Goal: Task Accomplishment & Management: Use online tool/utility

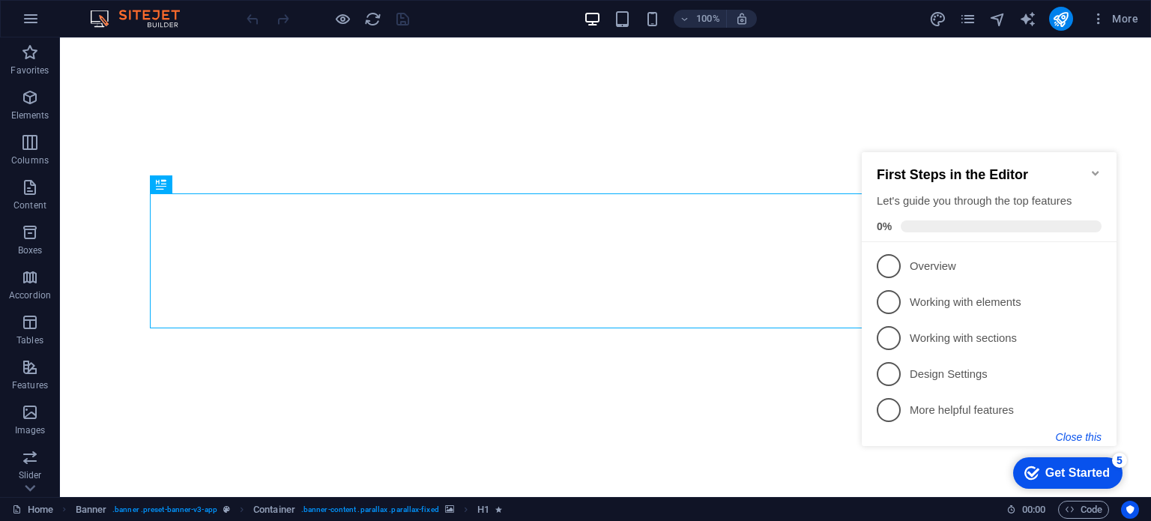
click at [1083, 437] on button "Close this" at bounding box center [1078, 437] width 46 height 12
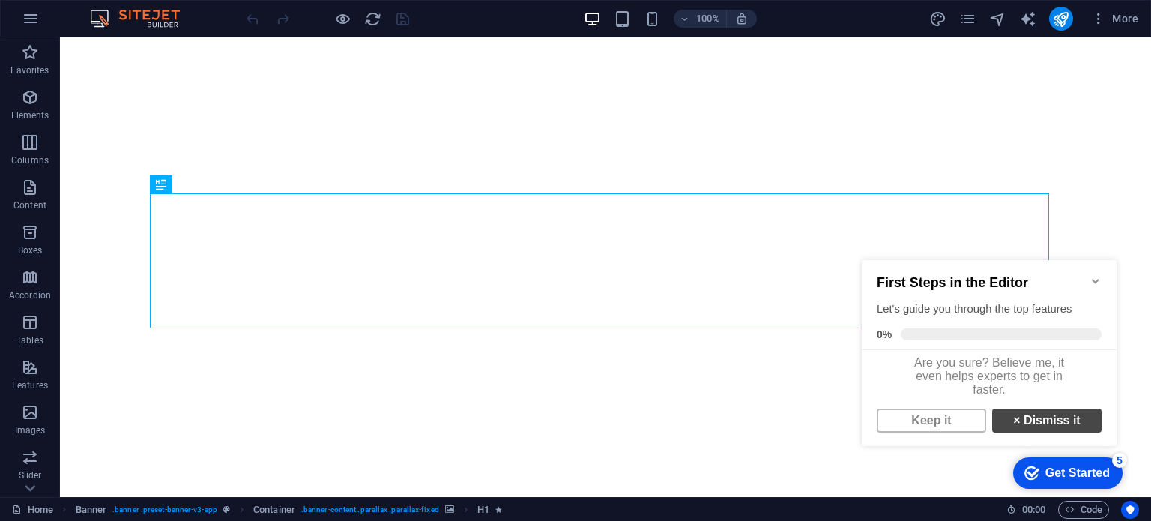
click at [1067, 432] on link "× Dismiss it" at bounding box center [1046, 420] width 109 height 24
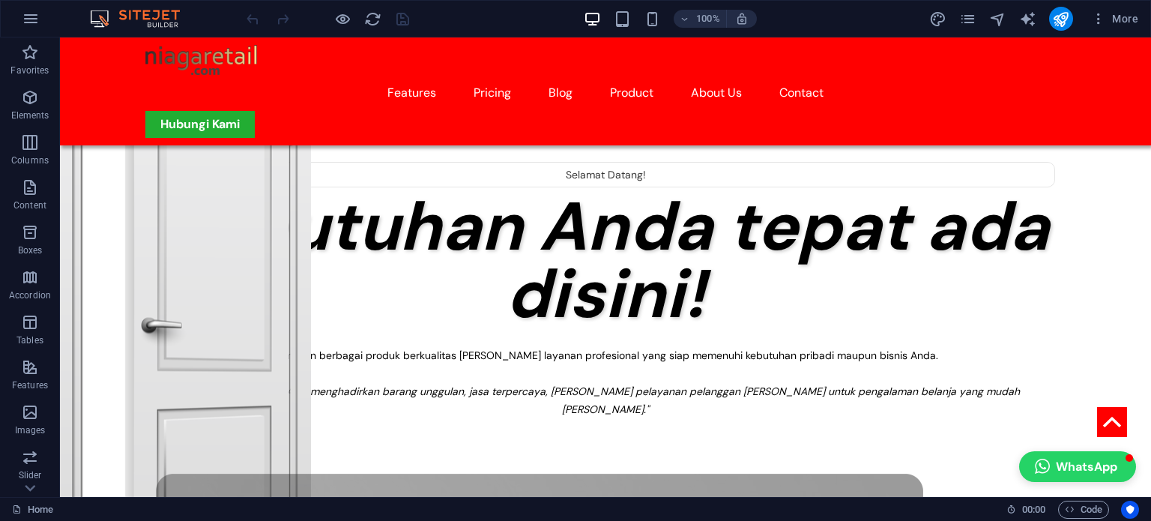
scroll to position [300, 0]
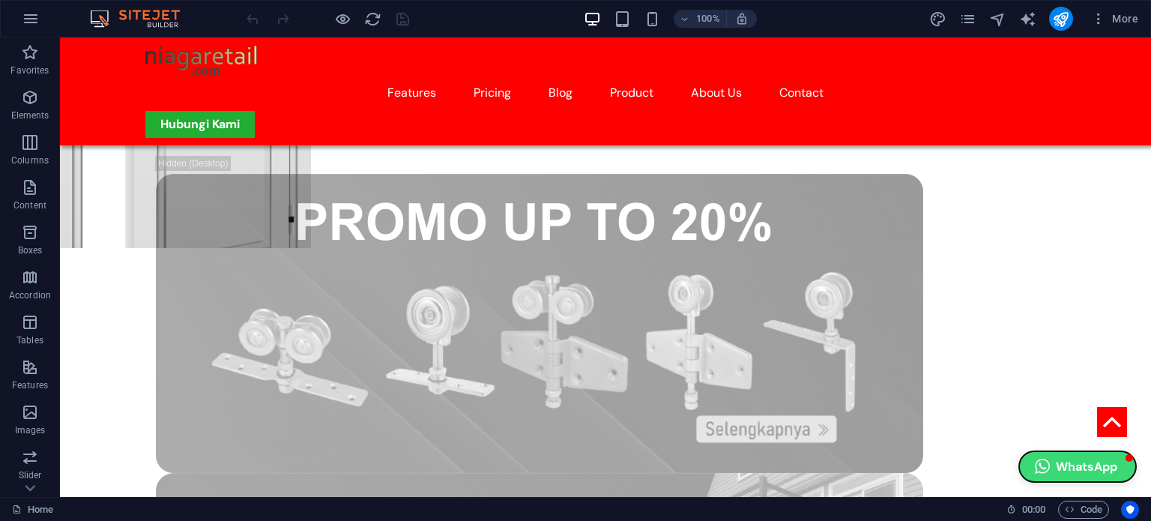
click at [1055, 467] on button "WhatsApp" at bounding box center [1077, 466] width 117 height 31
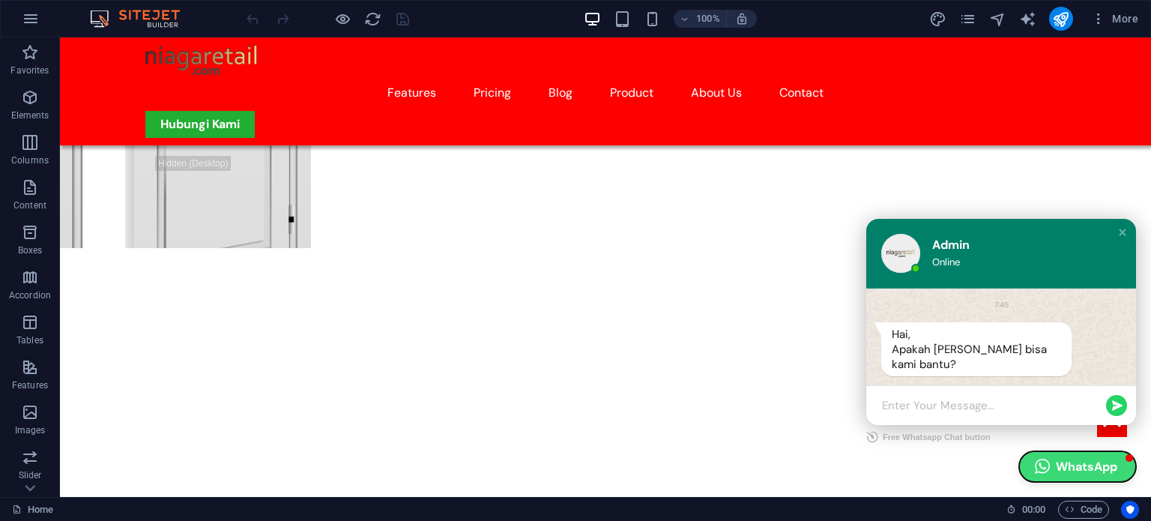
click at [1055, 467] on button "WhatsApp" at bounding box center [1077, 466] width 117 height 31
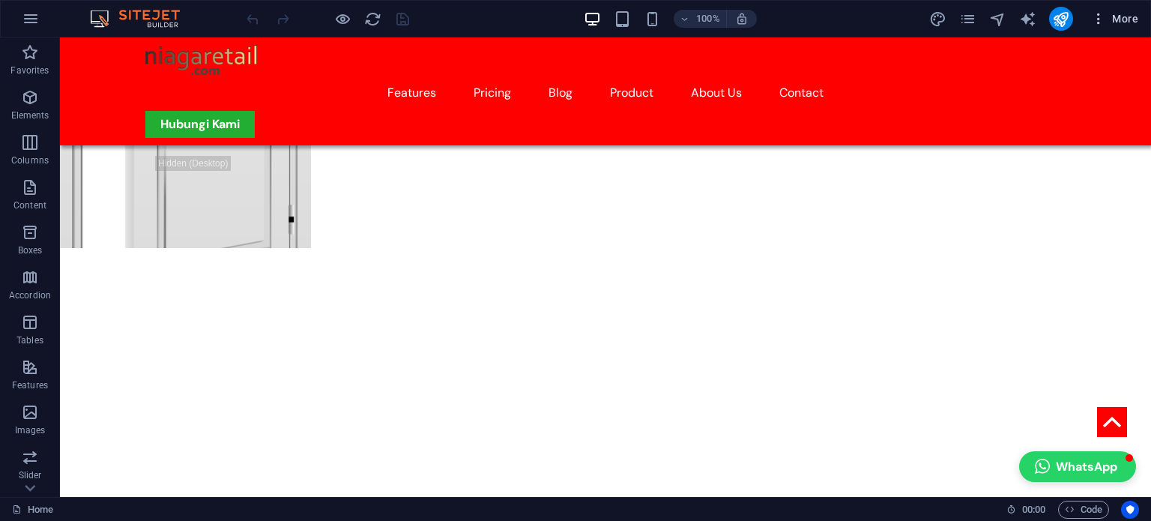
click at [0, 0] on span "More" at bounding box center [0, 0] width 0 height 0
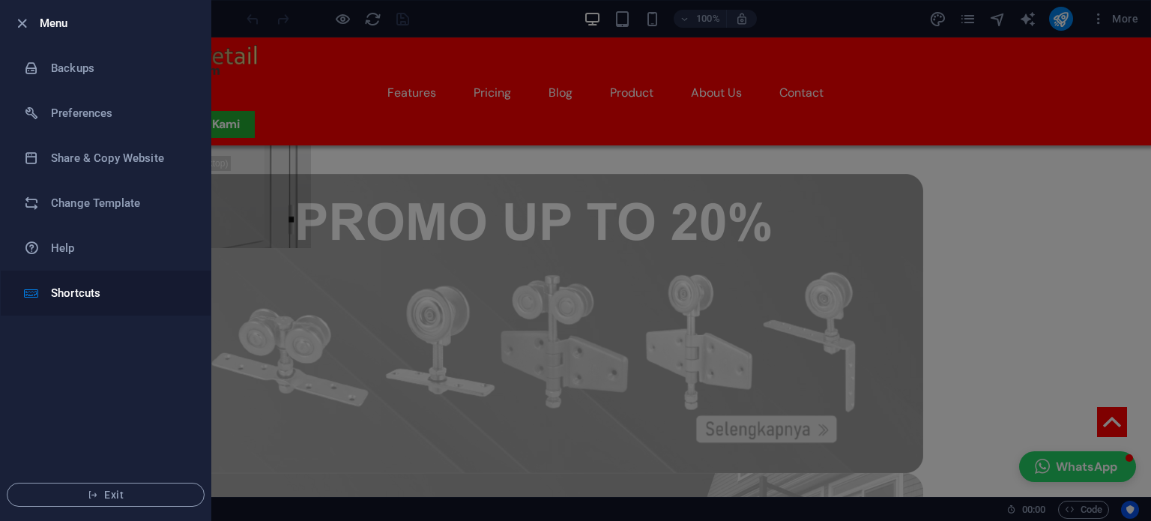
click at [96, 287] on h6 "Shortcuts" at bounding box center [120, 293] width 139 height 18
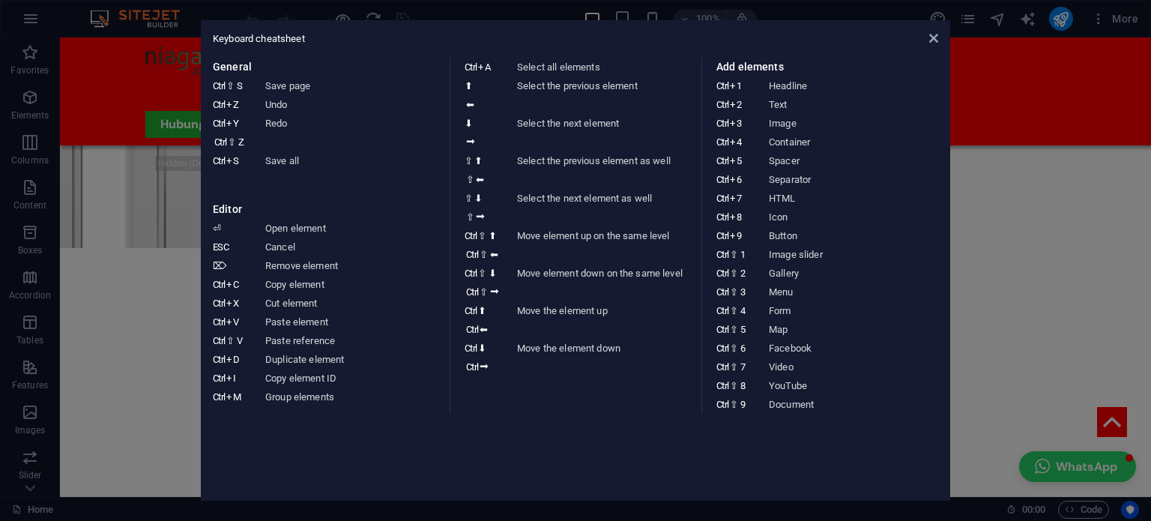
drag, startPoint x: 105, startPoint y: 182, endPoint x: 2, endPoint y: 43, distance: 173.0
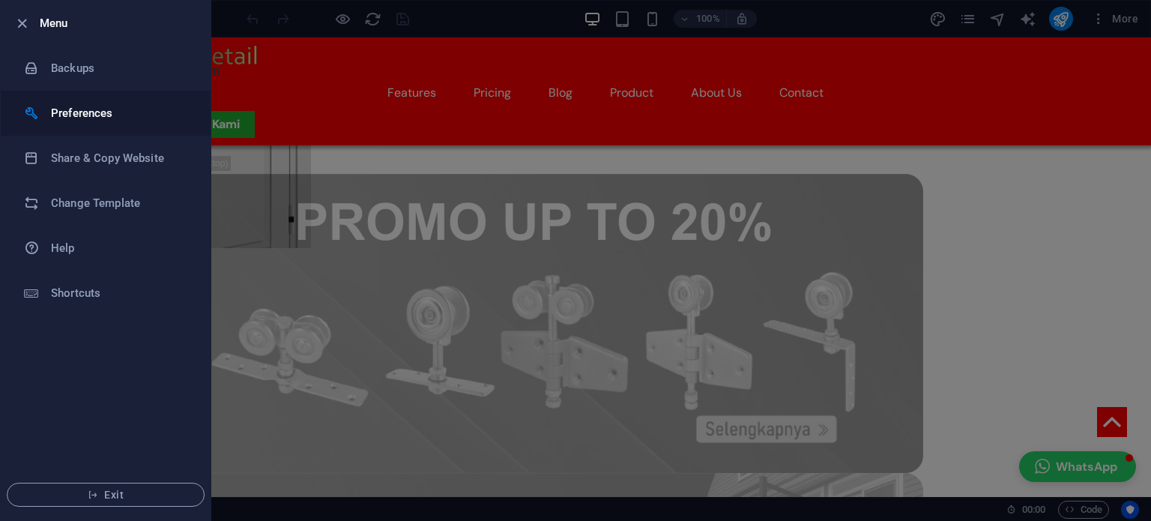
click at [45, 104] on li "Preferences" at bounding box center [106, 113] width 210 height 45
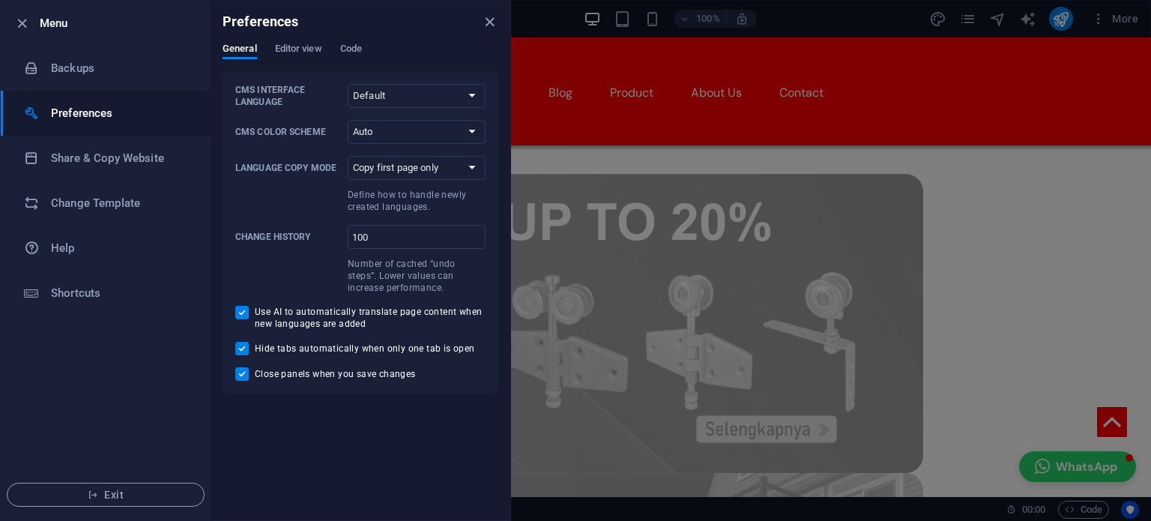
click at [279, 39] on div "Preferences" at bounding box center [360, 22] width 300 height 42
click at [282, 44] on span "Editor view" at bounding box center [298, 50] width 47 height 21
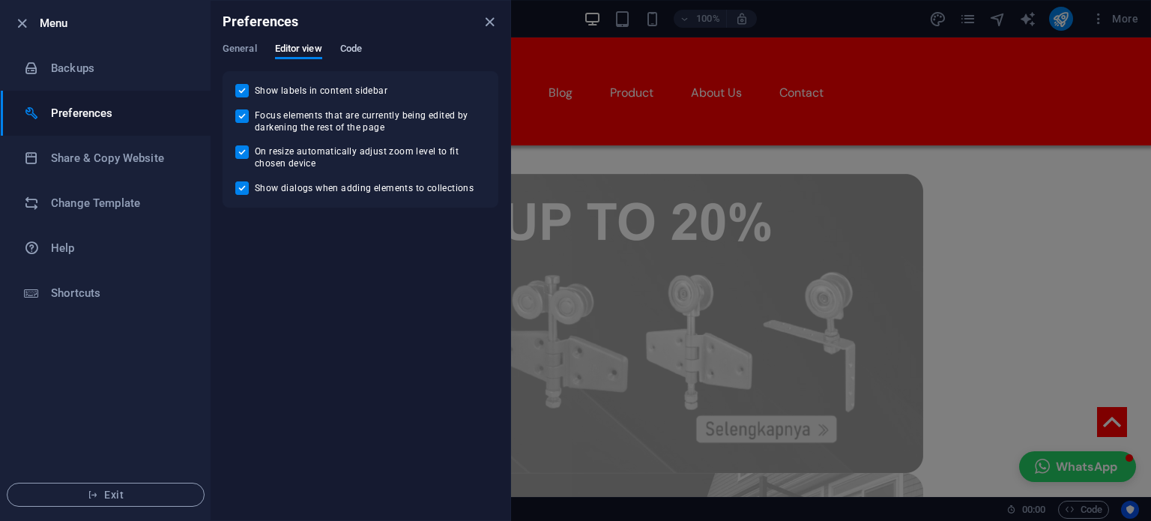
click at [349, 47] on span "Code" at bounding box center [351, 50] width 22 height 21
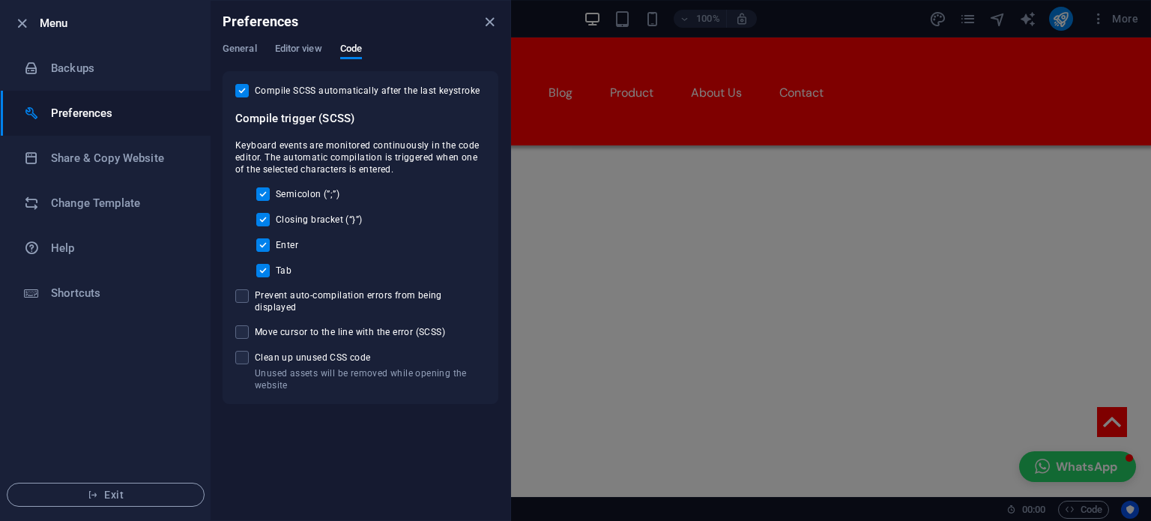
click at [20, 10] on li "Menu" at bounding box center [106, 23] width 210 height 45
click at [27, 21] on icon "button" at bounding box center [21, 23] width 17 height 17
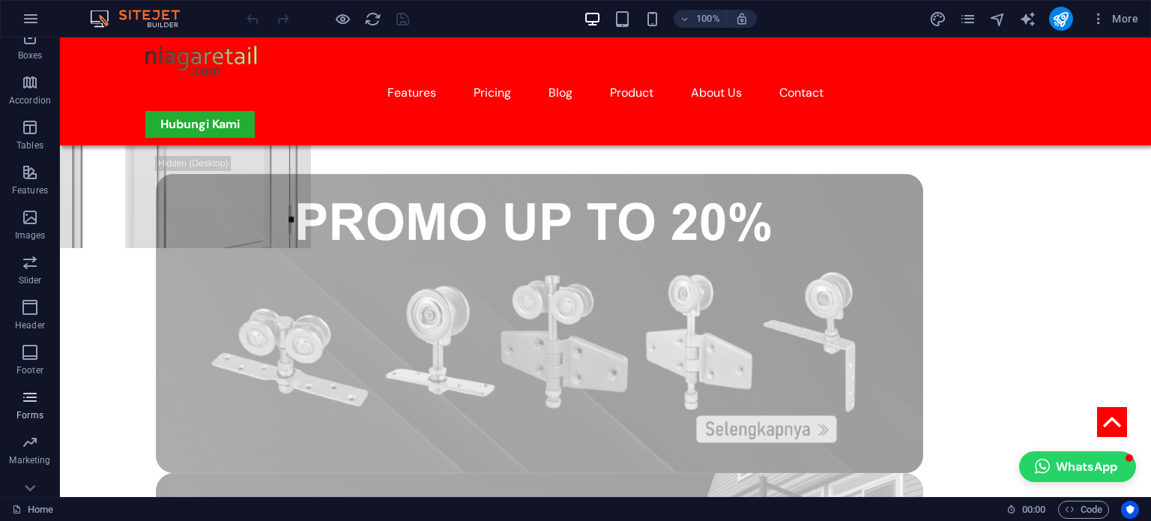
scroll to position [214, 0]
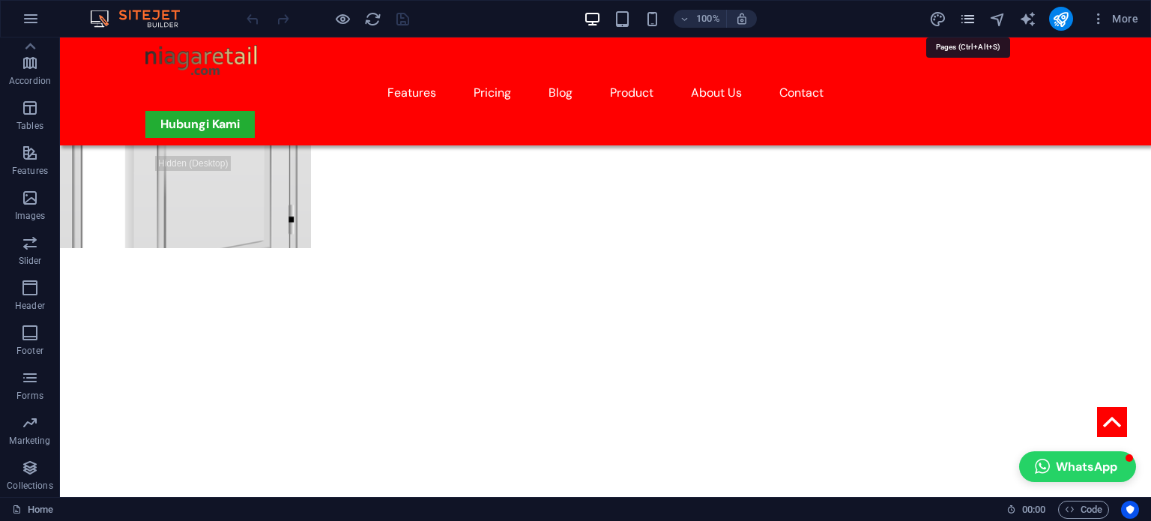
click at [0, 0] on icon "pages" at bounding box center [0, 0] width 0 height 0
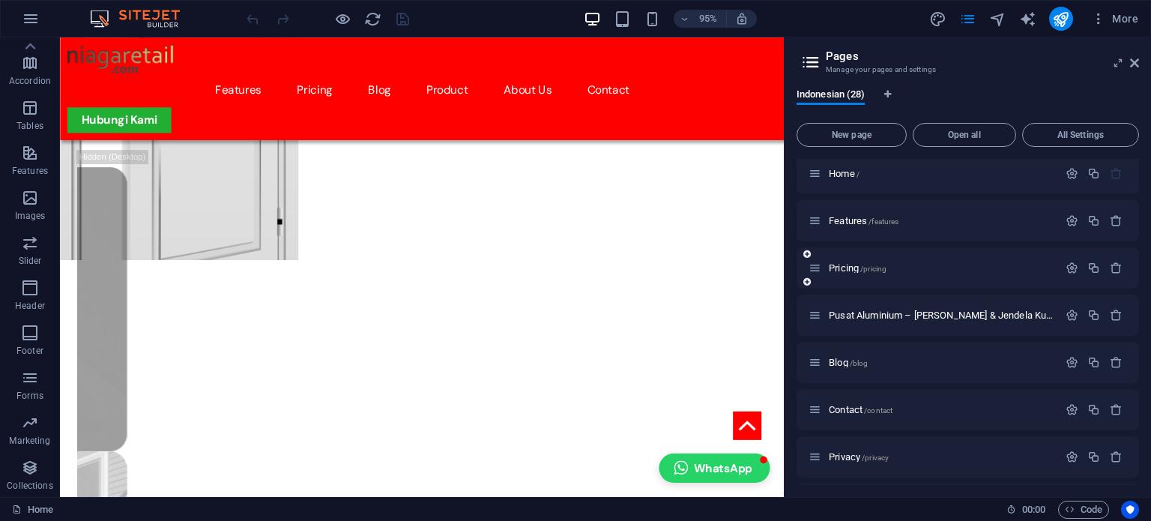
scroll to position [0, 0]
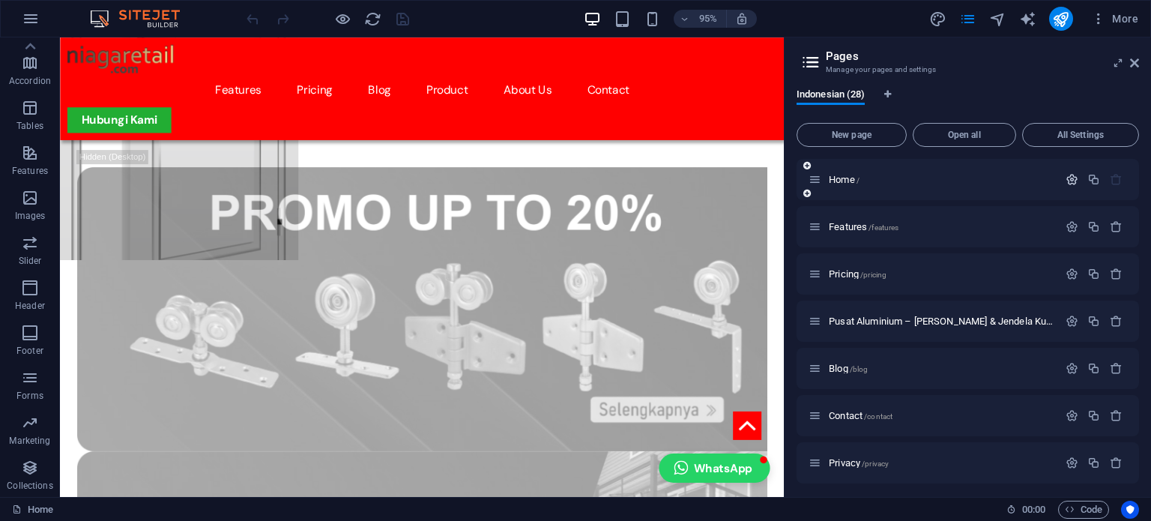
click at [1065, 179] on icon "button" at bounding box center [1071, 179] width 13 height 13
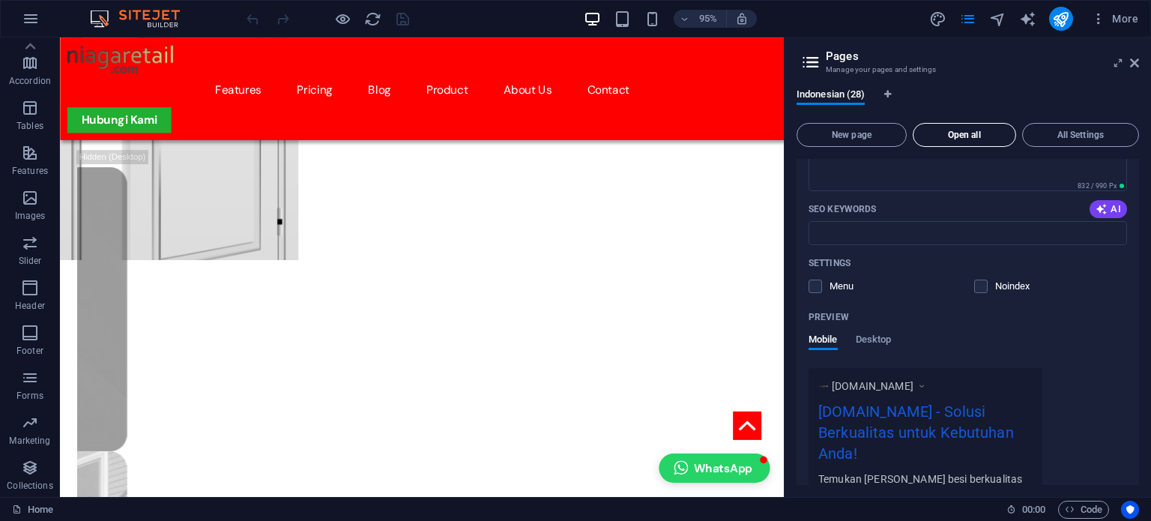
scroll to position [150, 0]
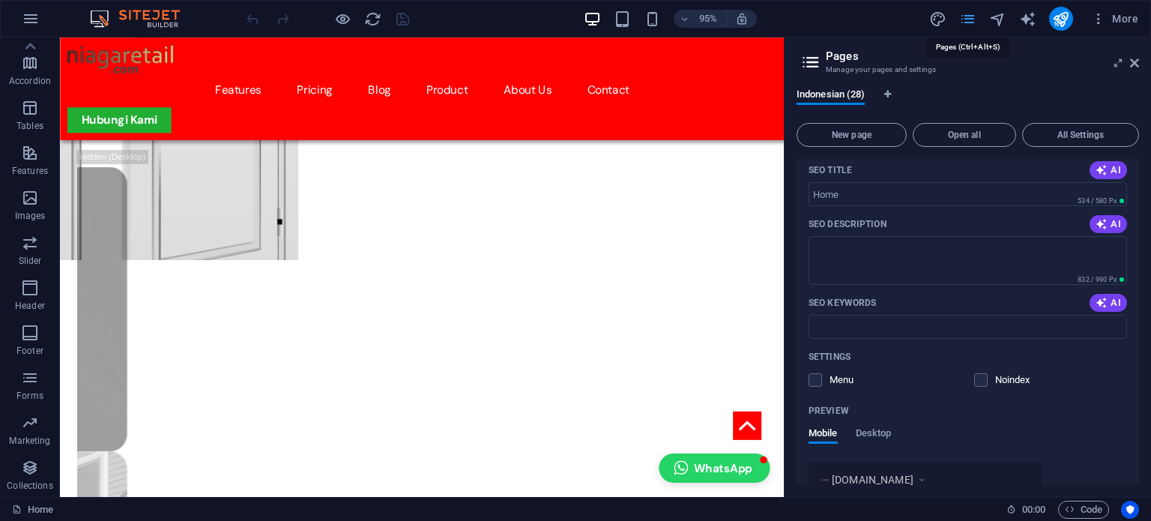
click at [0, 0] on icon "pages" at bounding box center [0, 0] width 0 height 0
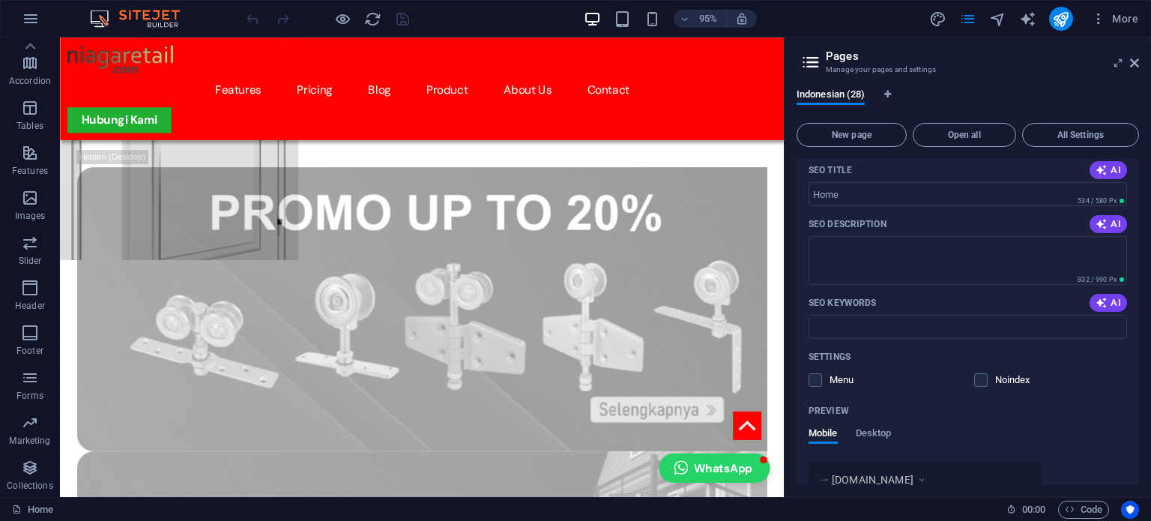
click at [815, 61] on icon at bounding box center [810, 62] width 22 height 21
click at [1133, 62] on icon at bounding box center [1134, 63] width 9 height 12
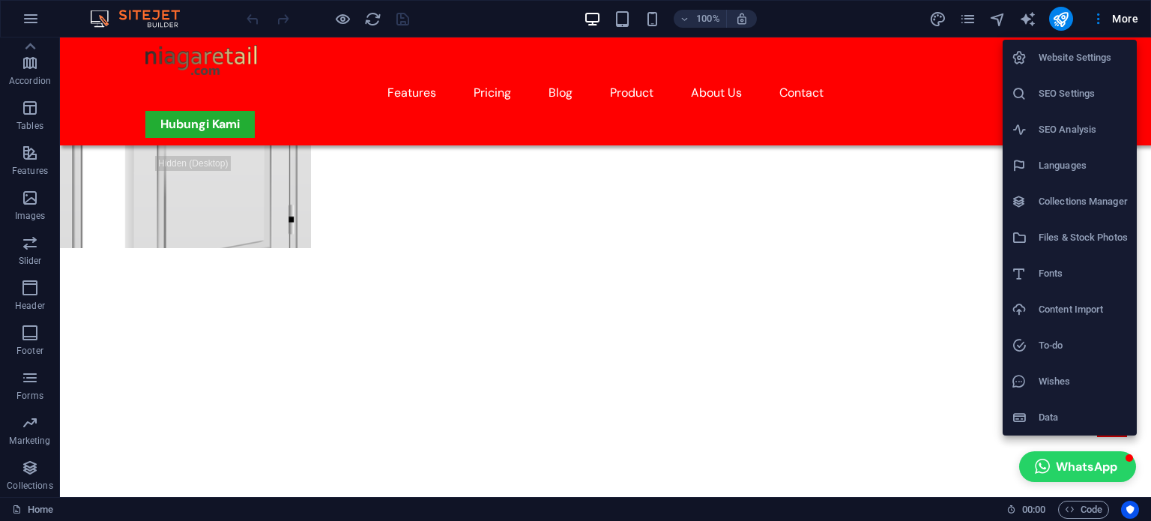
click at [1097, 509] on div at bounding box center [575, 260] width 1151 height 521
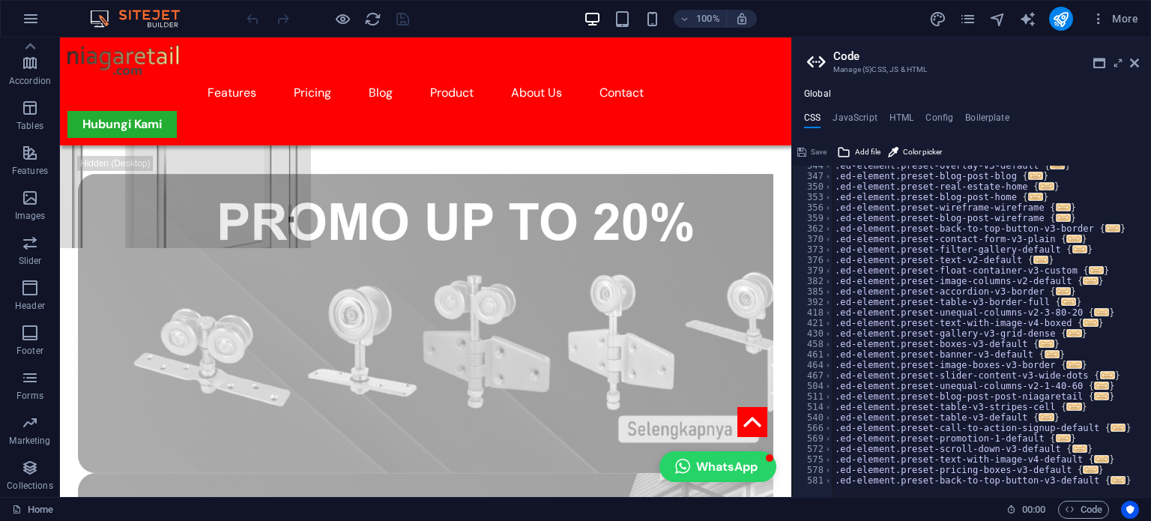
scroll to position [413, 0]
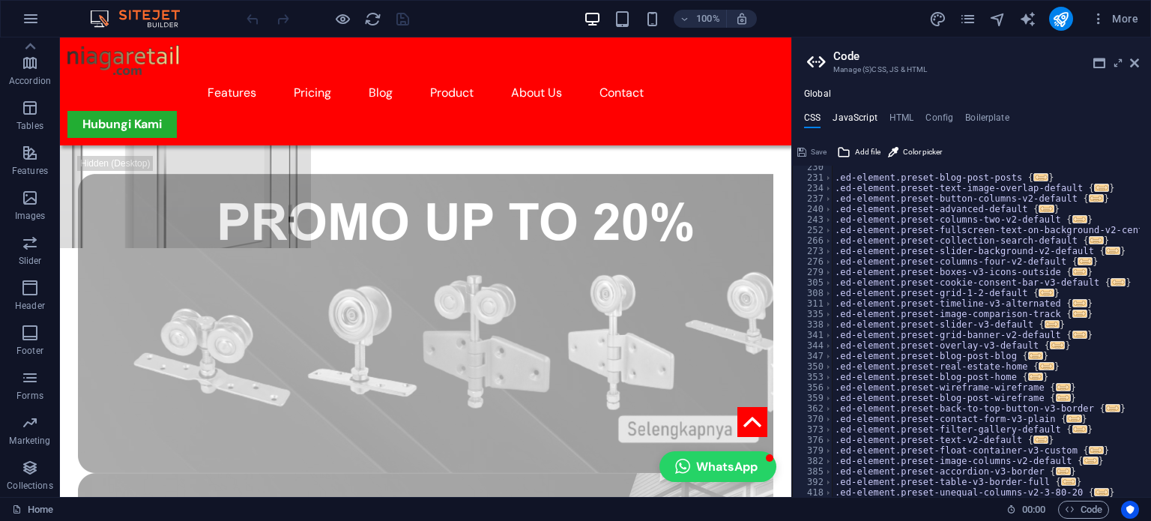
click at [854, 116] on h4 "JavaScript" at bounding box center [854, 120] width 44 height 16
type textarea "/* JS for preset "Menu V2" */"
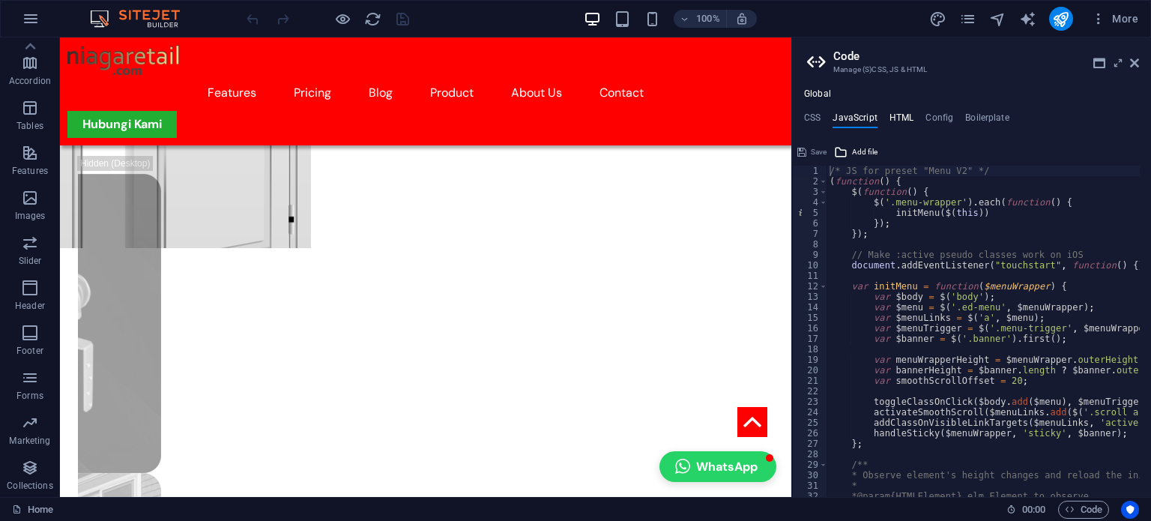
click at [899, 114] on h4 "HTML" at bounding box center [901, 120] width 25 height 16
type textarea "<button href="#main-content" class="wv-link-content button">Skip to main conten…"
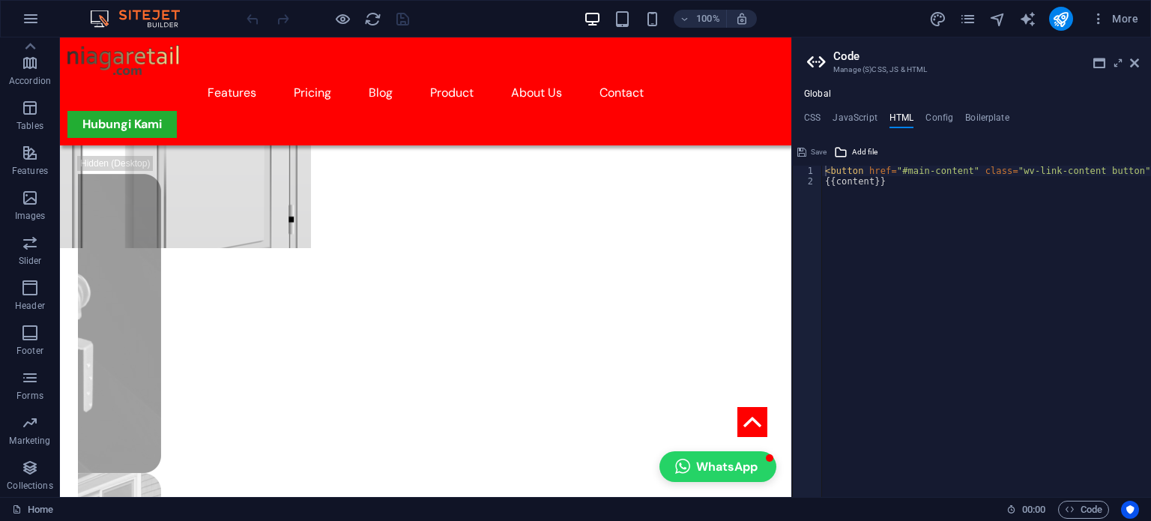
click at [917, 111] on div "Global CSS JavaScript HTML Config Boilerplate /* 230 231 234 237 240 243 252 26…" at bounding box center [971, 292] width 359 height 408
click at [927, 111] on div "Global CSS JavaScript HTML Config Boilerplate /* 230 231 234 237 240 243 252 26…" at bounding box center [971, 292] width 359 height 408
click at [944, 122] on h4 "Config" at bounding box center [939, 120] width 28 height 16
type textarea "$color-background: #ffffff;"
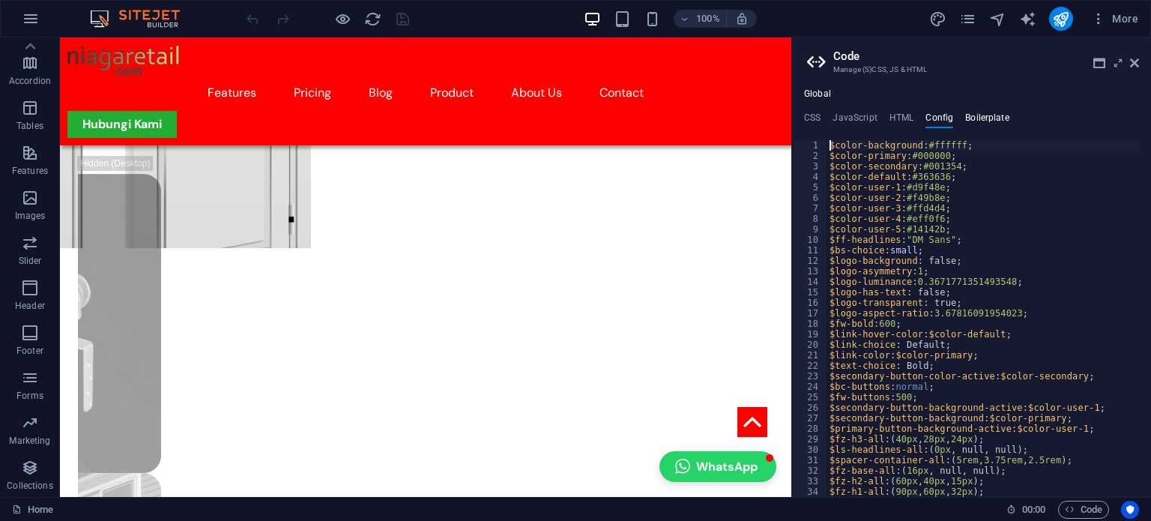
click at [971, 113] on h4 "Boilerplate" at bounding box center [987, 120] width 44 height 16
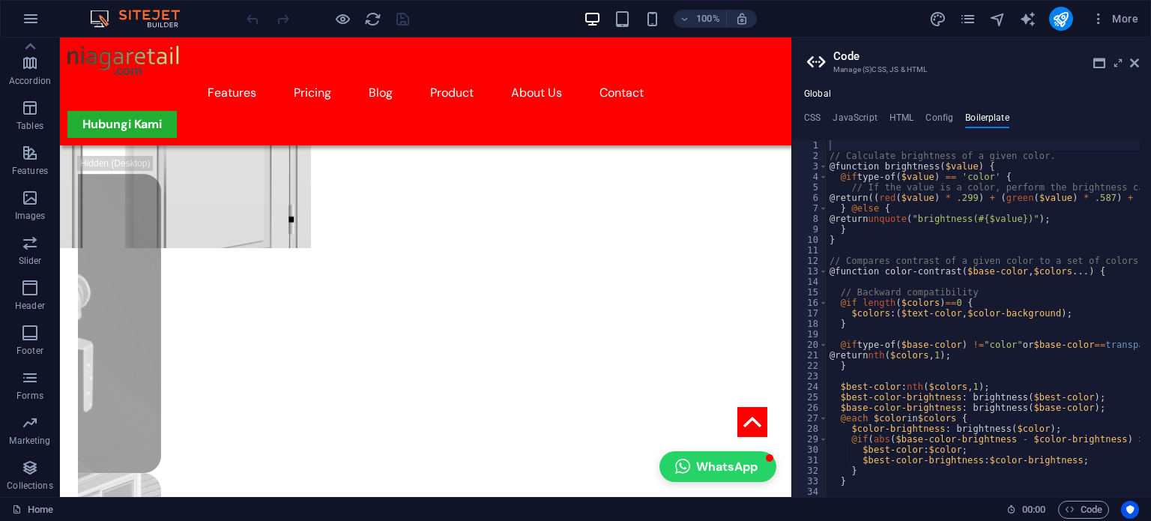
click at [879, 119] on ul "CSS JavaScript HTML Config Boilerplate" at bounding box center [971, 120] width 359 height 16
click at [868, 119] on h4 "JavaScript" at bounding box center [854, 120] width 44 height 16
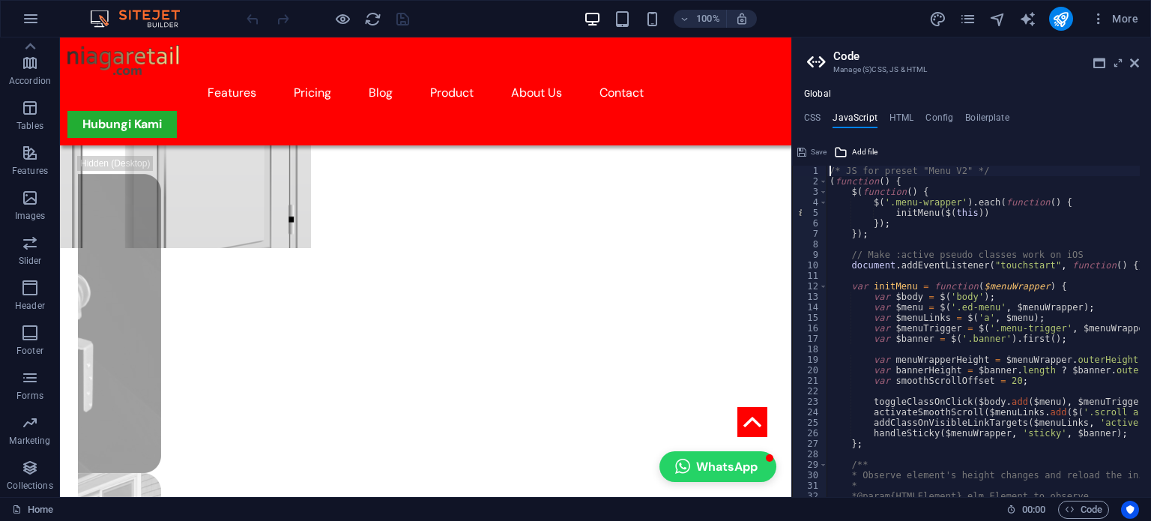
click at [822, 117] on ul "CSS JavaScript HTML Config Boilerplate" at bounding box center [971, 120] width 359 height 16
click at [817, 119] on h4 "CSS" at bounding box center [812, 120] width 16 height 16
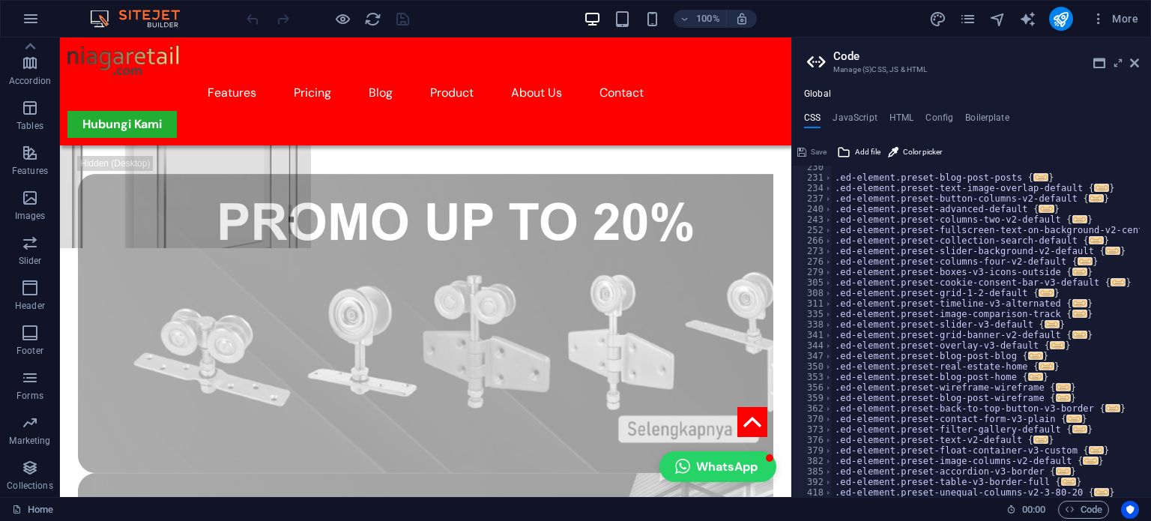
click at [773, 160] on figure at bounding box center [425, 18] width 731 height 459
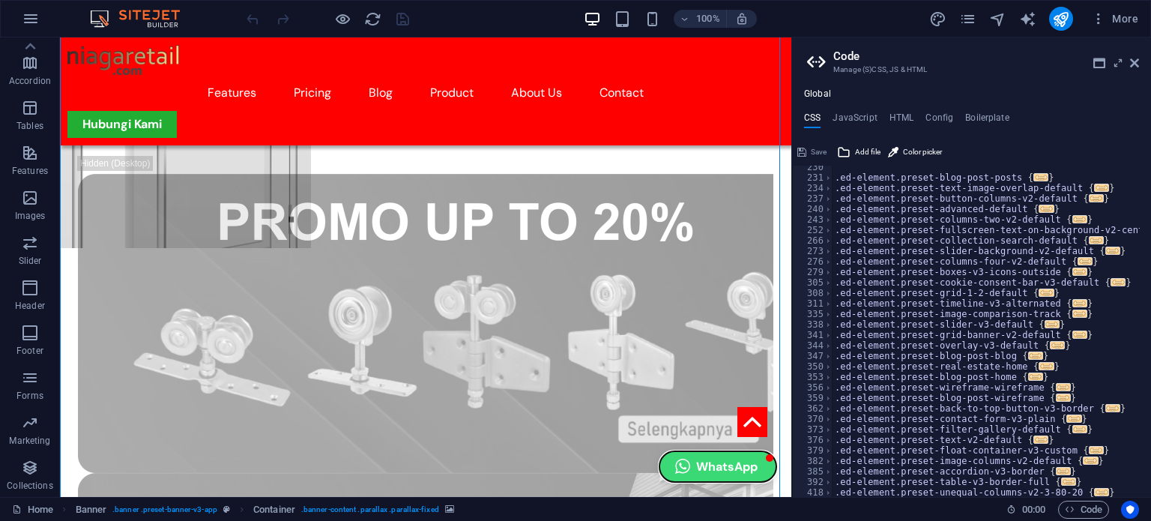
click at [700, 473] on button "WhatsApp" at bounding box center [717, 466] width 117 height 31
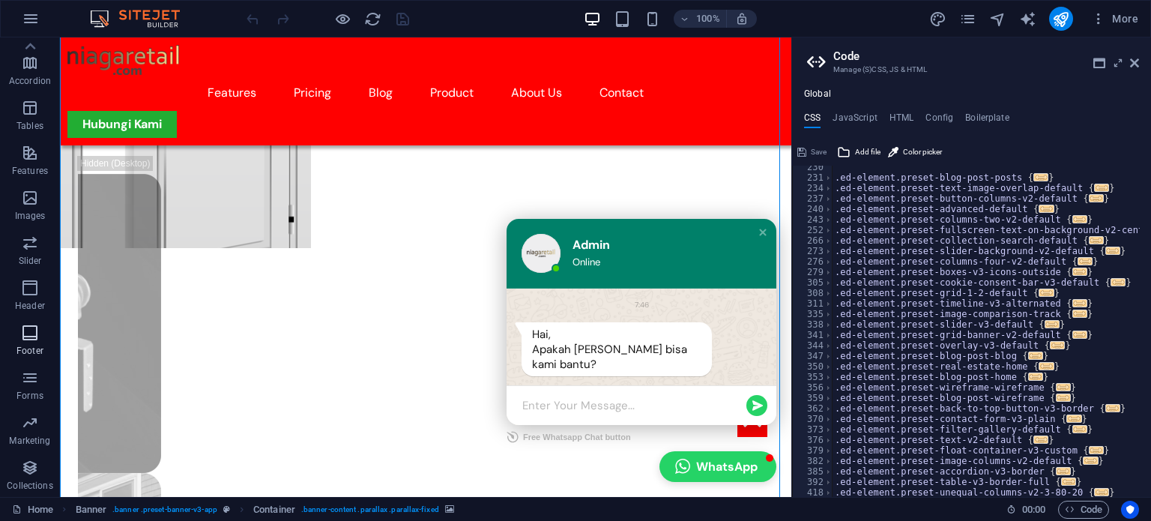
scroll to position [0, 0]
click at [903, 118] on h4 "HTML" at bounding box center [901, 120] width 25 height 16
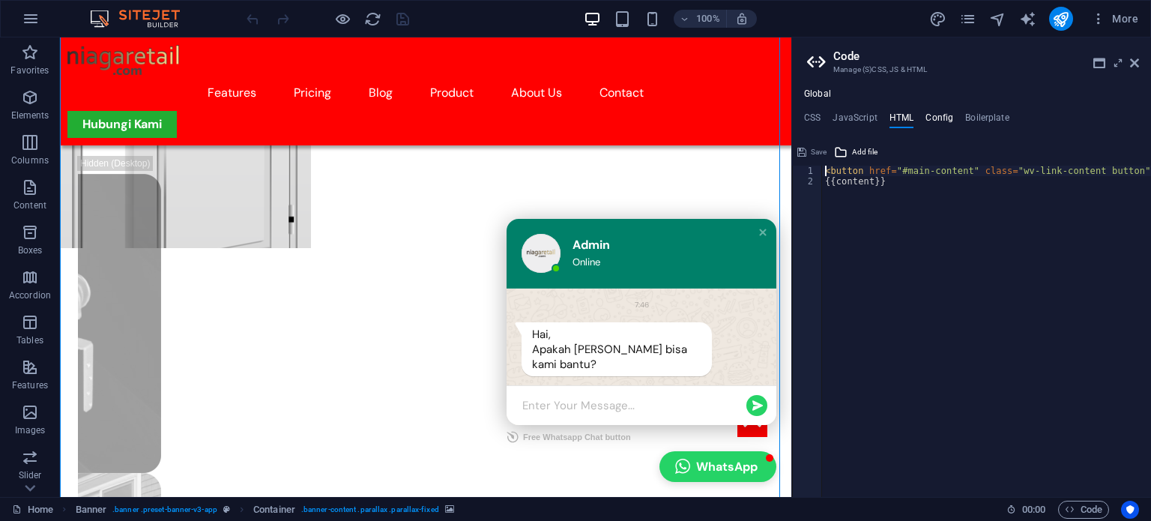
click at [945, 116] on h4 "Config" at bounding box center [939, 120] width 28 height 16
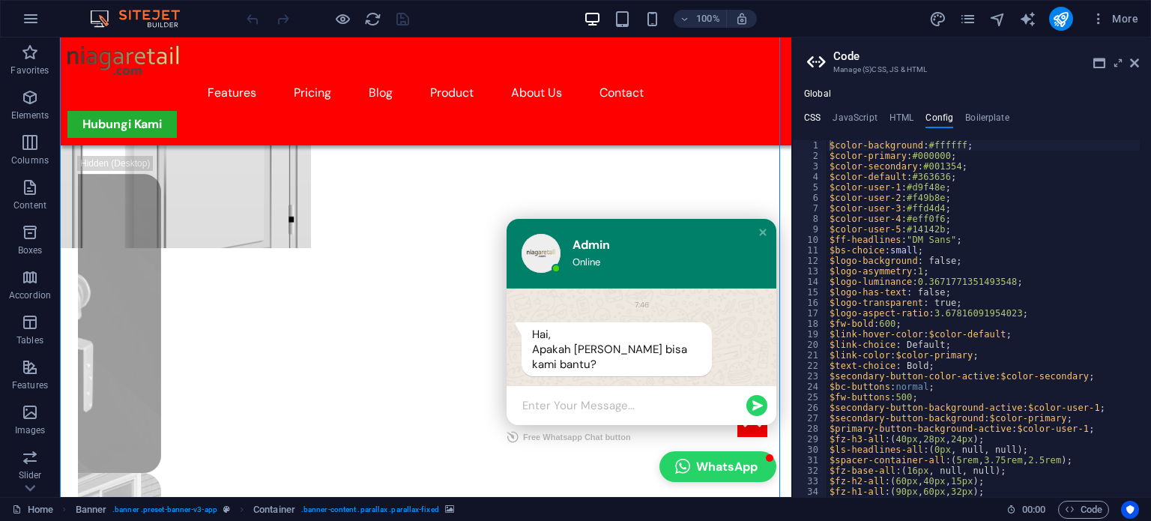
click at [819, 116] on h4 "CSS" at bounding box center [812, 120] width 16 height 16
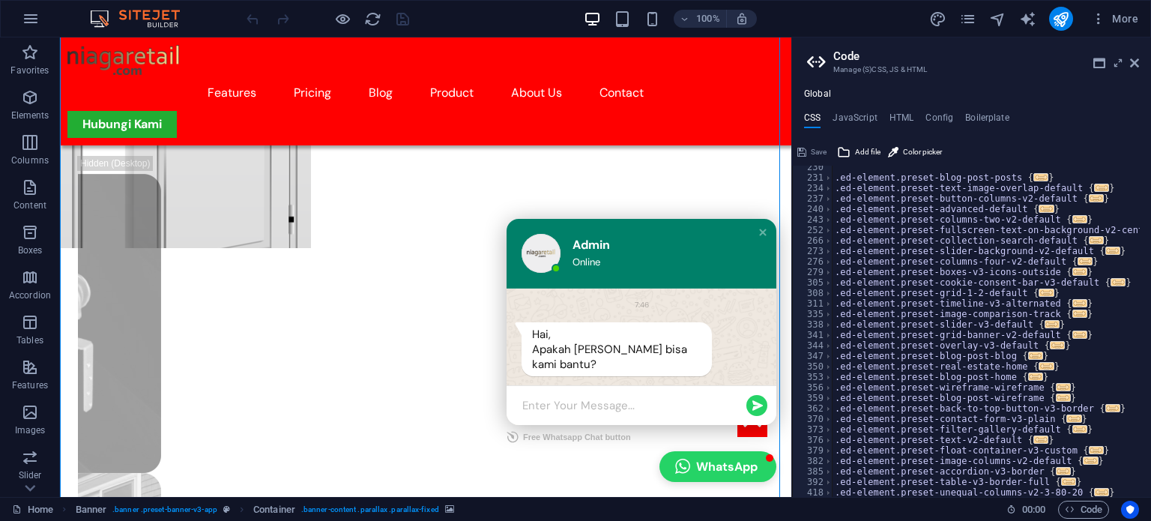
click at [815, 92] on h4 "Global" at bounding box center [817, 94] width 27 height 12
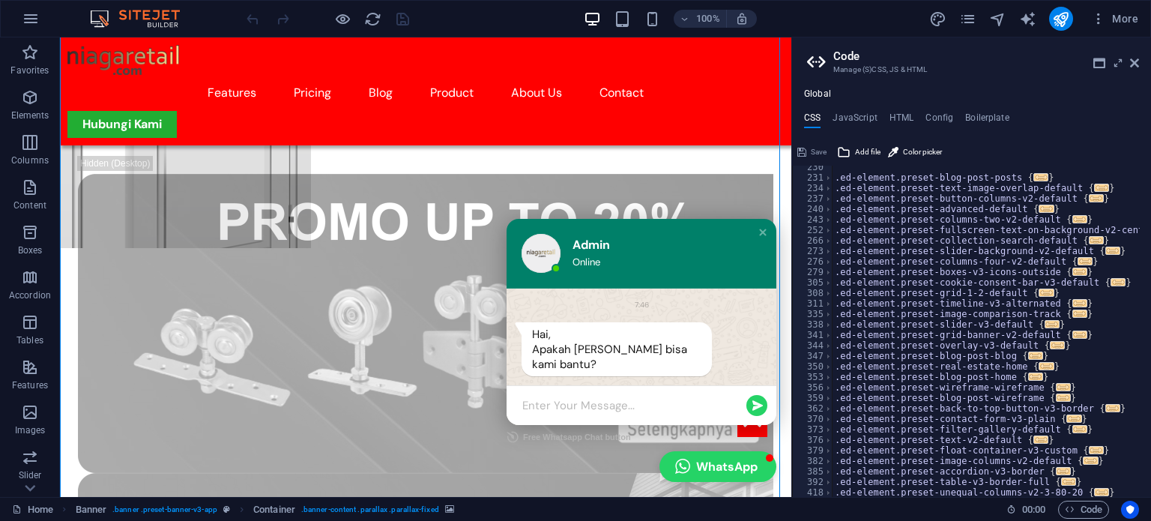
scroll to position [323, 0]
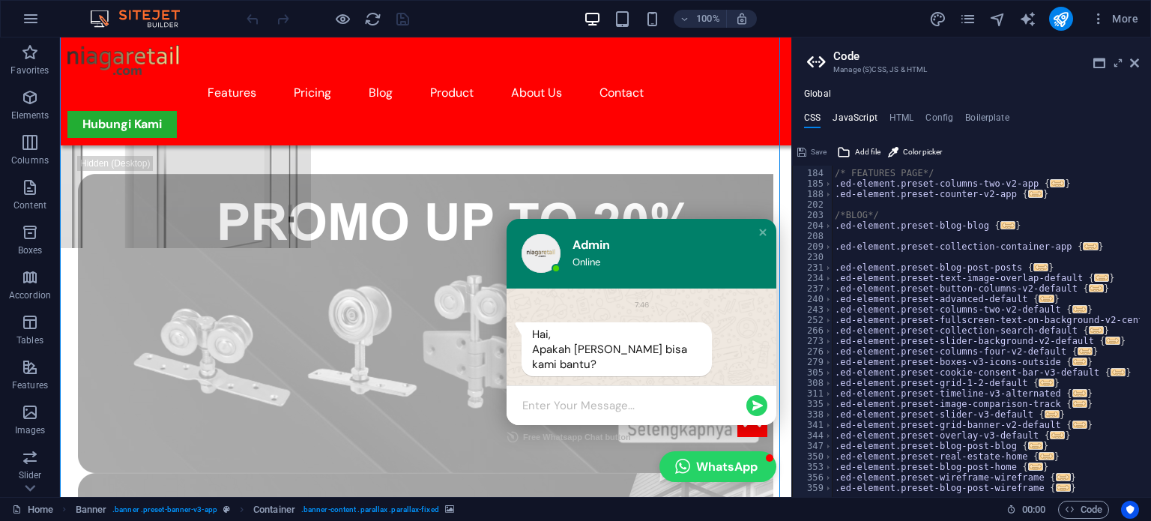
click at [854, 119] on h4 "JavaScript" at bounding box center [854, 120] width 44 height 16
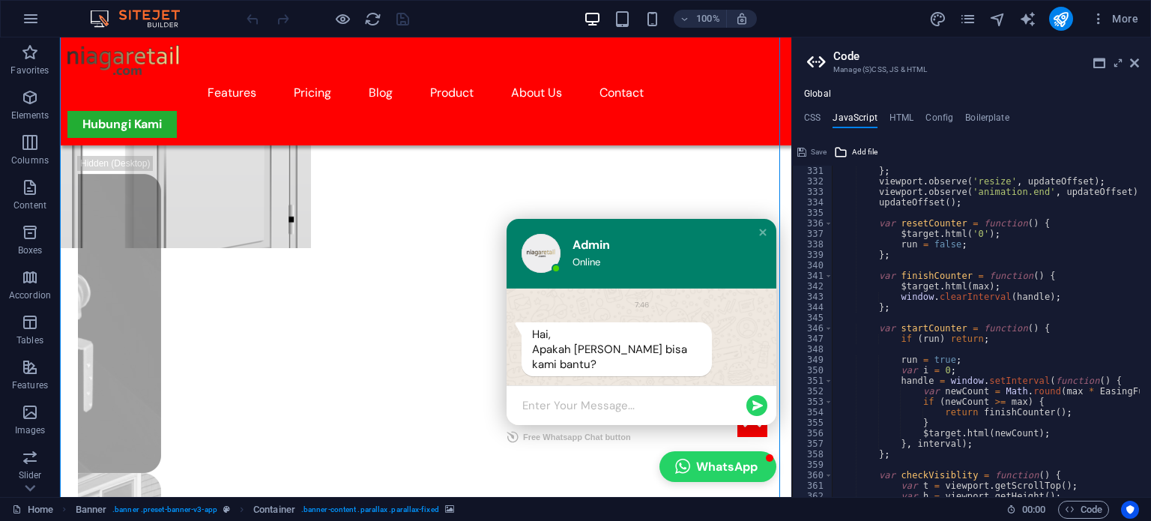
scroll to position [3685, 0]
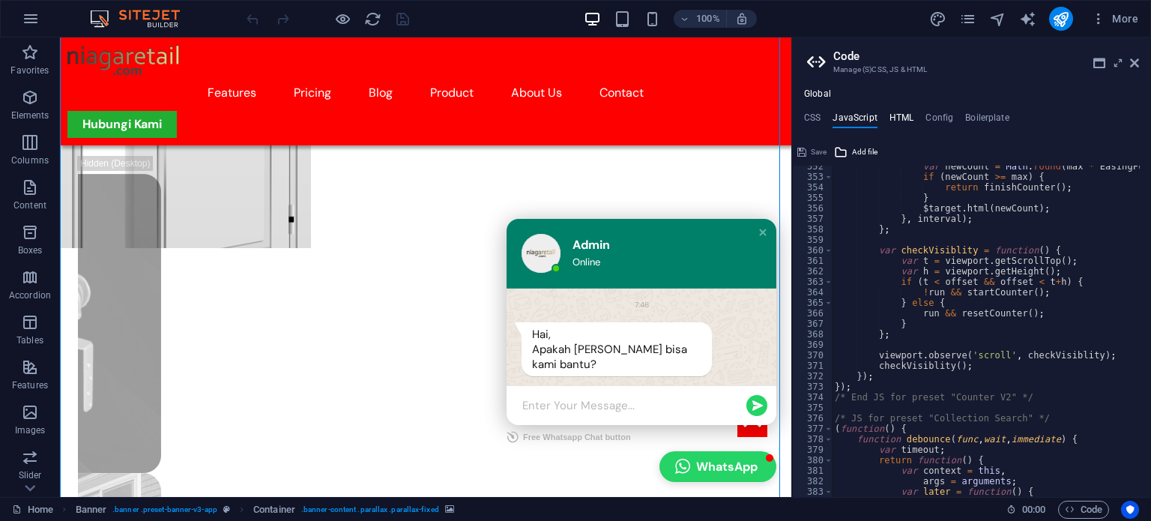
click at [909, 122] on h4 "HTML" at bounding box center [901, 120] width 25 height 16
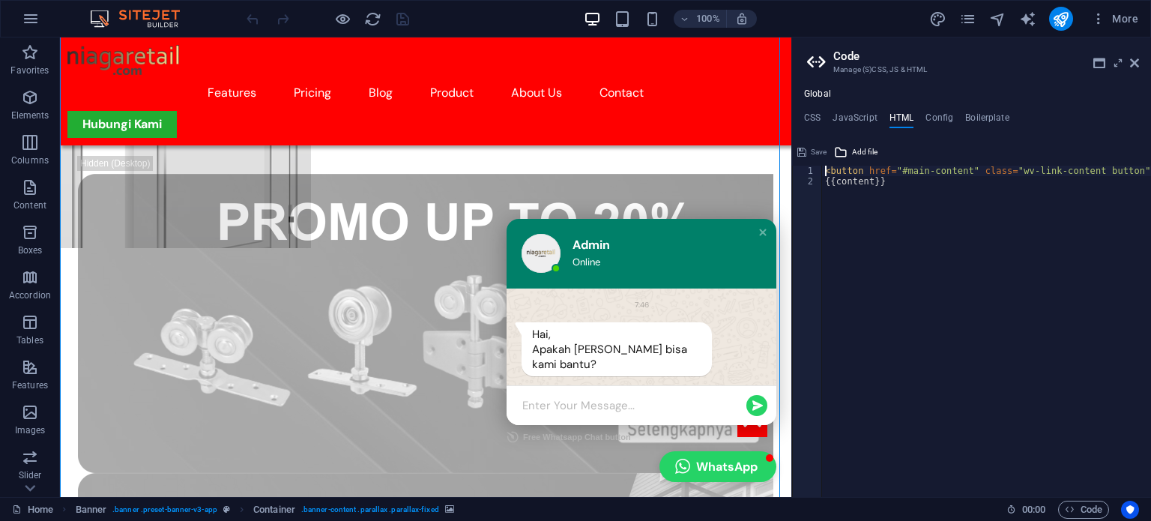
click at [861, 185] on div "< button href = "#main-content" class = "wv-link-content button" > Skip to main…" at bounding box center [1049, 336] width 455 height 341
drag, startPoint x: 953, startPoint y: 172, endPoint x: 895, endPoint y: 167, distance: 57.9
click at [895, 167] on div "< button href = "#main-content" class = "wv-link-content button" > Skip to main…" at bounding box center [1049, 336] width 455 height 341
type textarea "<button href="#main-content" class="wv-link-content button">Skip to main conten…"
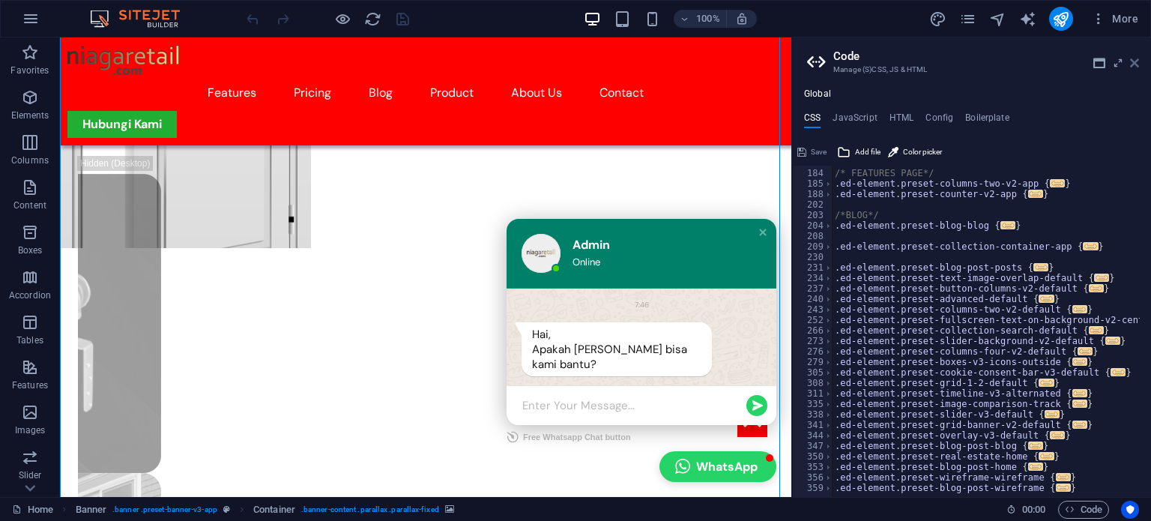
click at [1133, 62] on icon at bounding box center [1134, 63] width 9 height 12
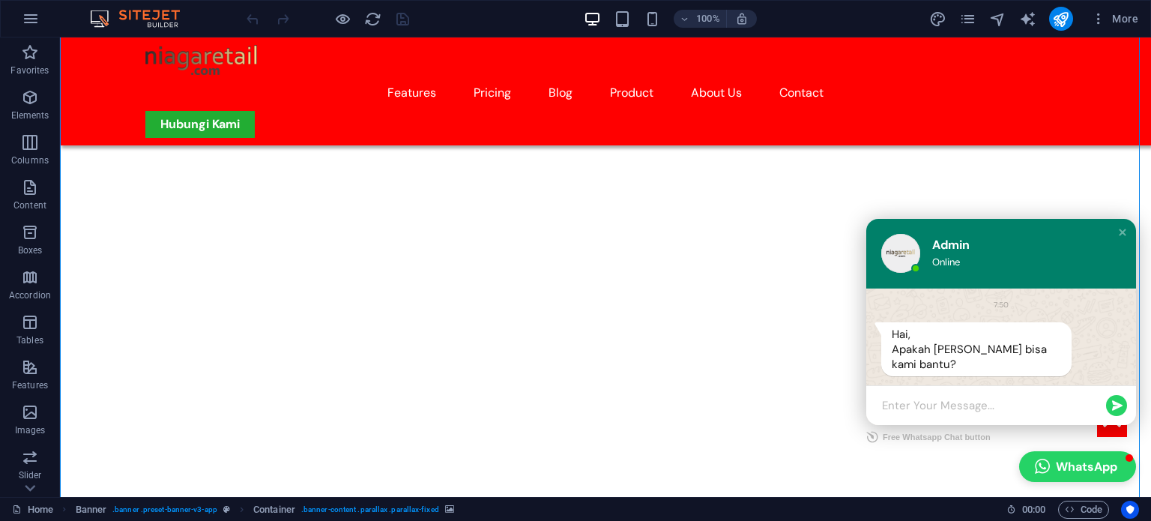
scroll to position [524, 0]
click at [1073, 467] on button "WhatsApp" at bounding box center [1077, 466] width 117 height 31
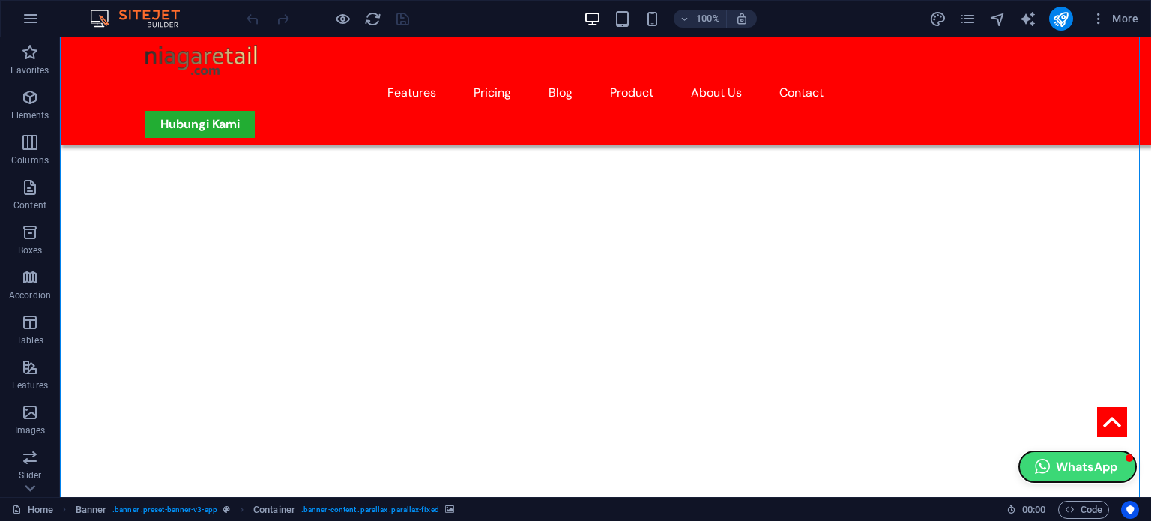
click at [1073, 467] on button "WhatsApp" at bounding box center [1077, 466] width 117 height 31
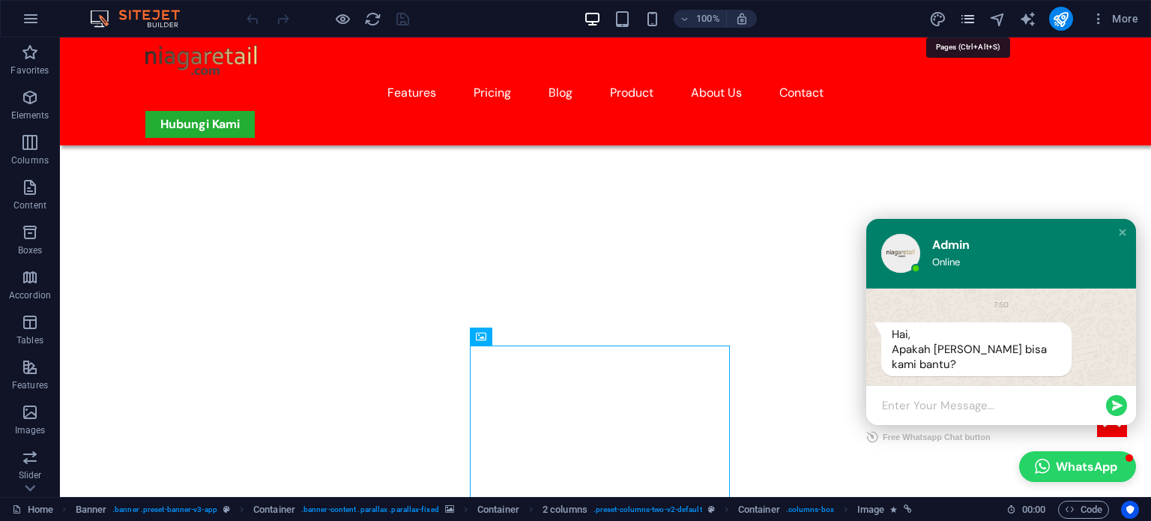
click at [964, 17] on icon "pages" at bounding box center [967, 18] width 17 height 17
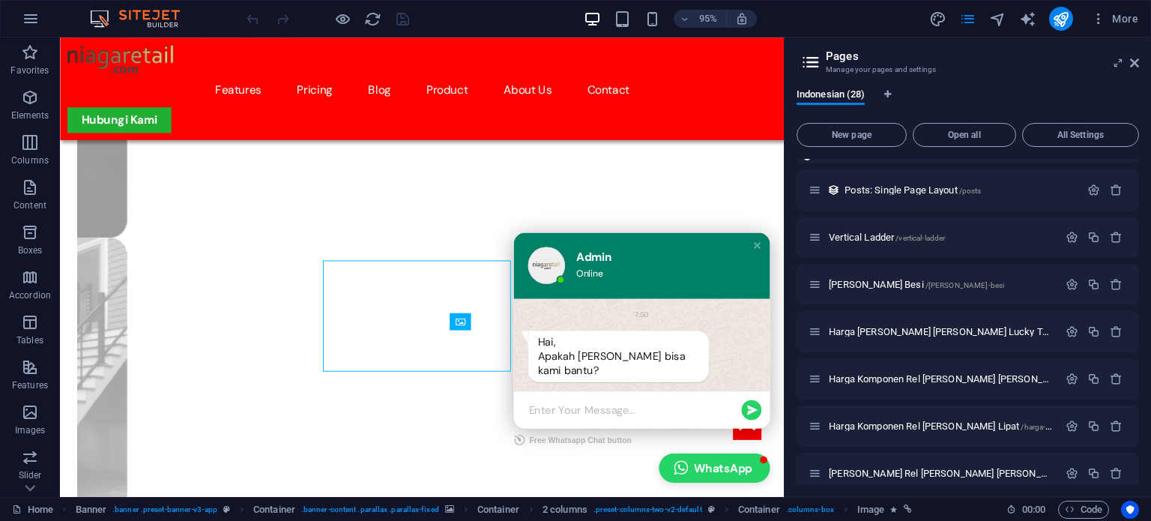
scroll to position [995, 0]
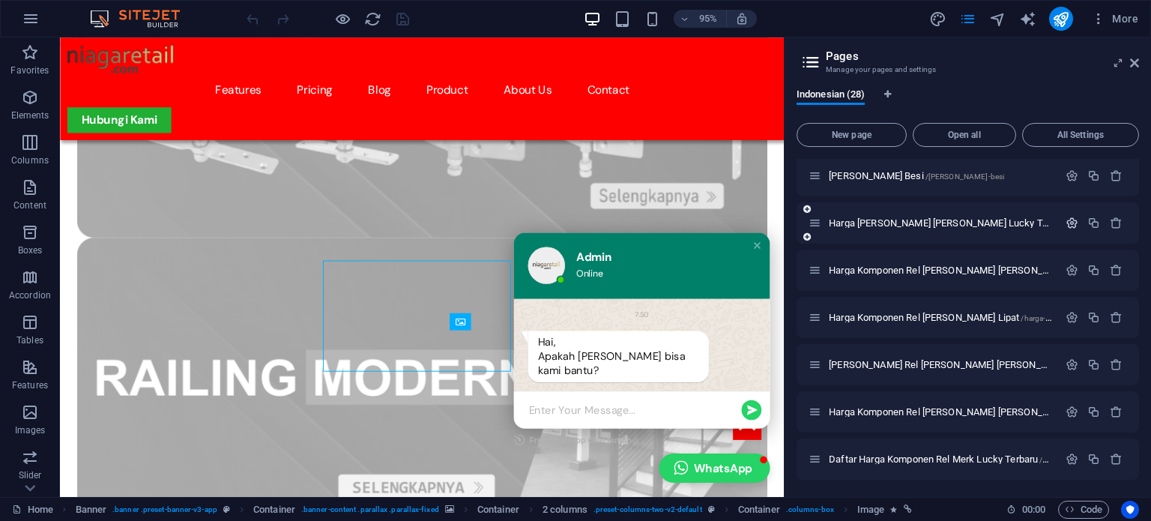
click at [1065, 219] on icon "button" at bounding box center [1071, 222] width 13 height 13
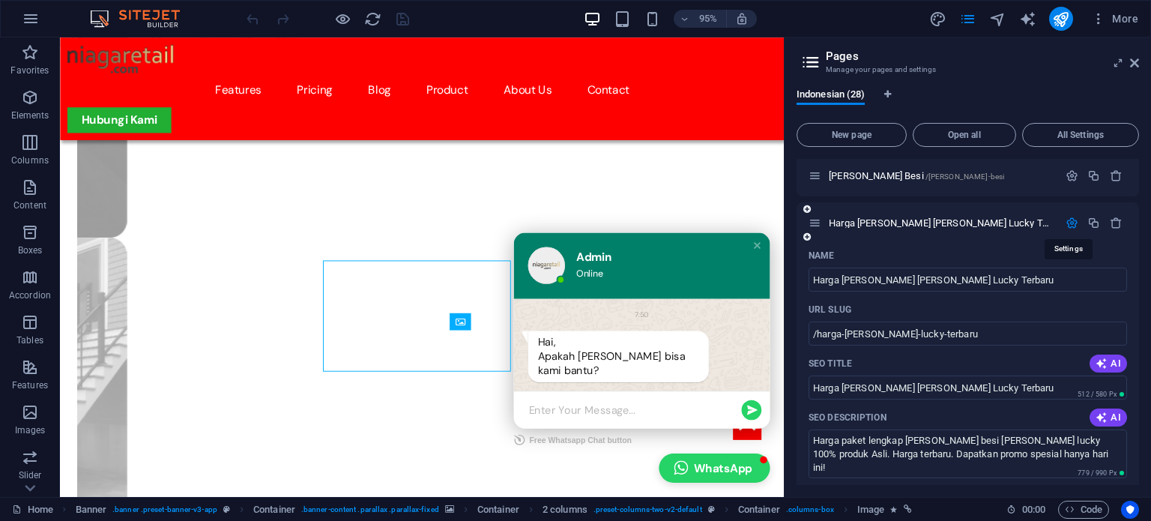
click at [1065, 220] on icon "button" at bounding box center [1071, 222] width 13 height 13
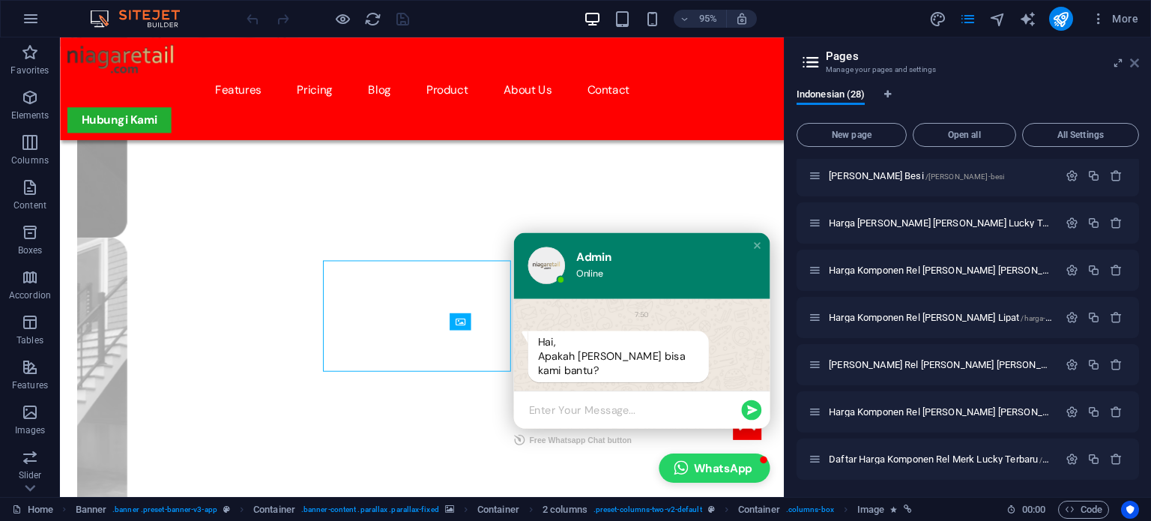
click at [1136, 61] on icon at bounding box center [1134, 63] width 9 height 12
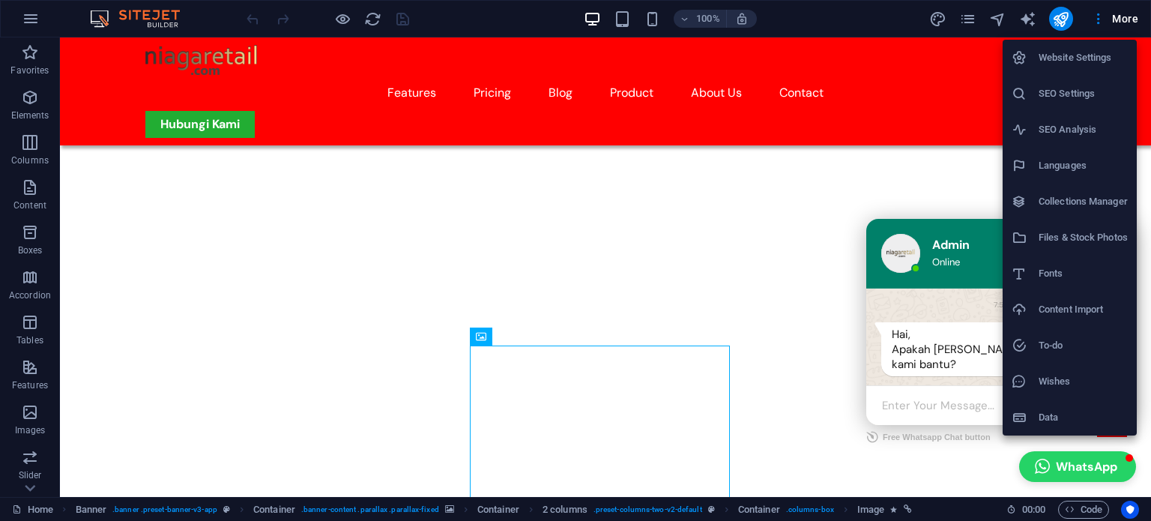
click at [744, 237] on div at bounding box center [575, 260] width 1151 height 521
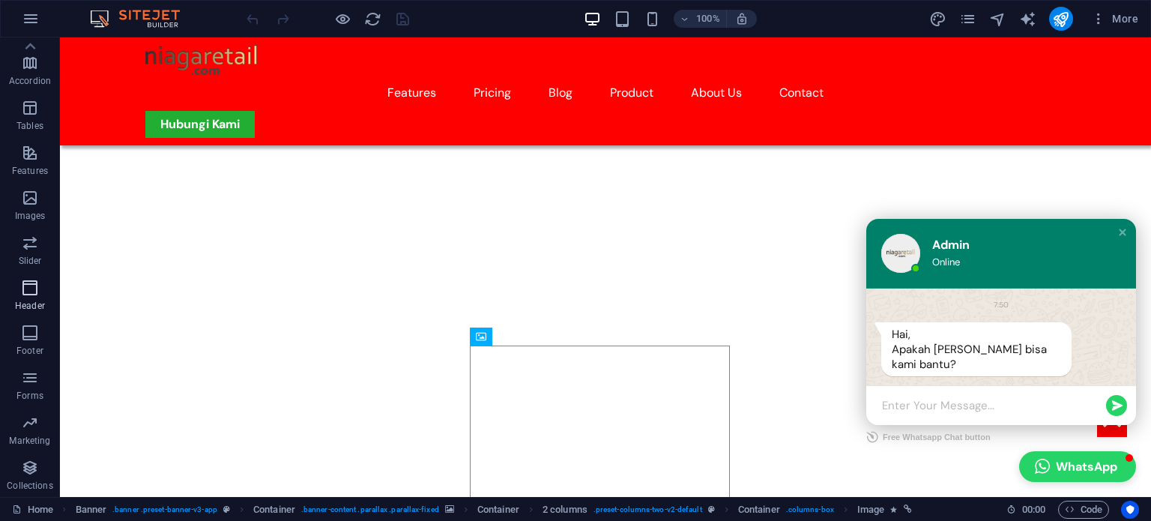
scroll to position [0, 0]
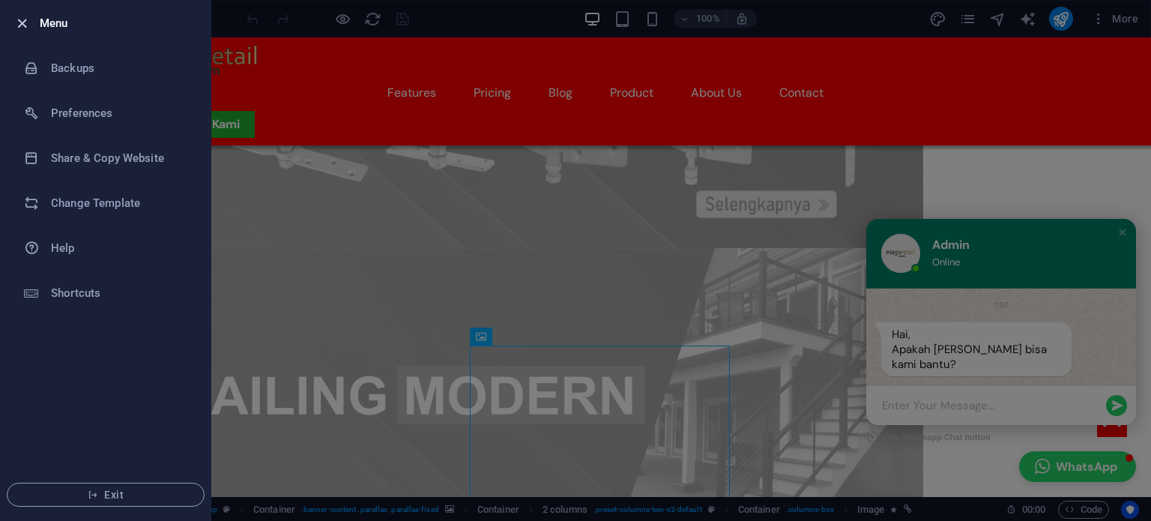
click at [22, 24] on icon "button" at bounding box center [21, 23] width 17 height 17
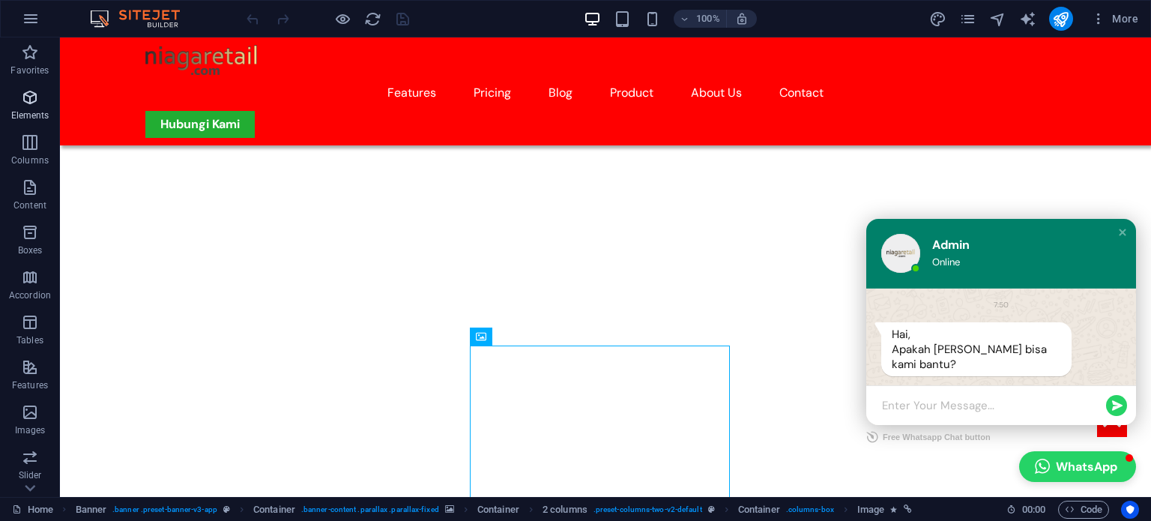
click at [29, 105] on icon "button" at bounding box center [30, 97] width 18 height 18
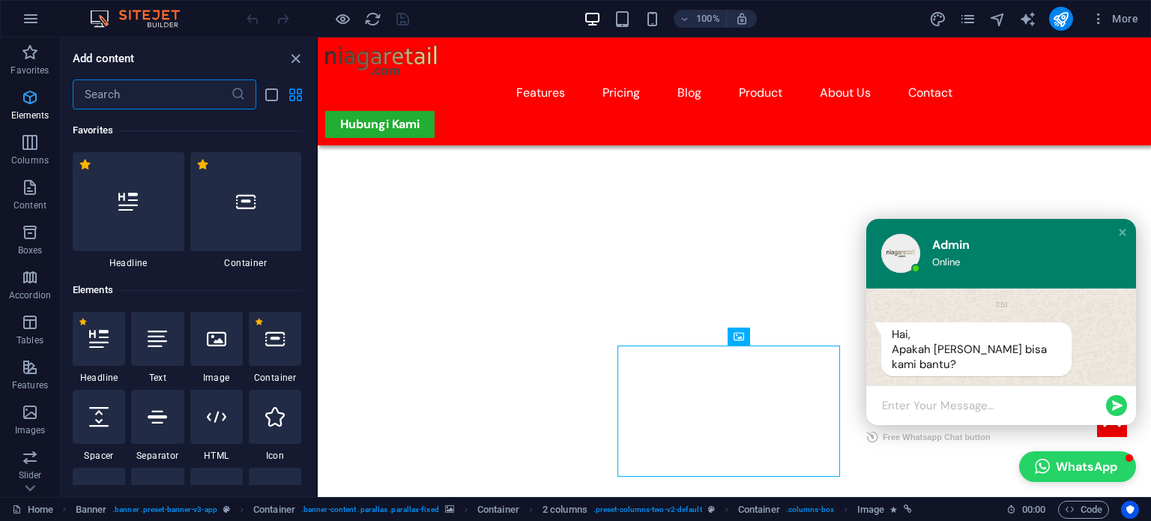
scroll to position [159, 0]
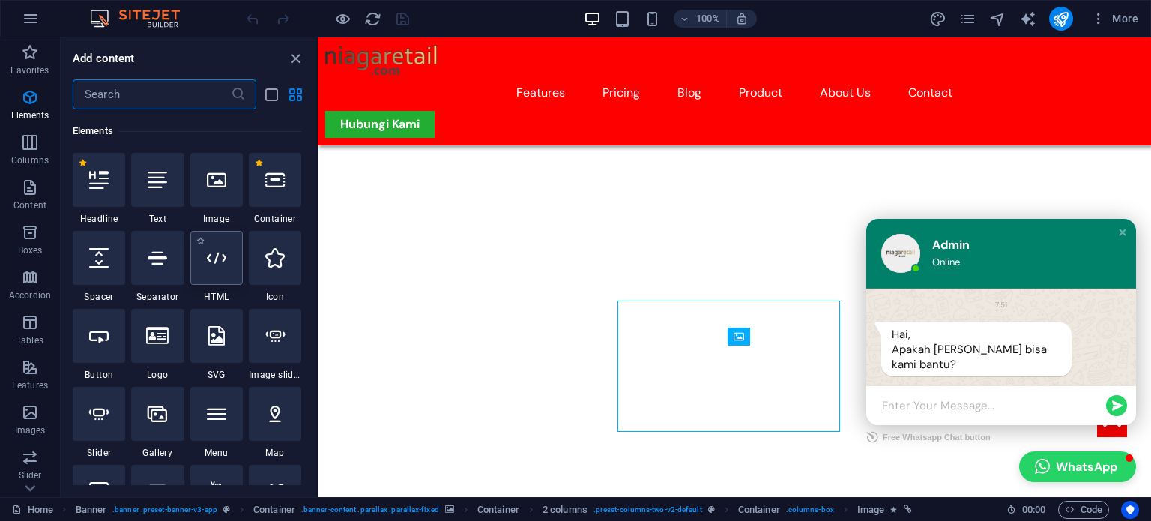
click at [218, 270] on div at bounding box center [216, 258] width 52 height 54
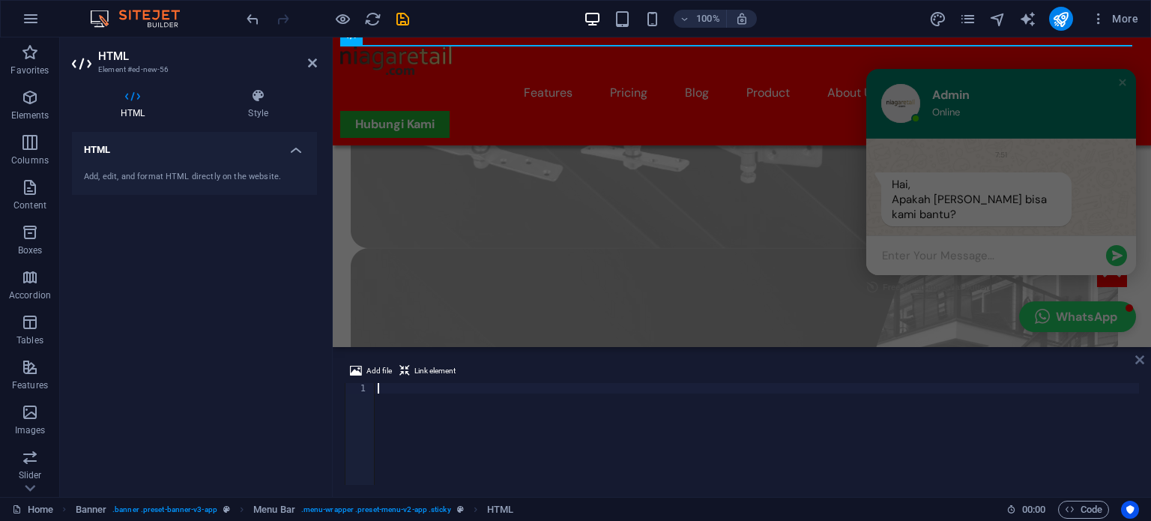
click at [1140, 357] on icon at bounding box center [1139, 360] width 9 height 12
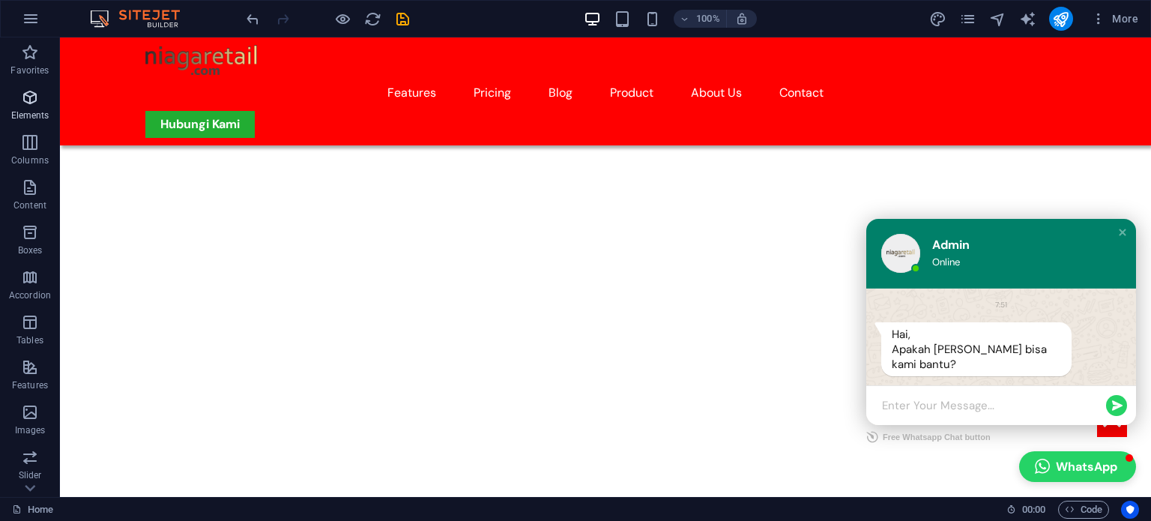
click at [24, 97] on icon "button" at bounding box center [30, 97] width 18 height 18
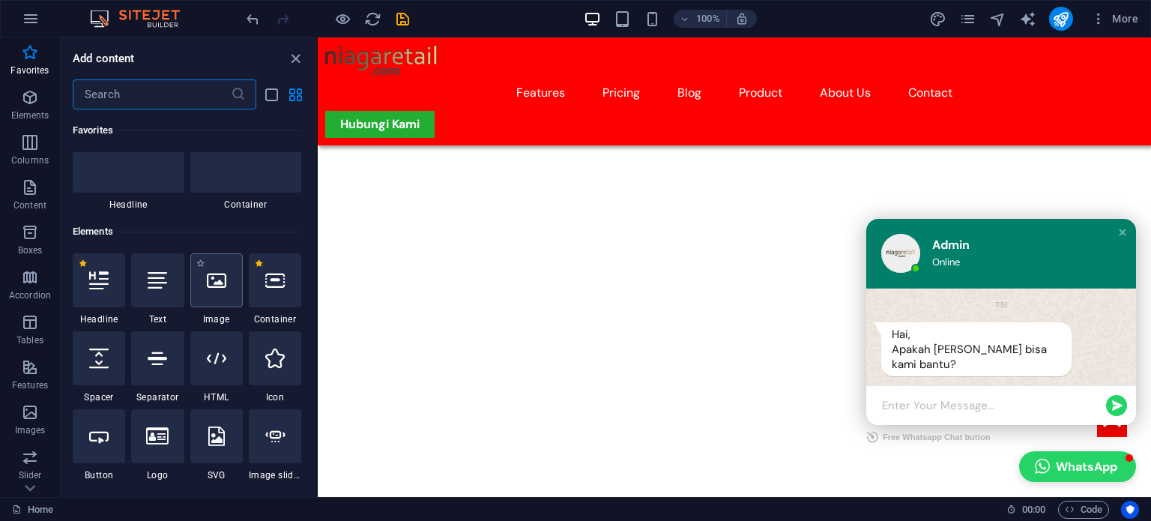
scroll to position [0, 0]
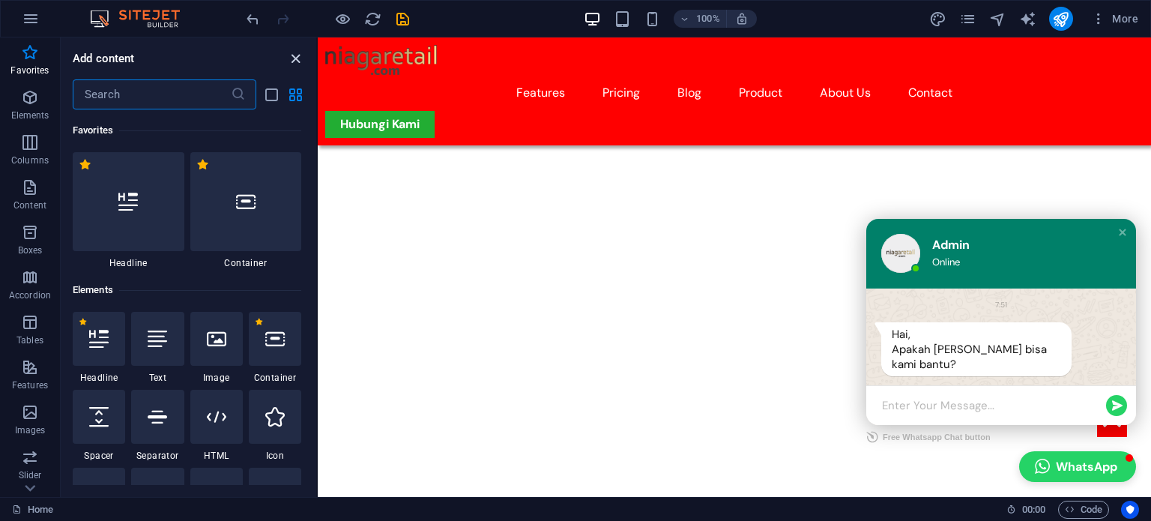
click at [288, 53] on icon "close panel" at bounding box center [295, 58] width 17 height 17
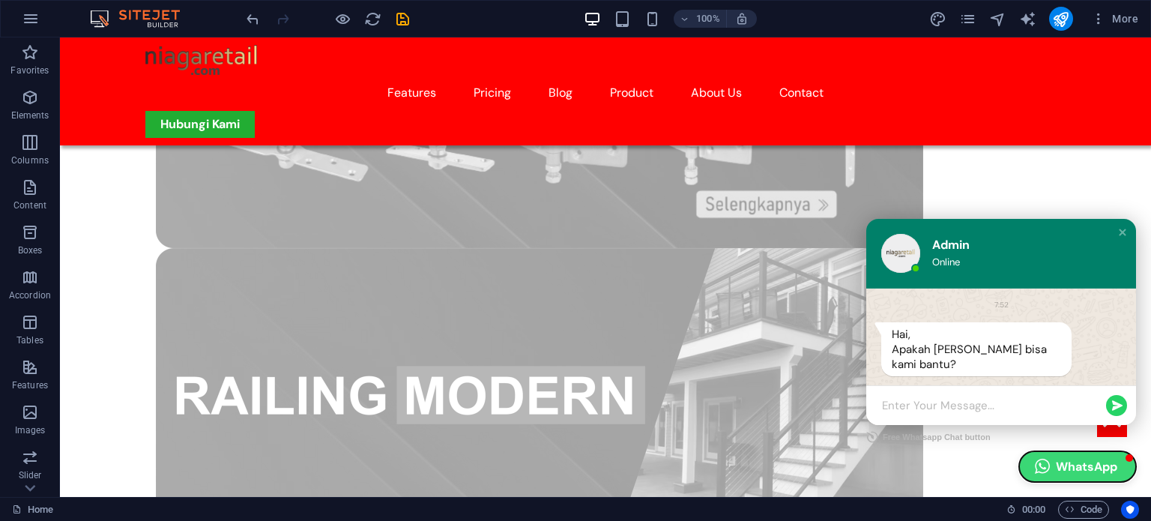
click at [1062, 471] on button "WhatsApp" at bounding box center [1077, 466] width 117 height 31
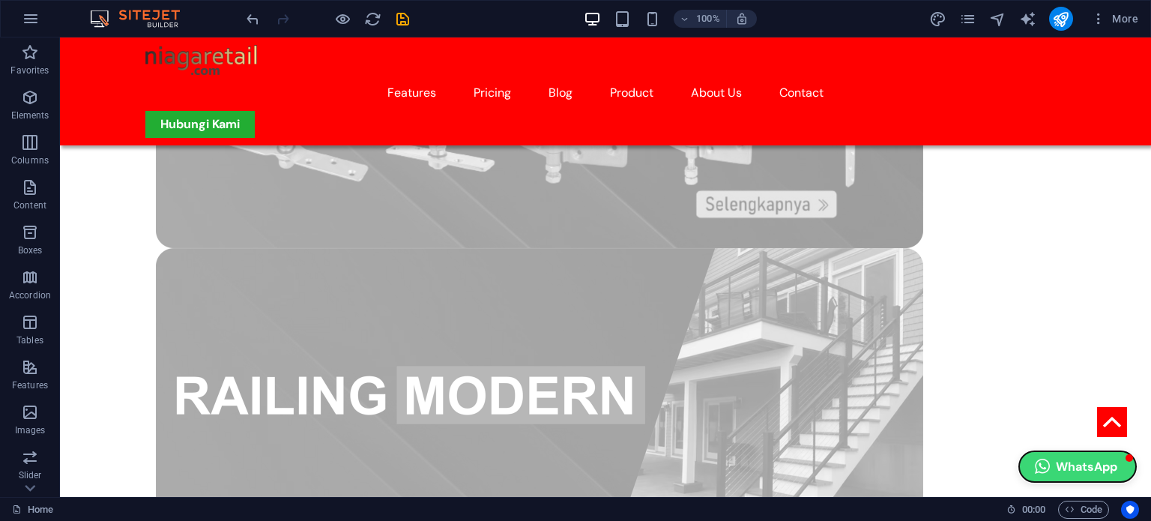
click at [1062, 471] on button "WhatsApp" at bounding box center [1077, 466] width 117 height 31
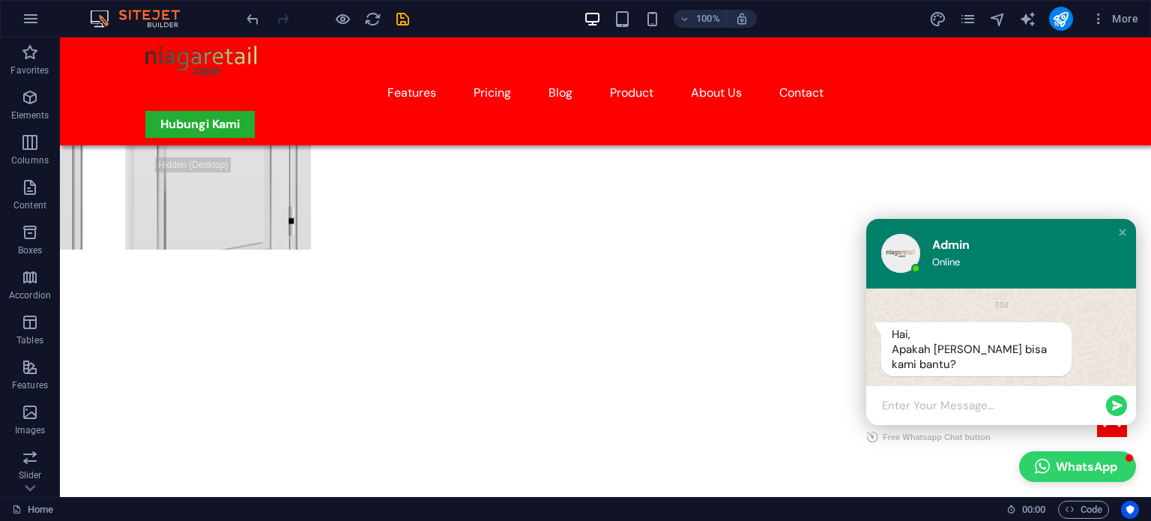
scroll to position [300, 0]
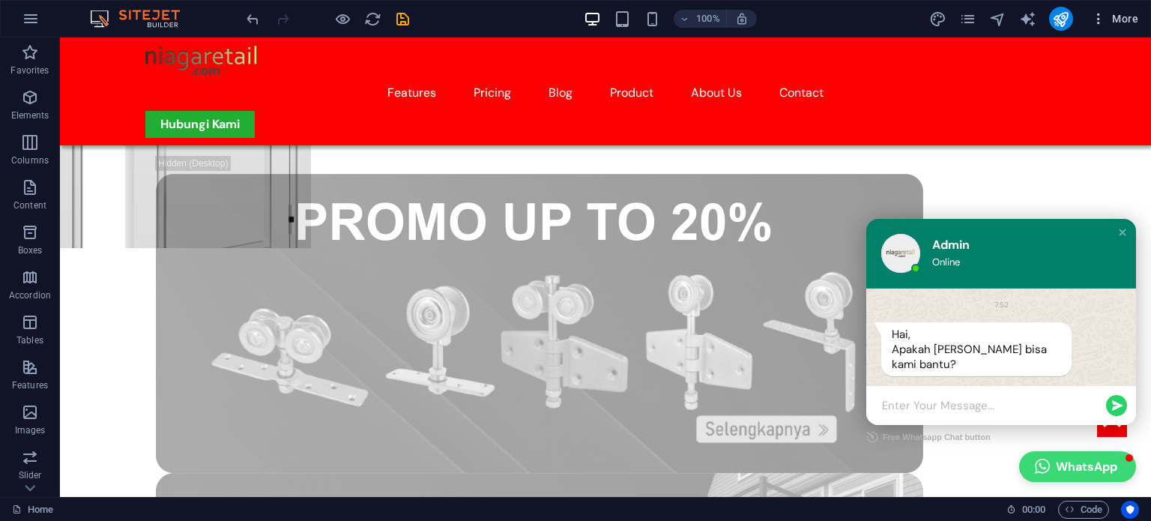
drag, startPoint x: 1036, startPoint y: 431, endPoint x: 1098, endPoint y: 18, distance: 418.1
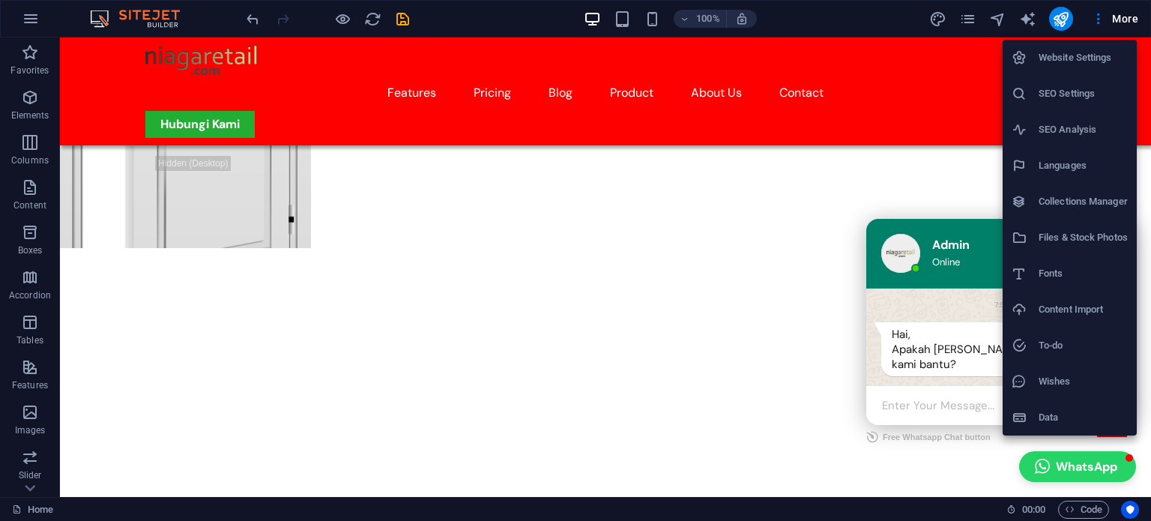
click at [1027, 60] on div at bounding box center [1024, 57] width 27 height 15
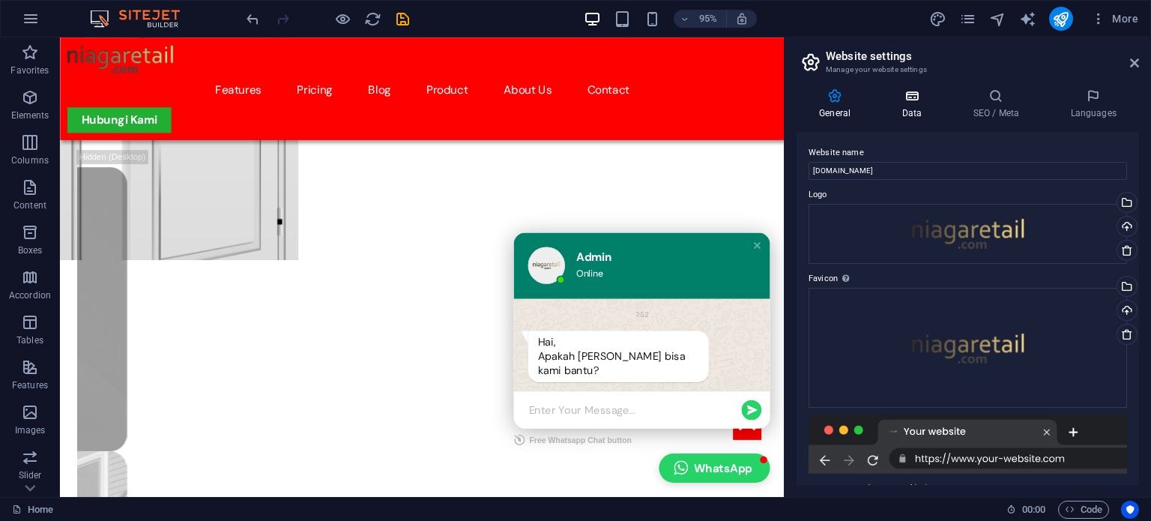
click at [930, 93] on icon at bounding box center [911, 95] width 65 height 15
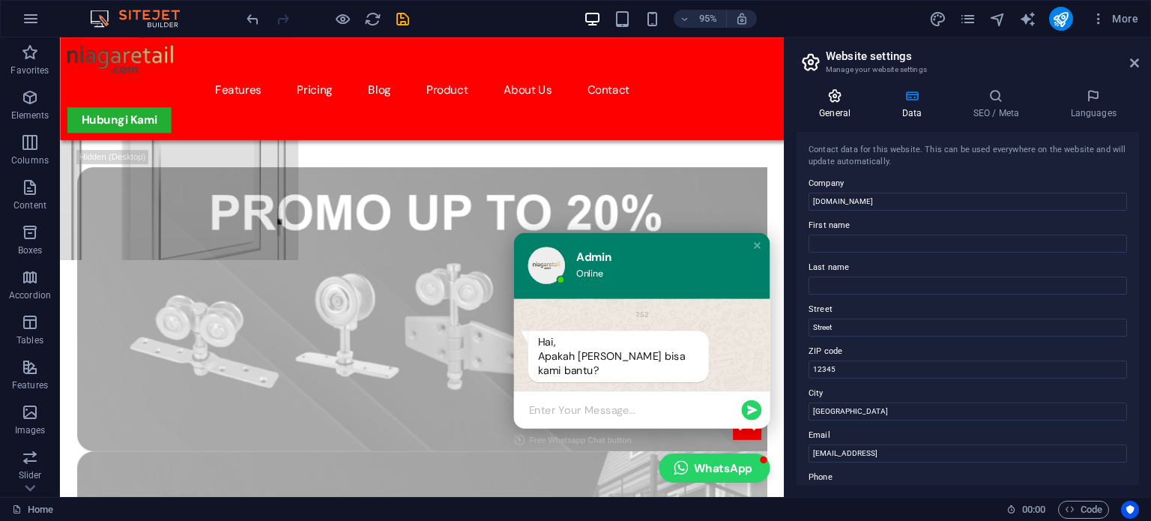
click at [846, 101] on icon at bounding box center [834, 95] width 76 height 15
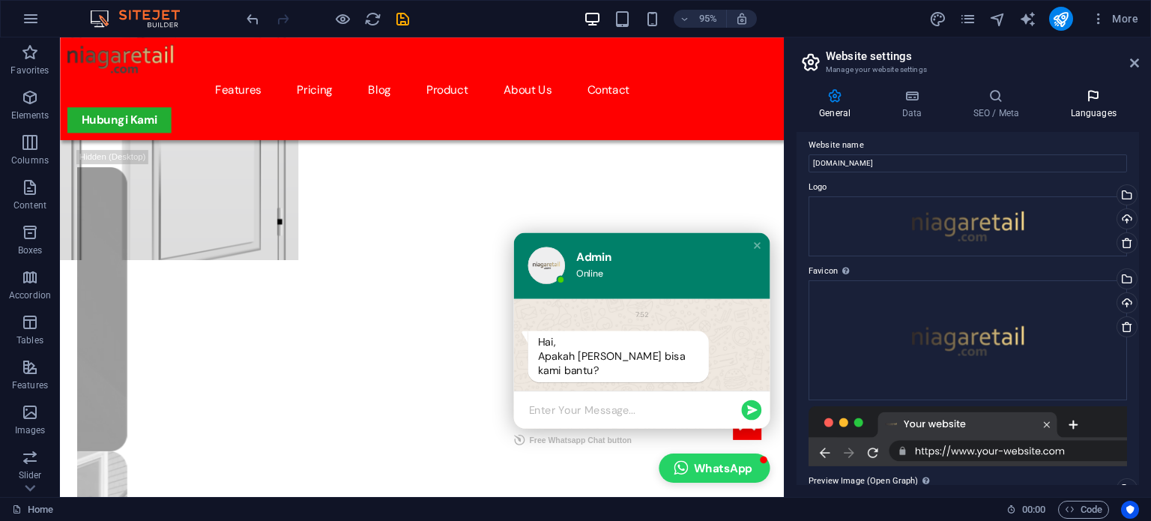
scroll to position [0, 0]
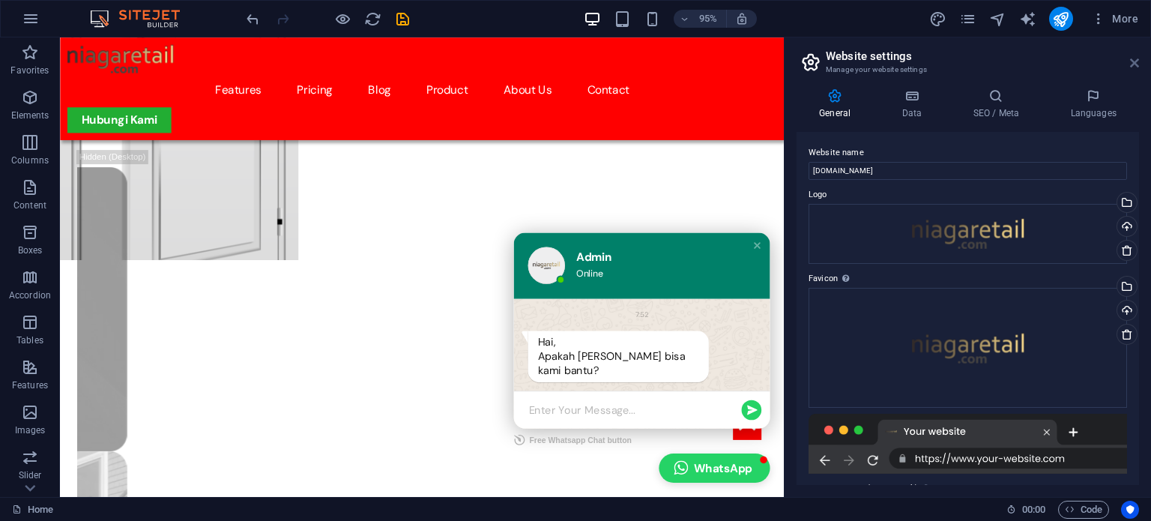
click at [1131, 59] on icon at bounding box center [1134, 63] width 9 height 12
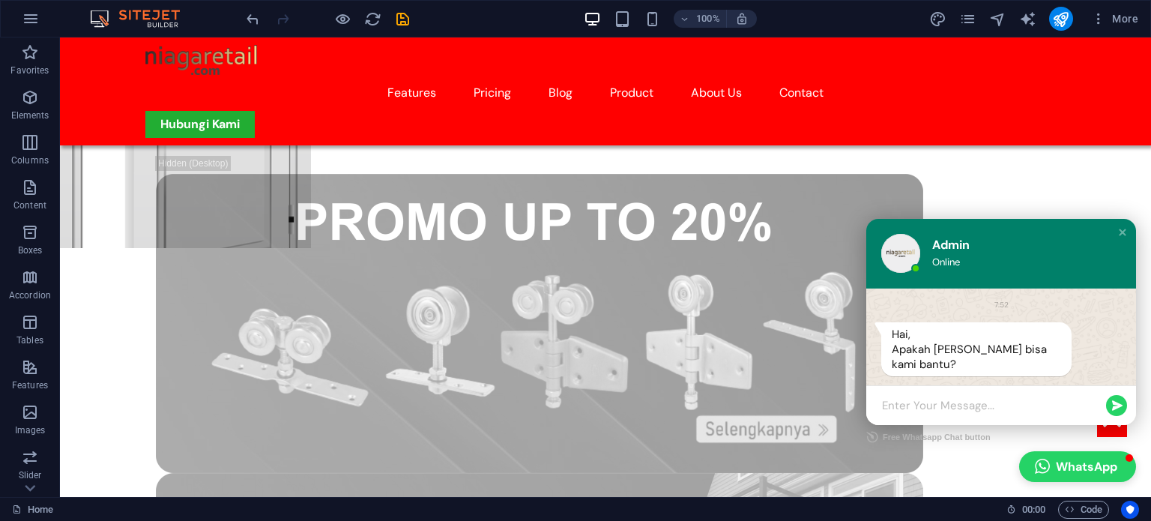
click at [1090, 124] on figure at bounding box center [605, 18] width 1091 height 459
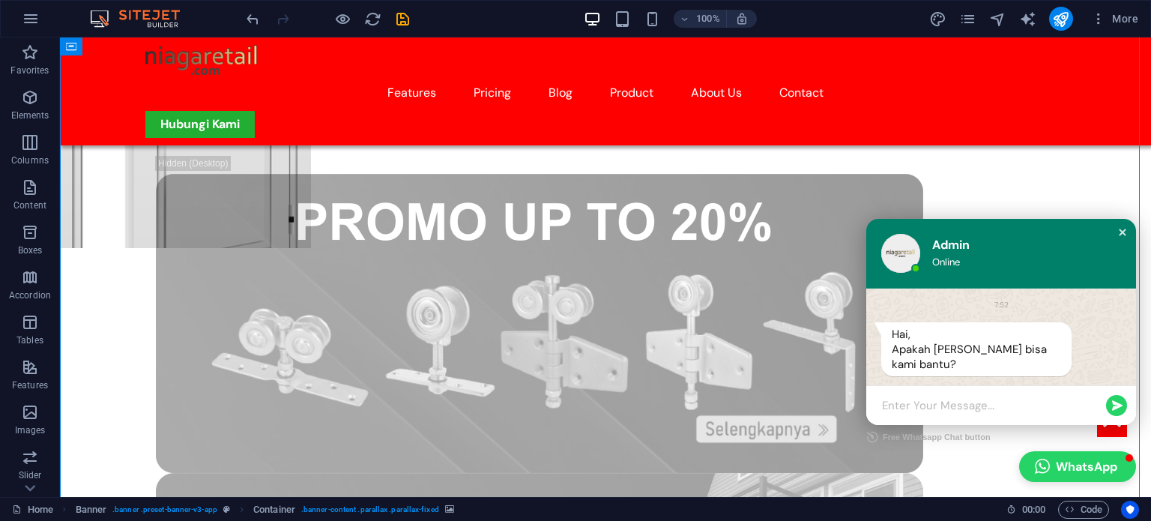
click at [1115, 233] on div "Close chat window" at bounding box center [1122, 232] width 15 height 15
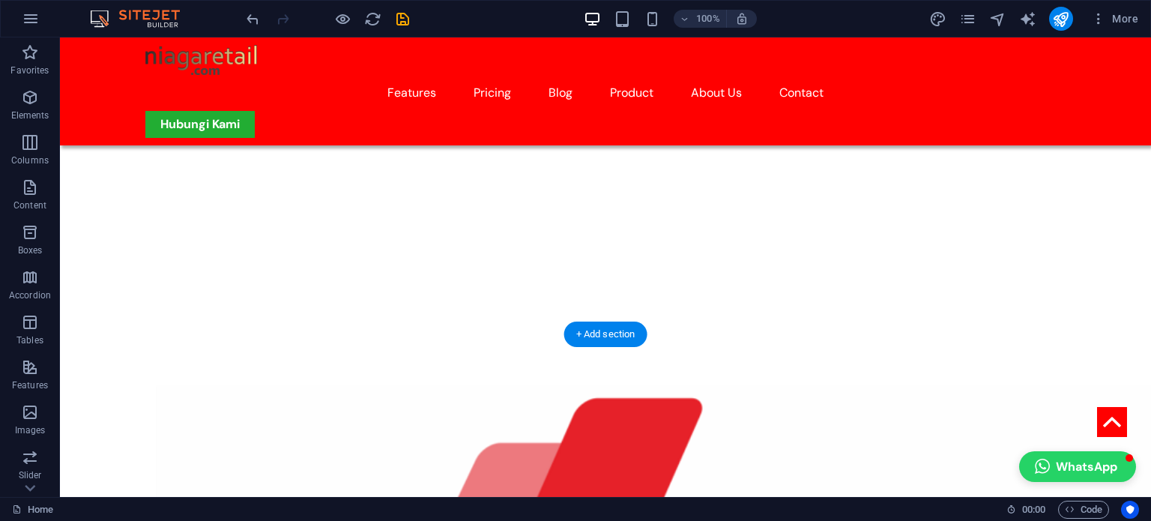
scroll to position [1198, 0]
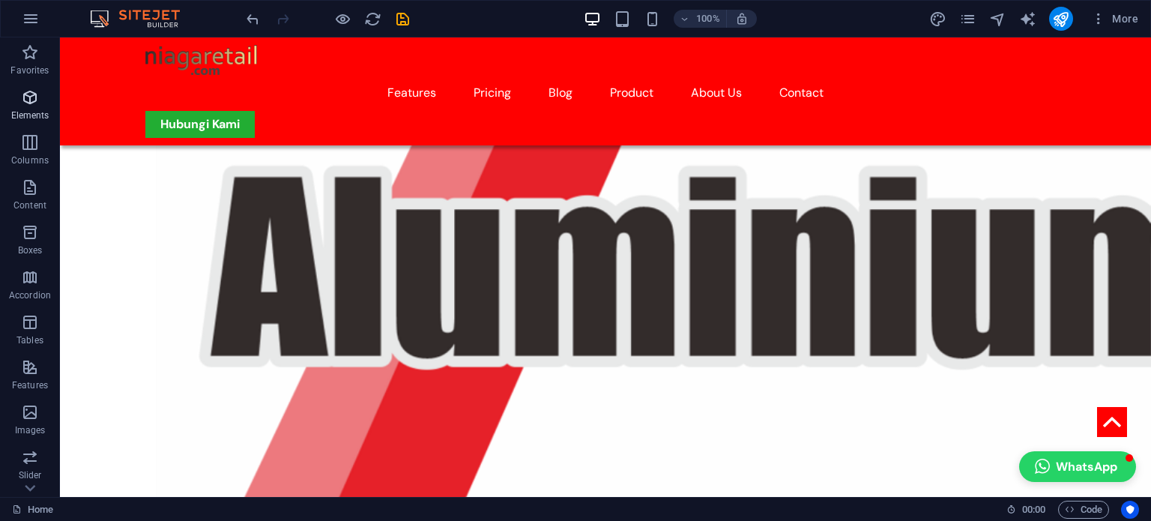
click at [26, 102] on icon "button" at bounding box center [30, 97] width 18 height 18
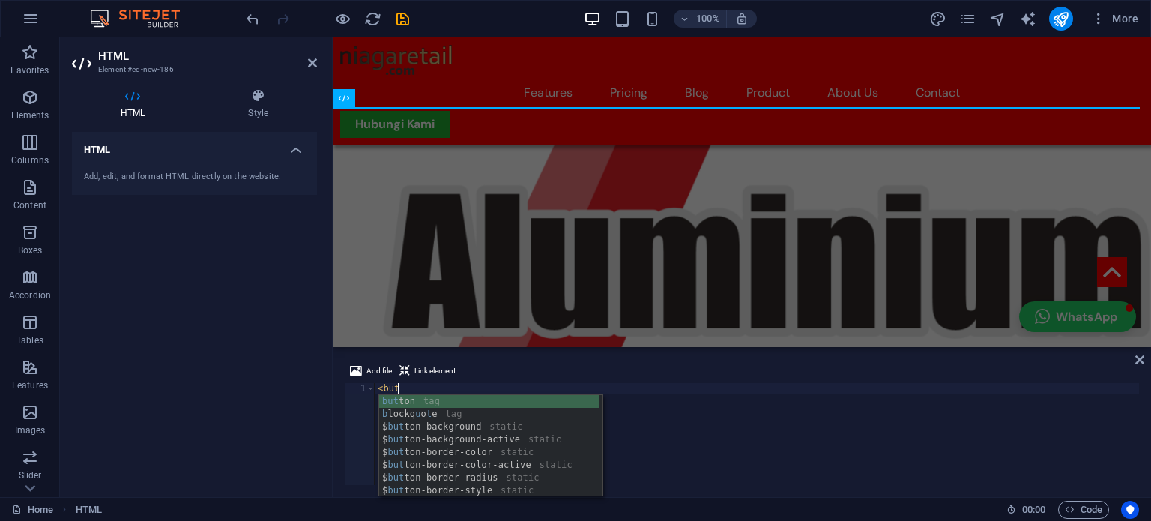
scroll to position [0, 0]
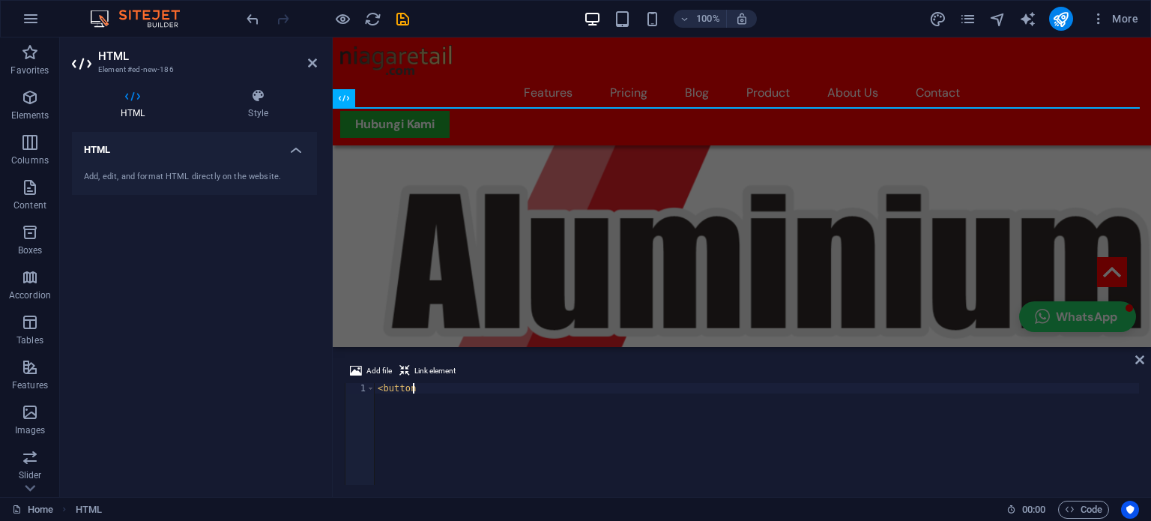
type textarea "<button"
click at [473, 395] on div "< button" at bounding box center [757, 444] width 764 height 123
paste textarea
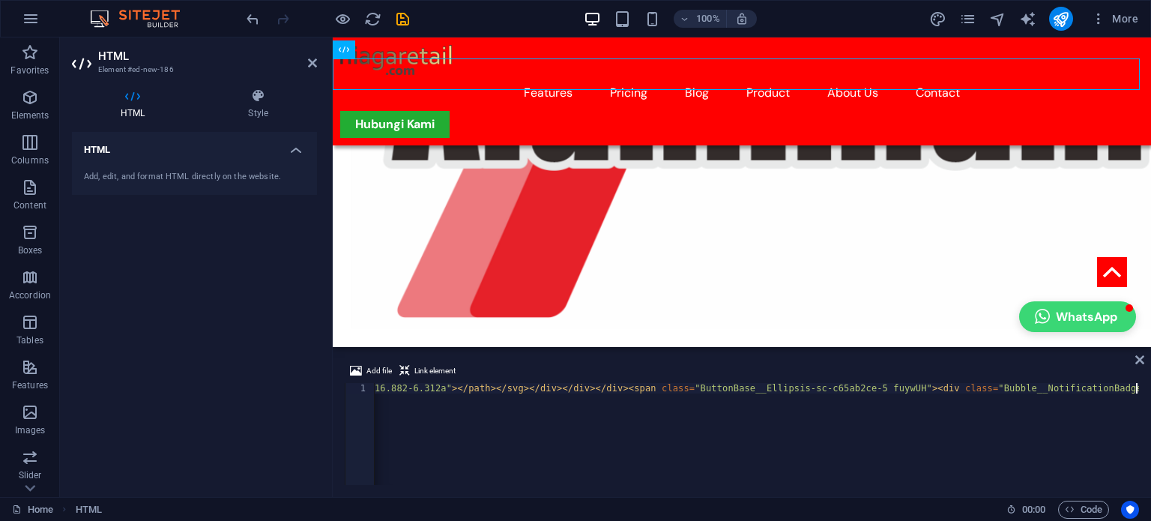
drag, startPoint x: 700, startPoint y: 135, endPoint x: 1021, endPoint y: 323, distance: 371.7
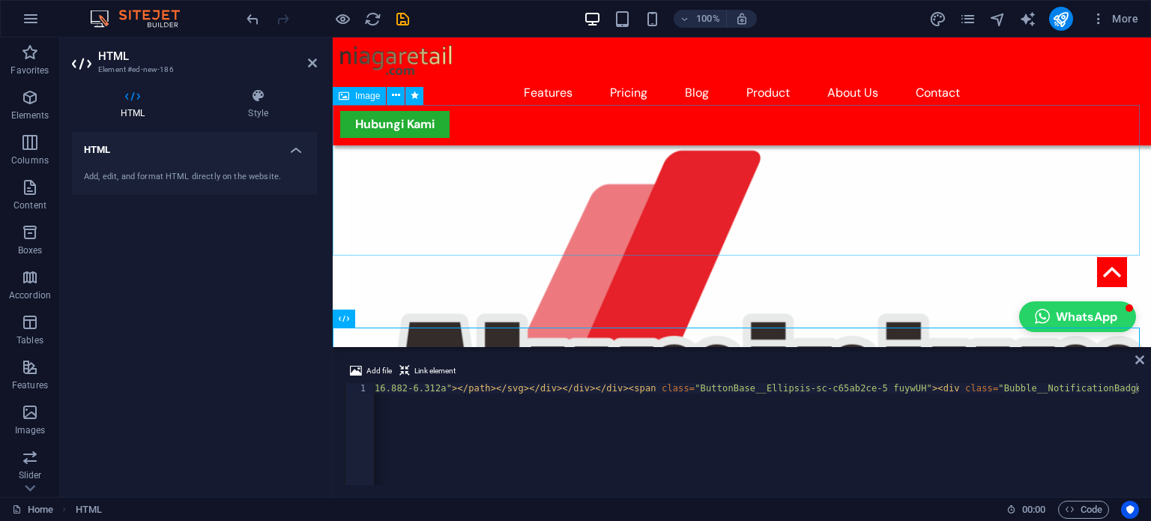
scroll to position [1052, 0]
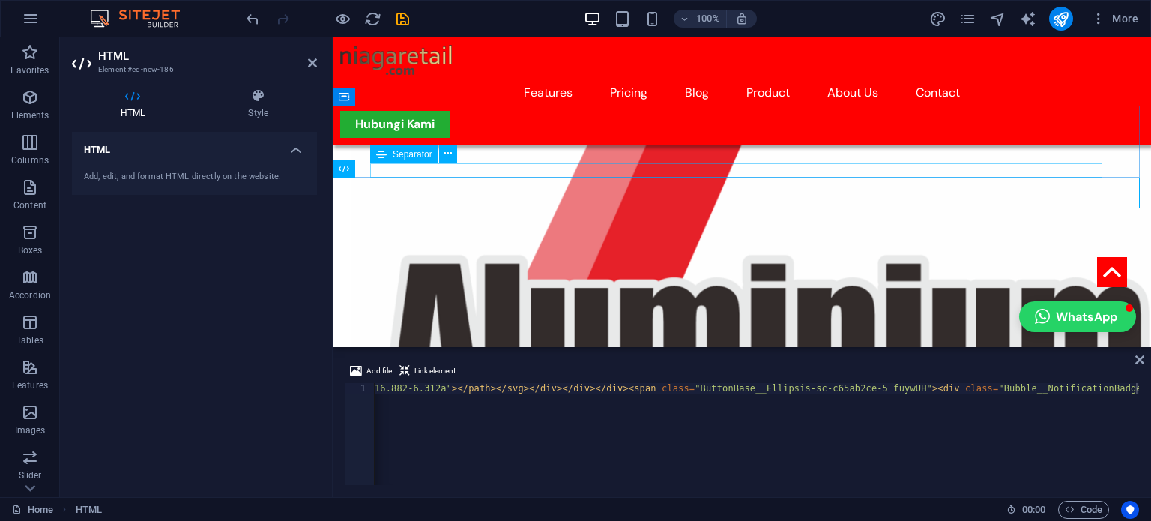
drag, startPoint x: 722, startPoint y: 203, endPoint x: 446, endPoint y: 175, distance: 277.8
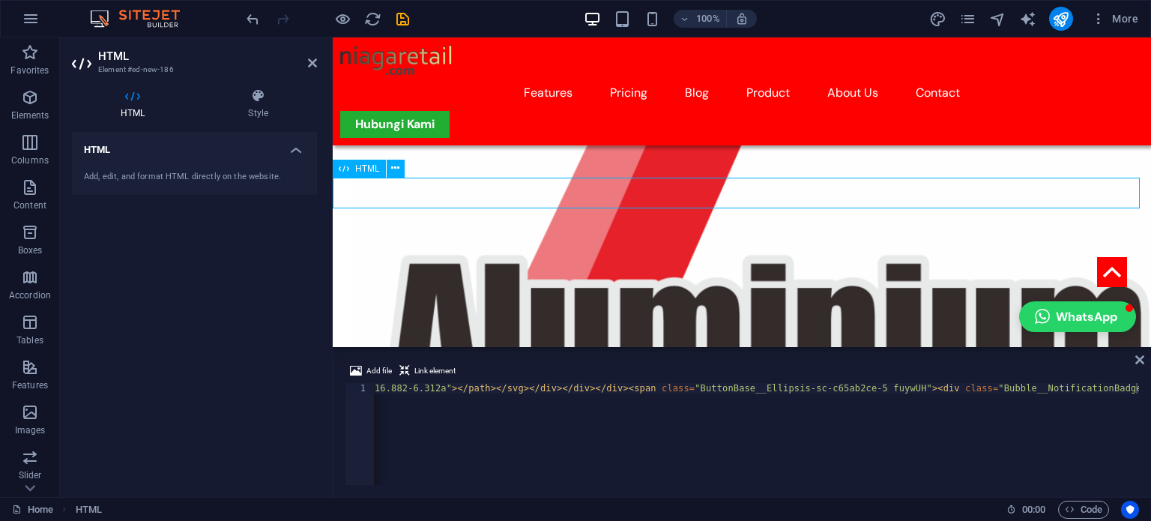
drag, startPoint x: 345, startPoint y: 168, endPoint x: 408, endPoint y: 171, distance: 63.0
click at [408, 171] on div "HTML" at bounding box center [374, 169] width 82 height 19
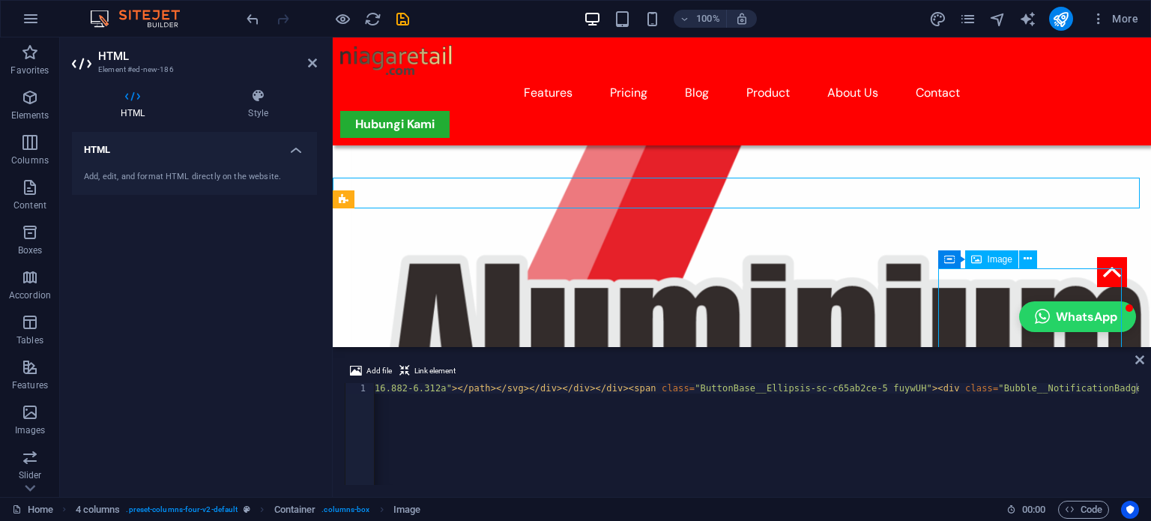
scroll to position [1128, 0]
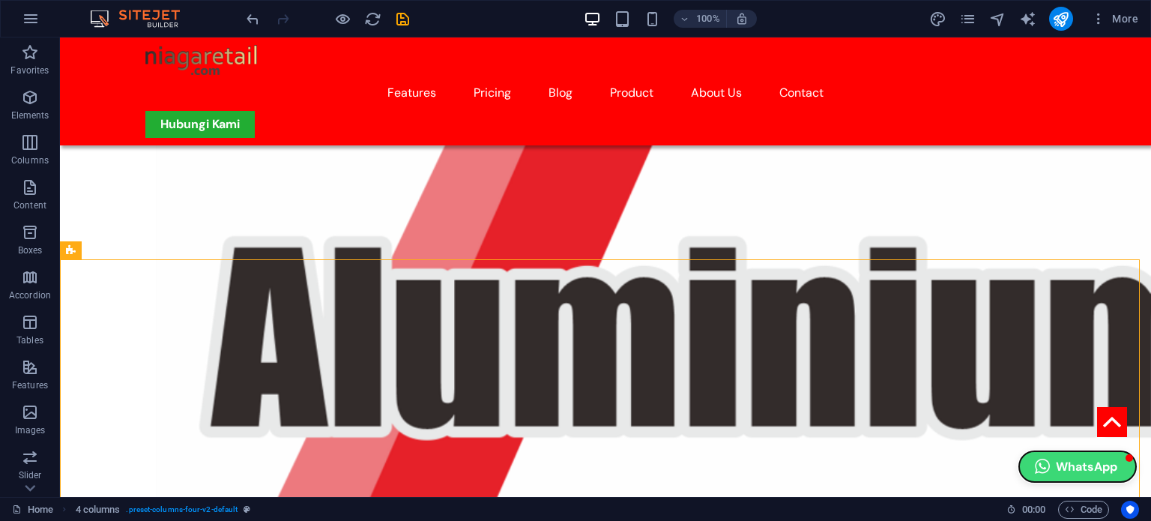
click at [1055, 465] on button "WhatsApp" at bounding box center [1077, 466] width 117 height 31
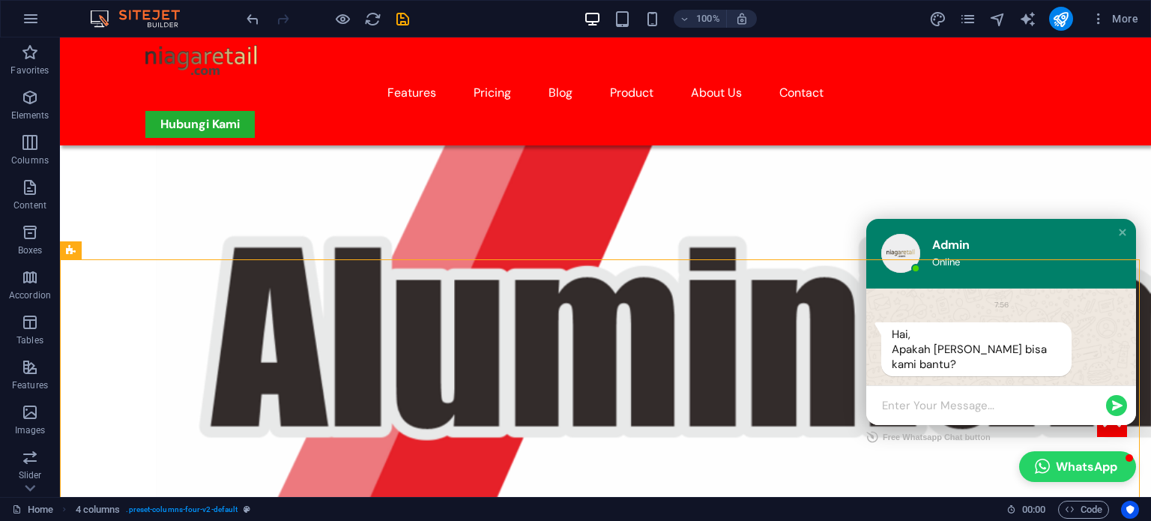
click at [942, 407] on textarea at bounding box center [992, 405] width 220 height 15
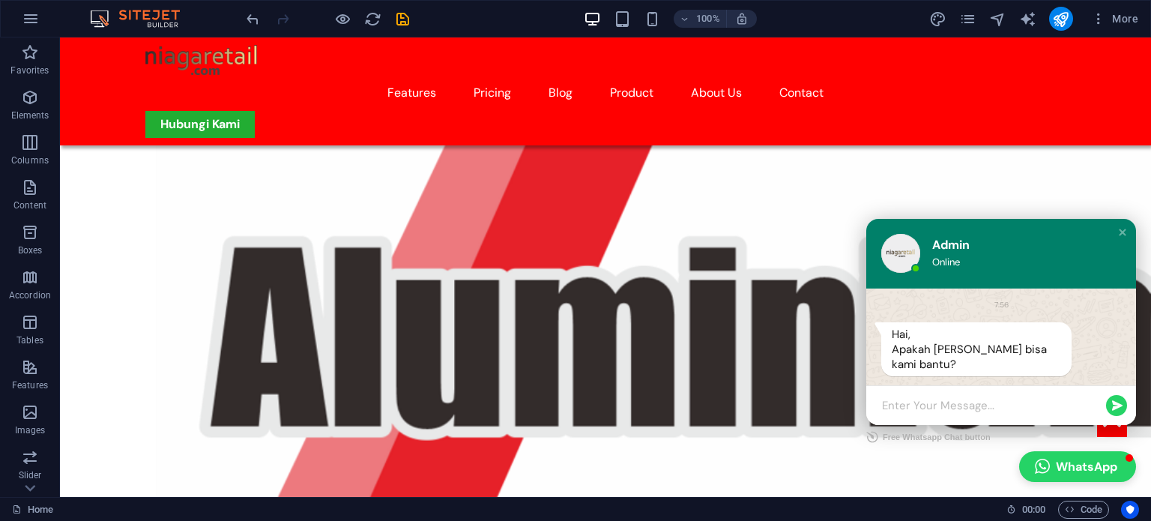
click at [960, 262] on div "Online" at bounding box center [1020, 261] width 177 height 13
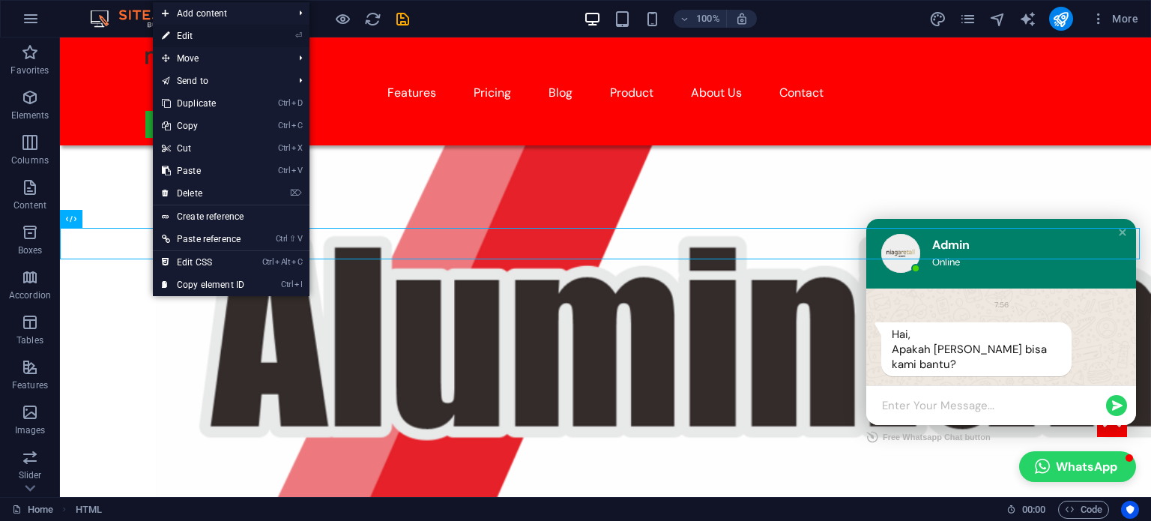
click at [210, 39] on link "⏎ Edit" at bounding box center [203, 36] width 100 height 22
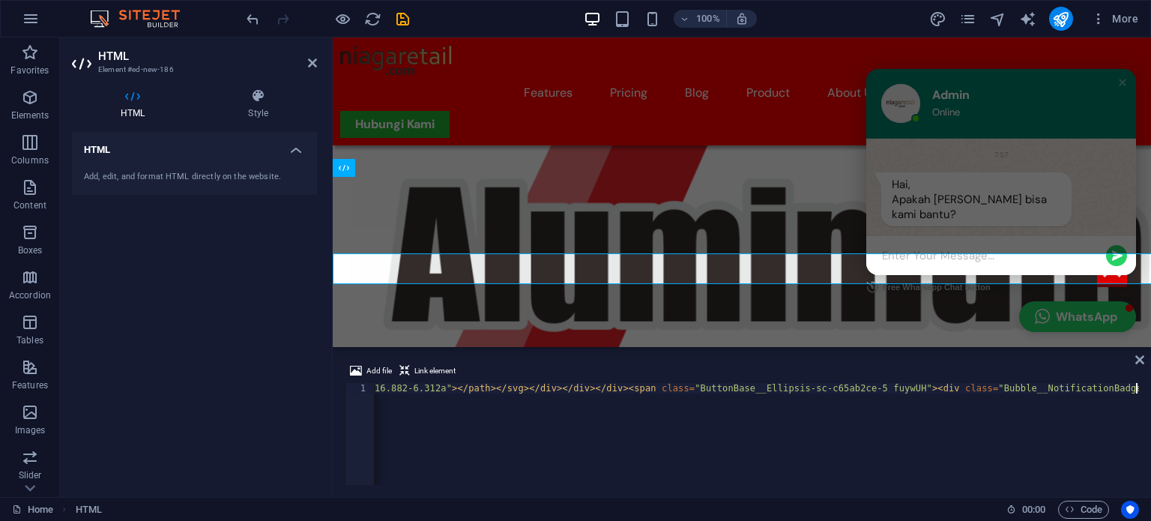
scroll to position [1052, 0]
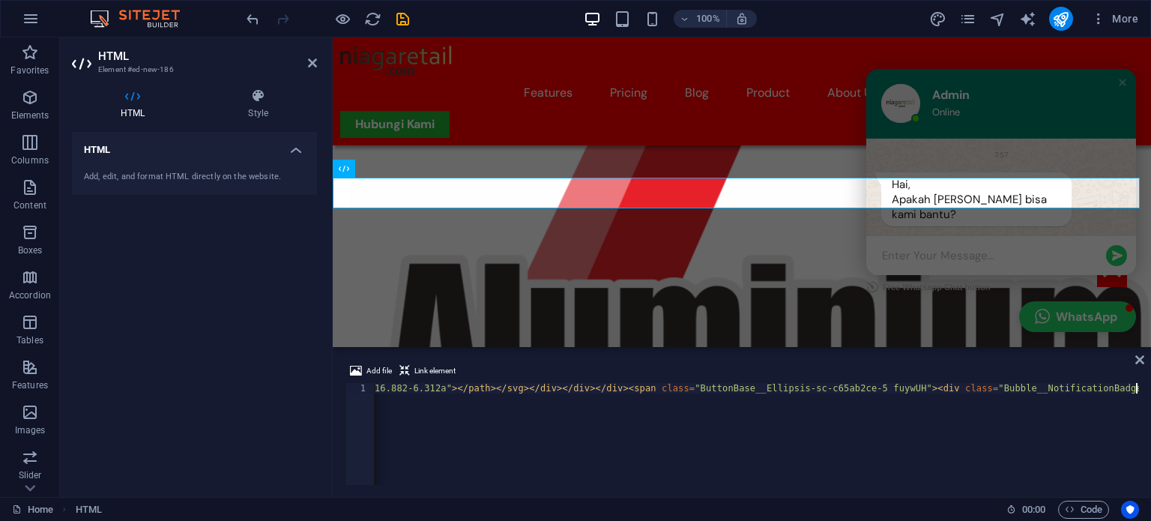
click at [31, 100] on icon "button" at bounding box center [30, 97] width 18 height 18
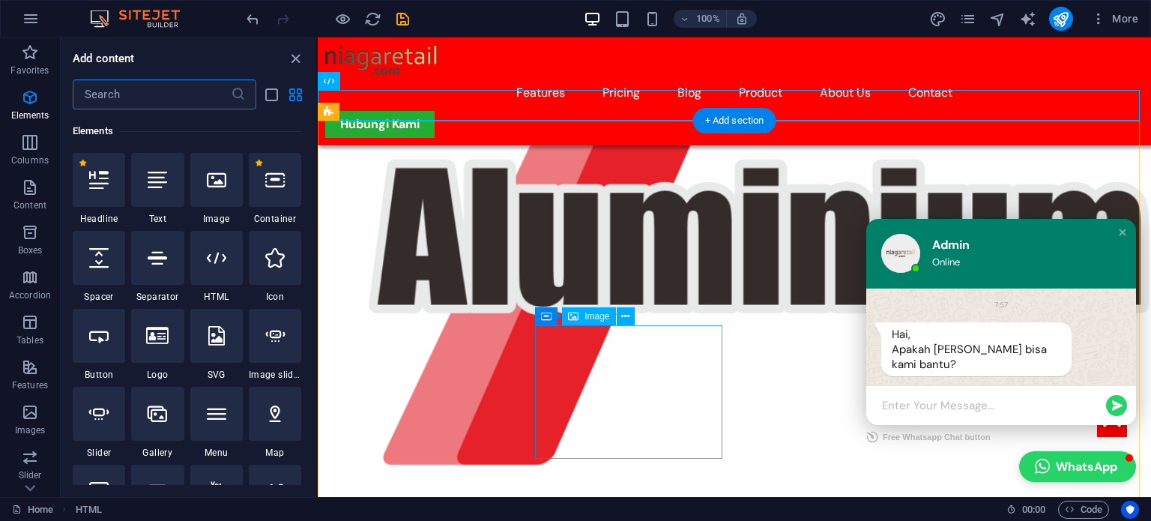
scroll to position [1285, 0]
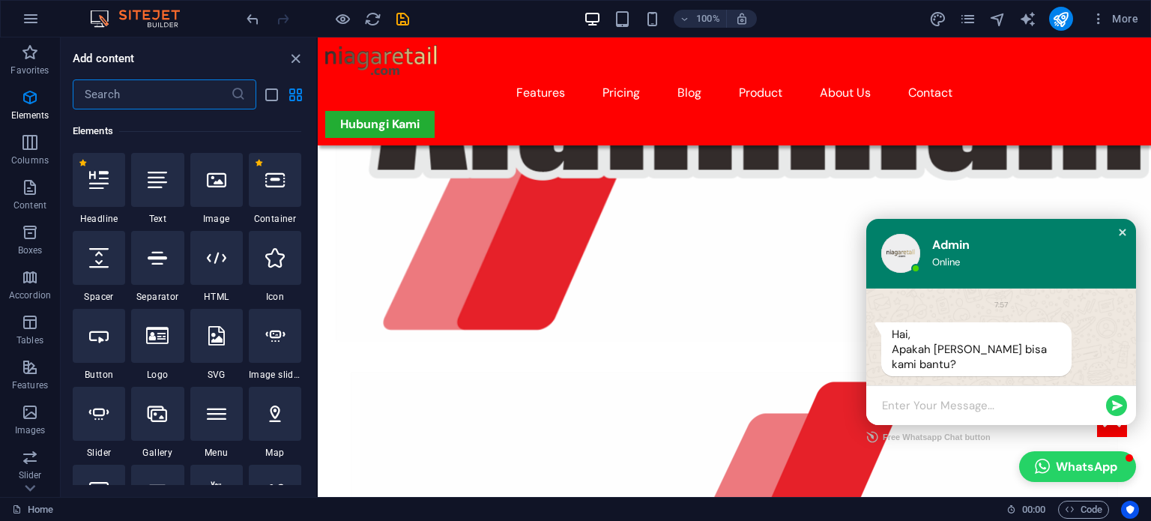
click at [1115, 231] on div "Close chat window" at bounding box center [1122, 232] width 15 height 15
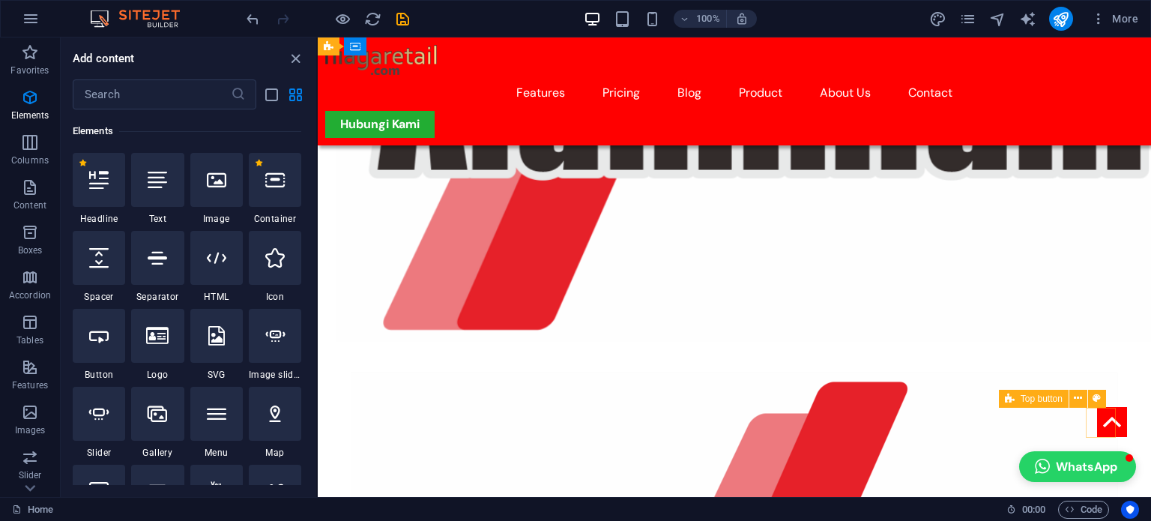
click at [1103, 422] on figure at bounding box center [1112, 422] width 30 height 30
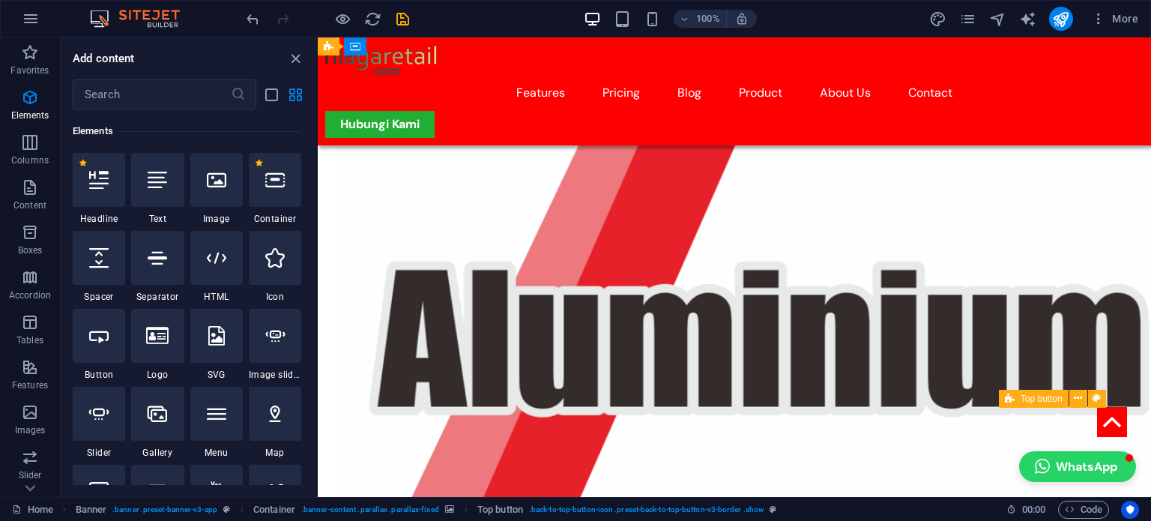
scroll to position [1348, 0]
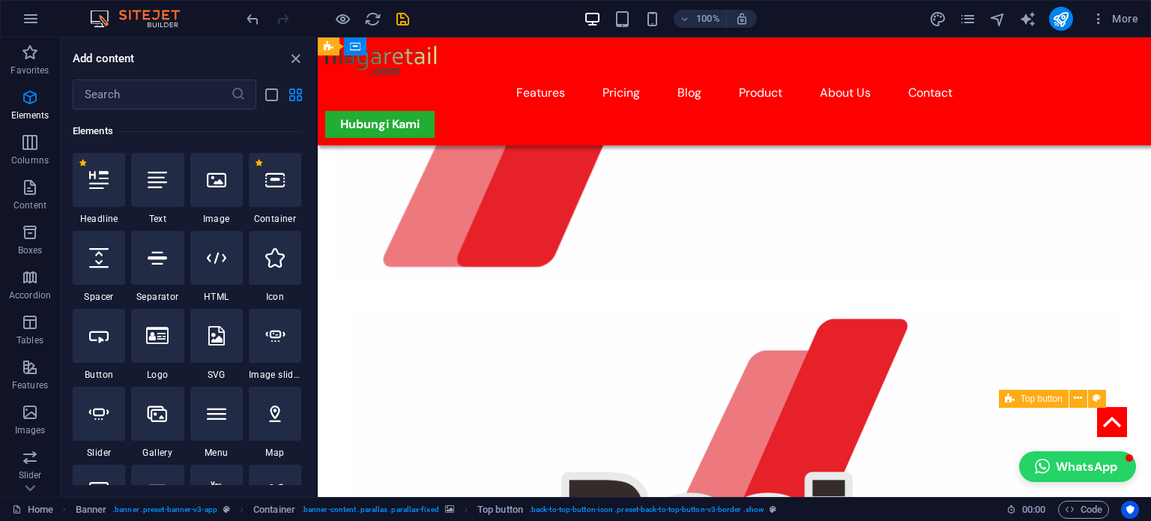
click at [1097, 420] on figure at bounding box center [1112, 422] width 30 height 30
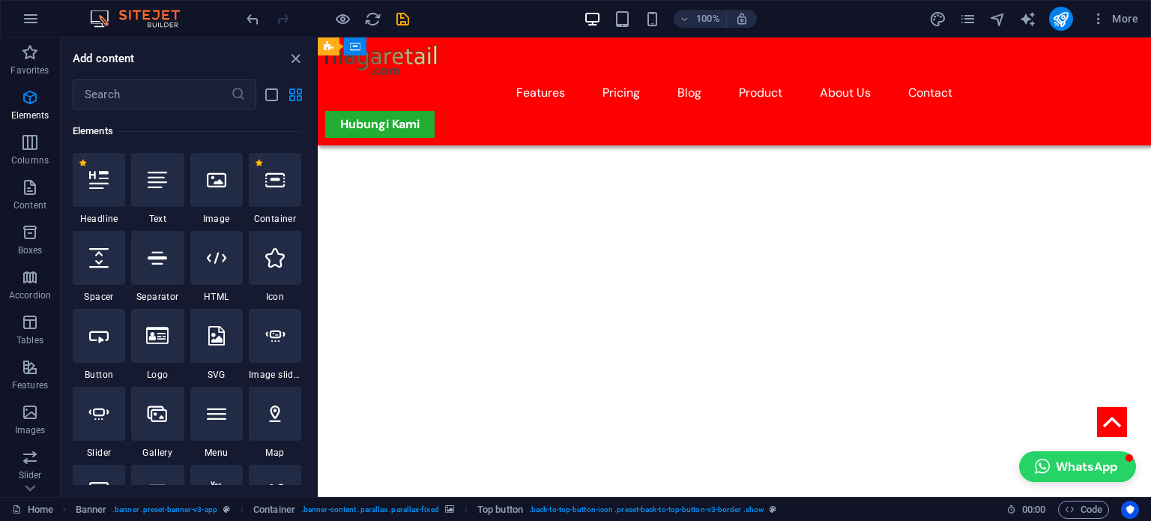
scroll to position [0, 0]
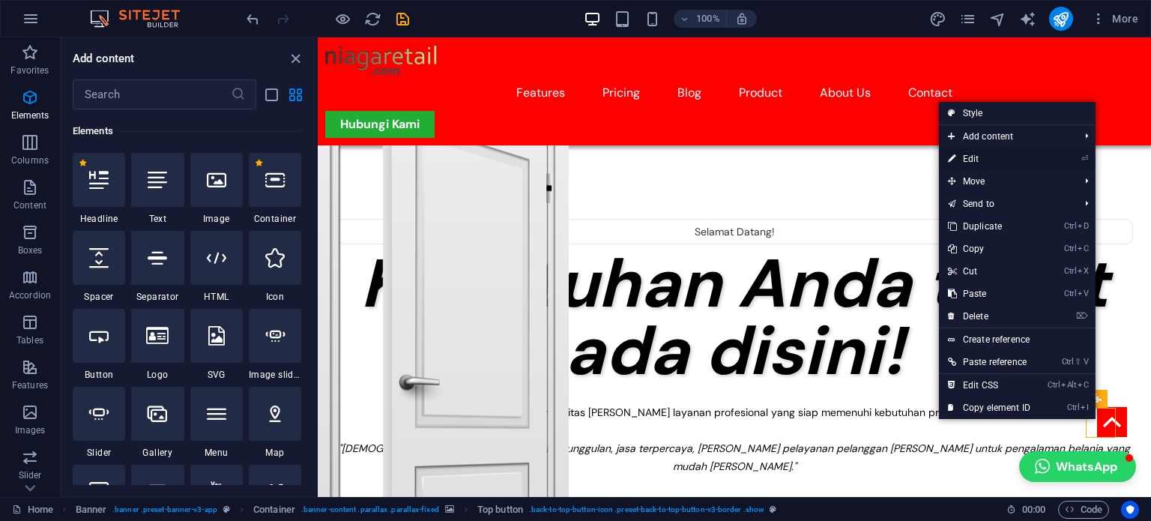
click at [980, 159] on link "⏎ Edit" at bounding box center [989, 159] width 100 height 22
select select "xMidYMid"
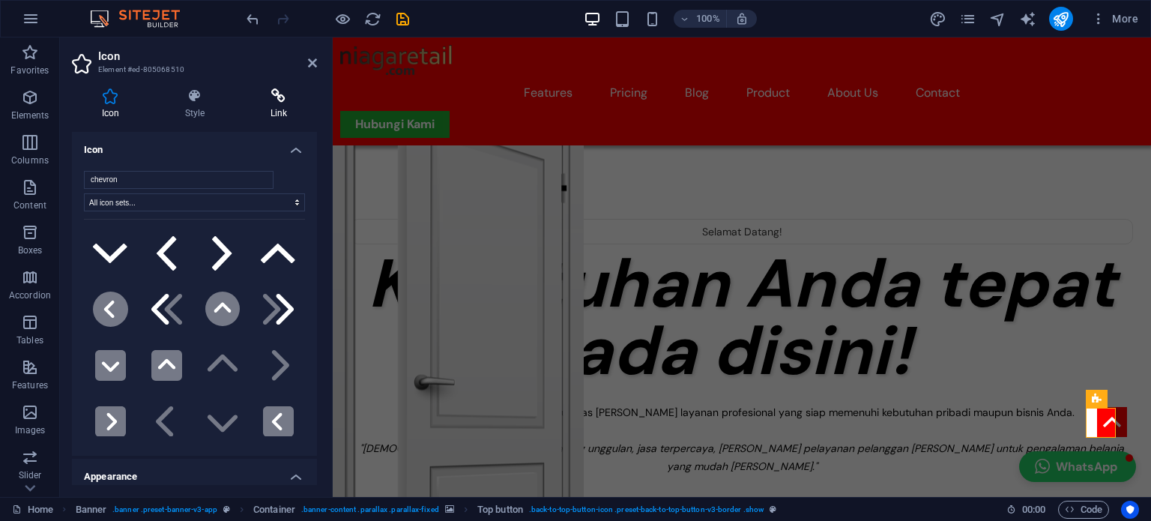
click at [267, 100] on icon at bounding box center [278, 95] width 76 height 15
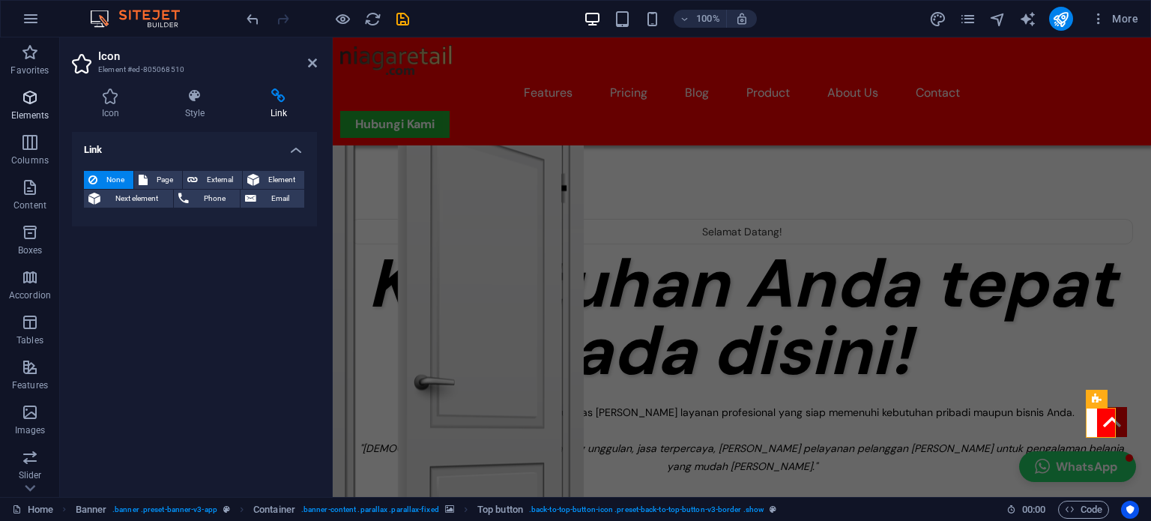
click at [43, 102] on span "Elements" at bounding box center [30, 106] width 60 height 36
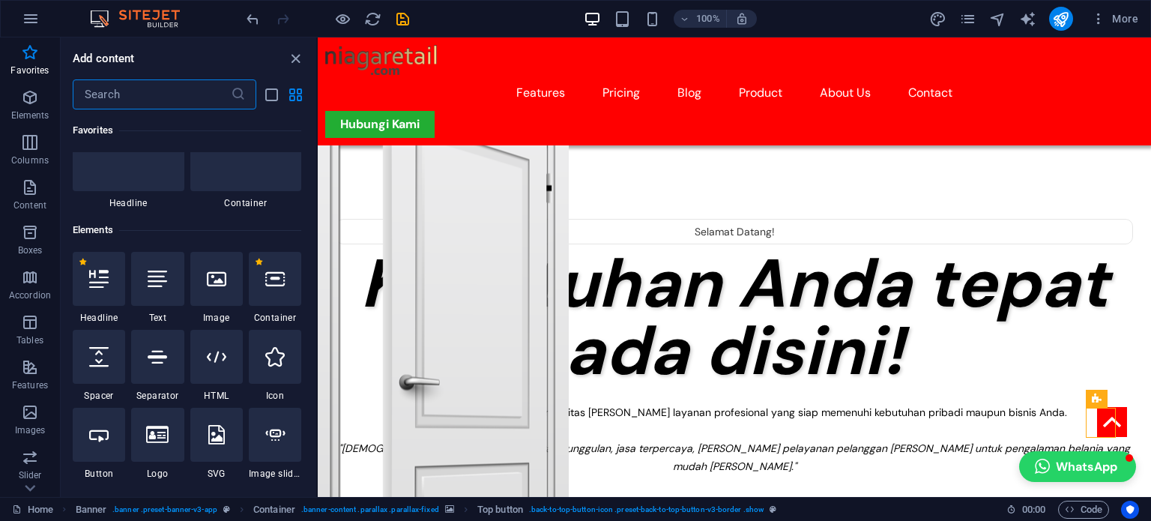
scroll to position [75, 0]
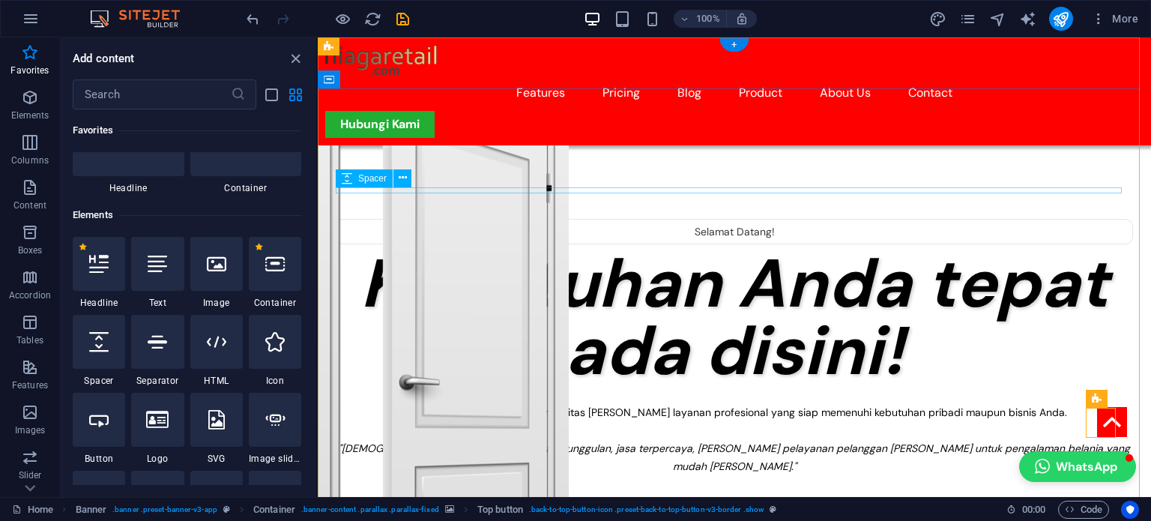
click at [695, 244] on div at bounding box center [734, 247] width 797 height 6
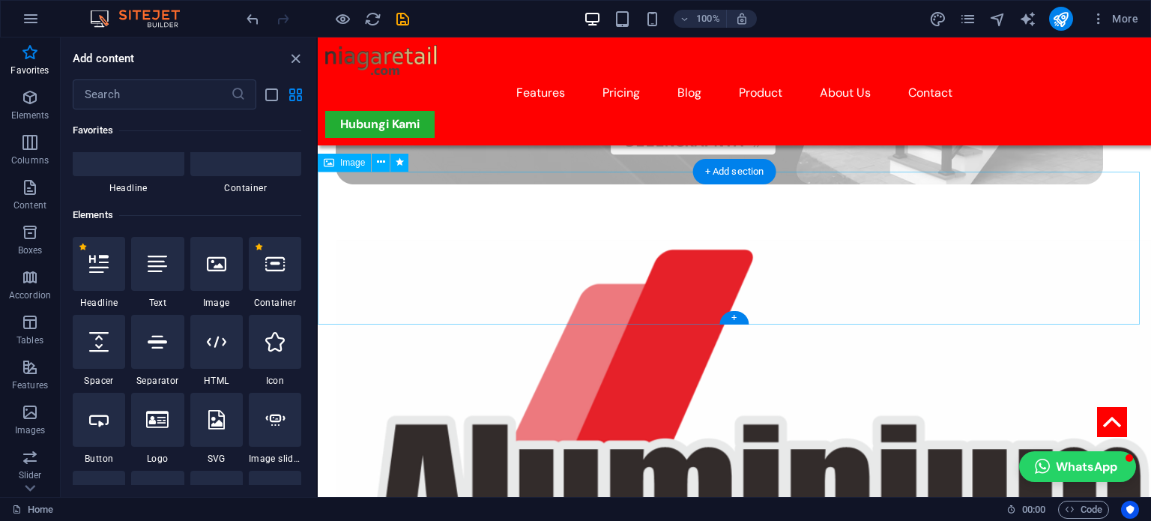
scroll to position [974, 0]
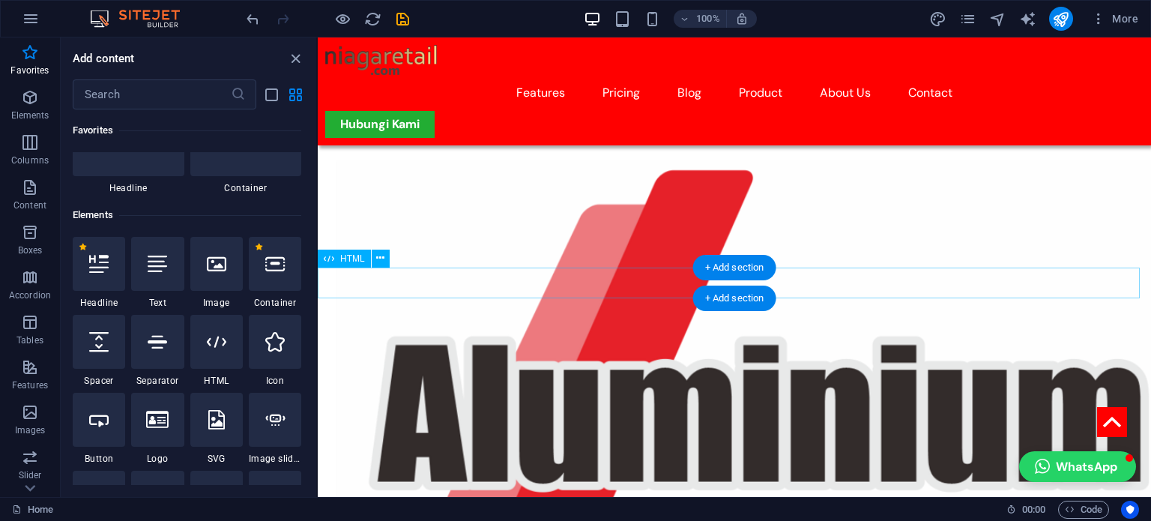
click at [354, 258] on span "HTML" at bounding box center [352, 258] width 25 height 9
click at [385, 259] on button at bounding box center [381, 258] width 18 height 18
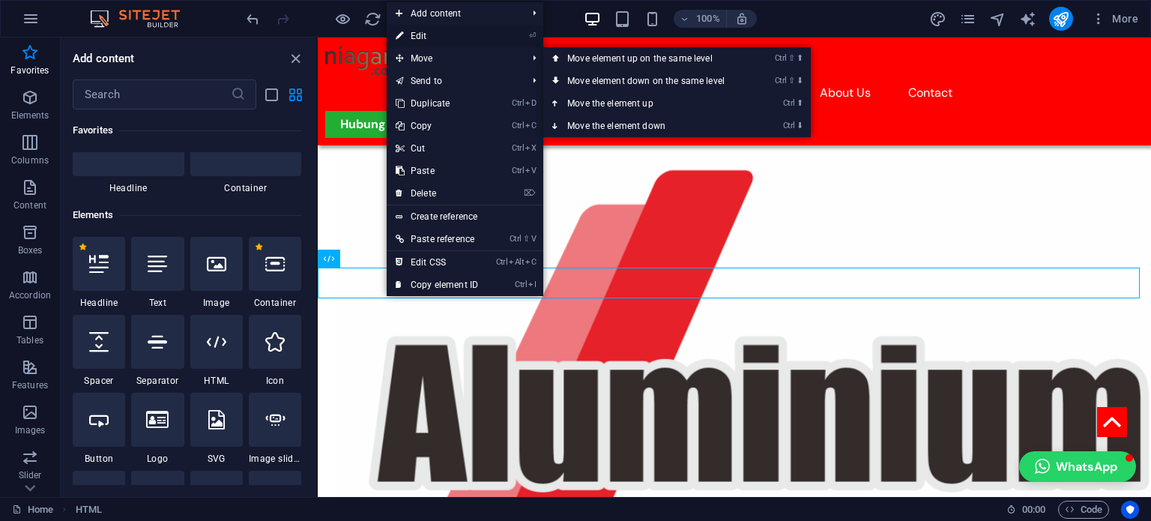
click at [425, 37] on link "⏎ Edit" at bounding box center [437, 36] width 100 height 22
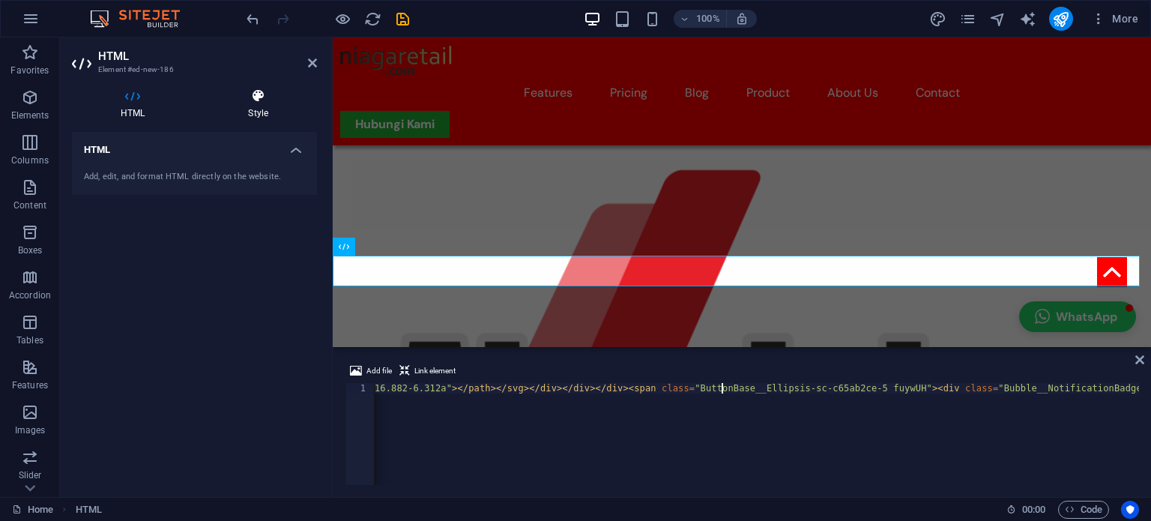
click at [277, 107] on h4 "Style" at bounding box center [258, 103] width 118 height 31
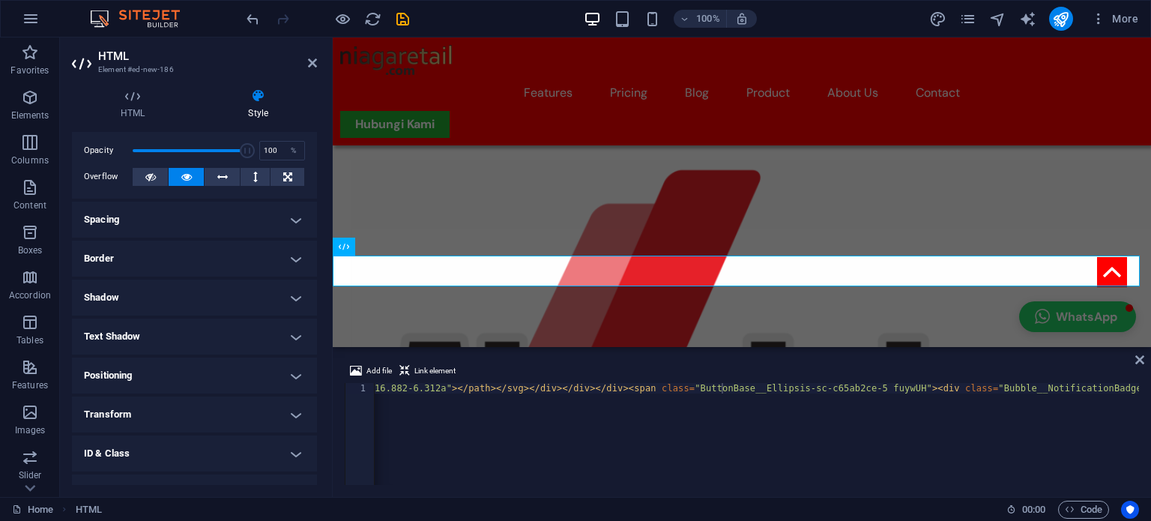
scroll to position [75, 0]
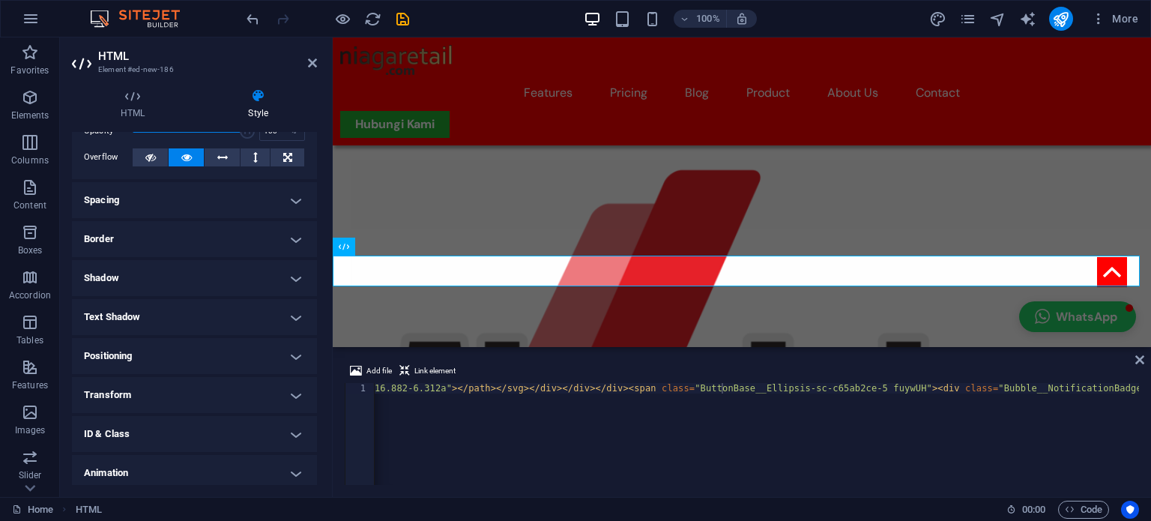
click at [177, 351] on h4 "Positioning" at bounding box center [194, 356] width 245 height 36
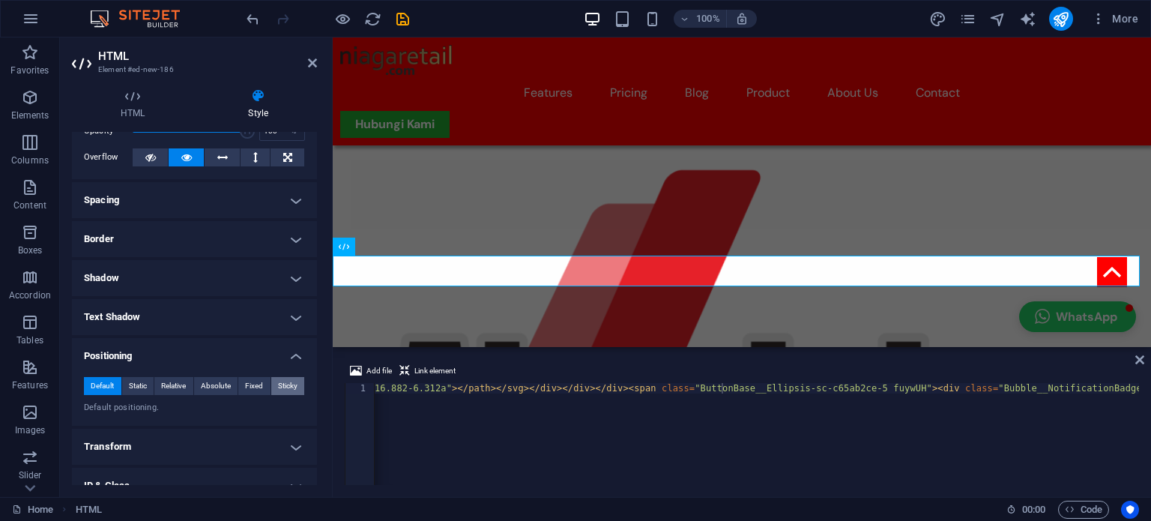
click at [283, 383] on span "Sticky" at bounding box center [287, 386] width 19 height 18
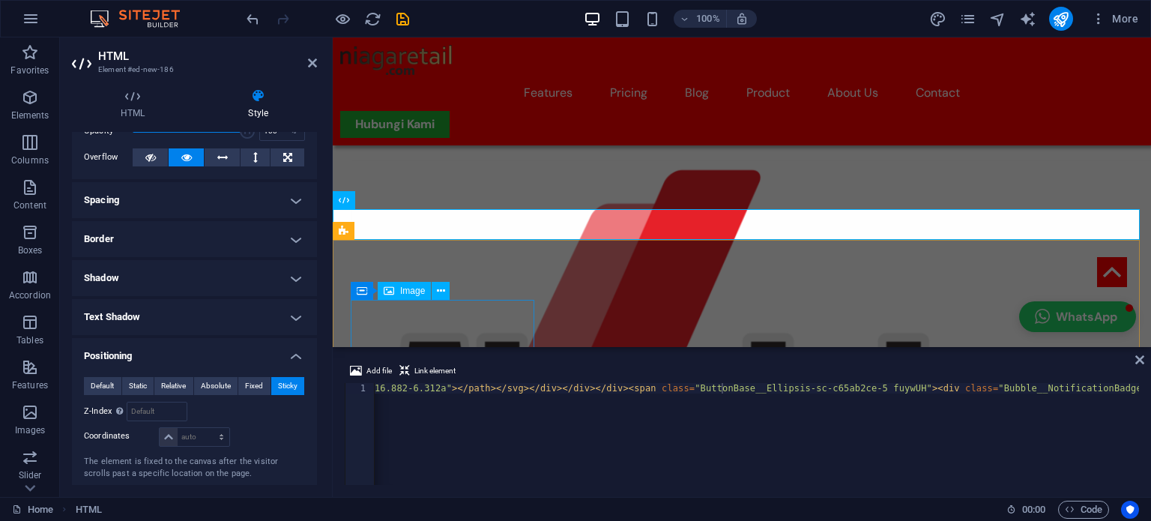
scroll to position [1124, 0]
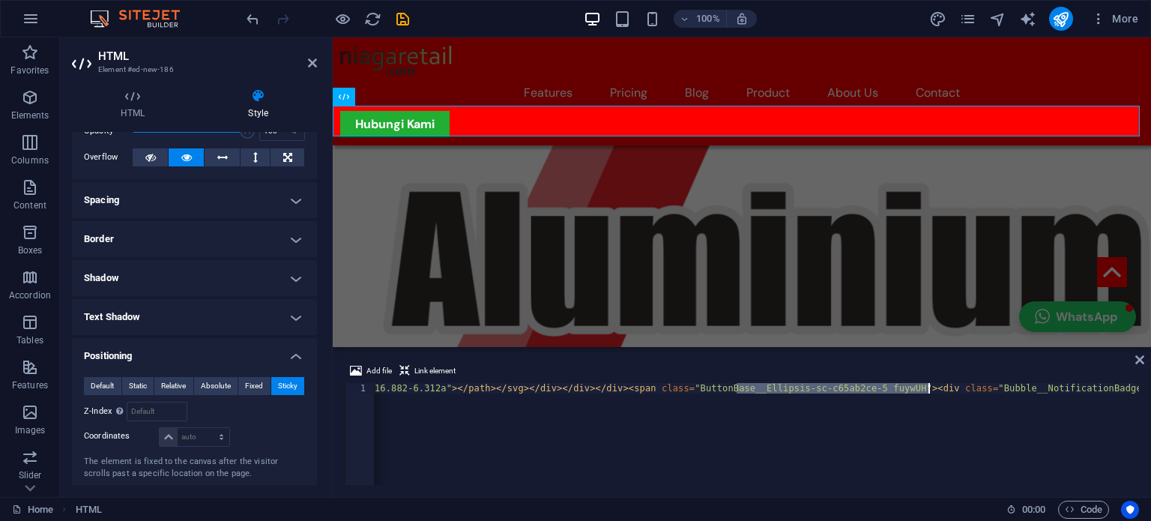
drag, startPoint x: 737, startPoint y: 387, endPoint x: 927, endPoint y: 385, distance: 190.3
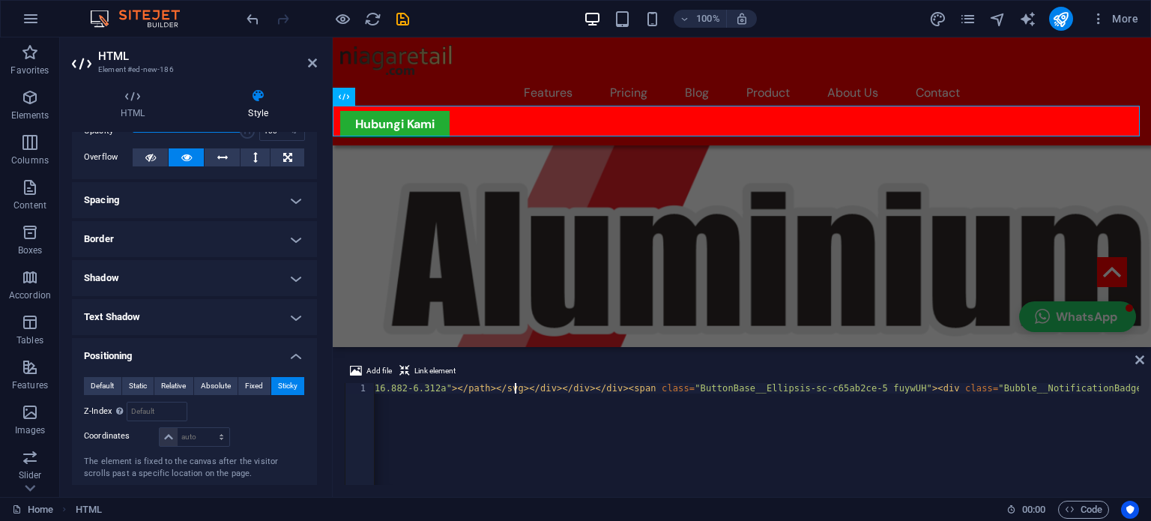
click at [246, 378] on span "Fixed" at bounding box center [254, 386] width 18 height 18
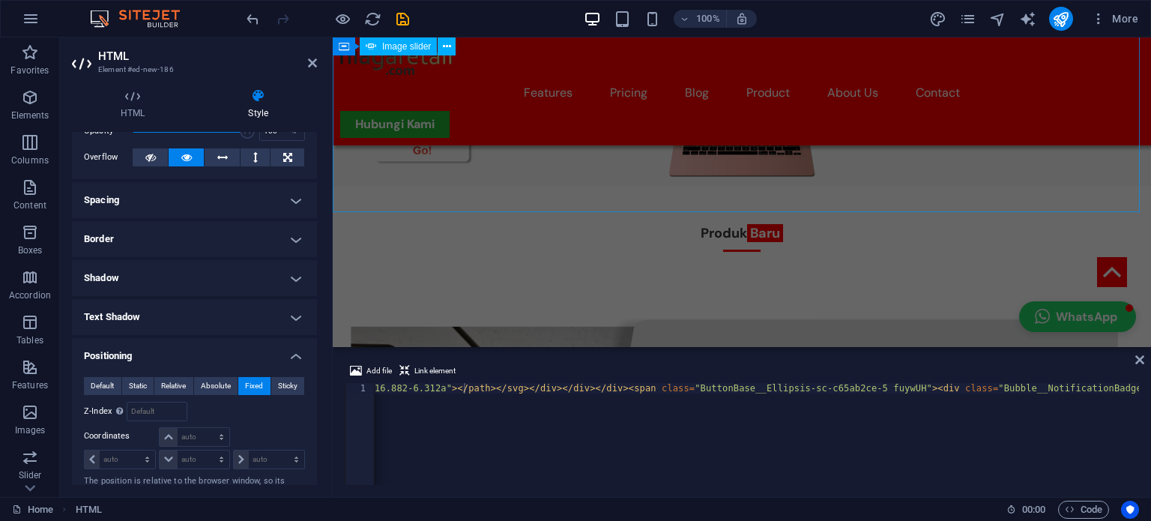
scroll to position [2163, 0]
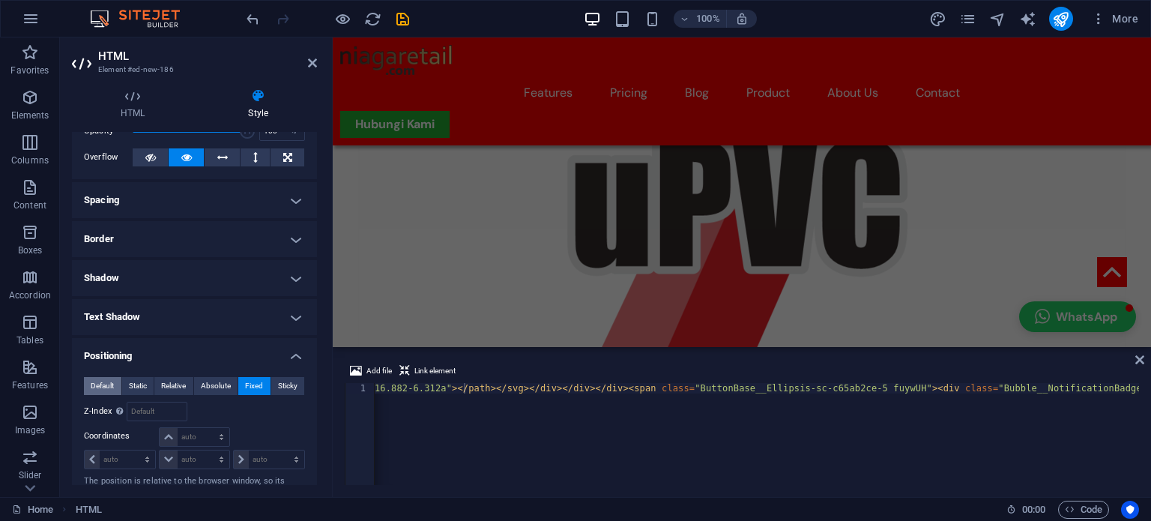
click at [109, 383] on span "Default" at bounding box center [102, 386] width 23 height 18
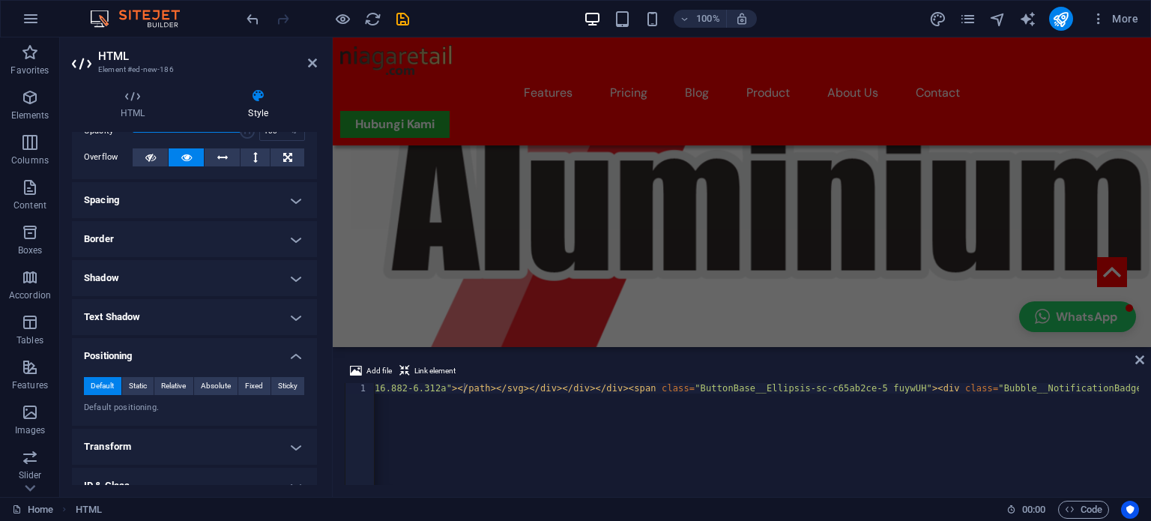
scroll to position [1052, 0]
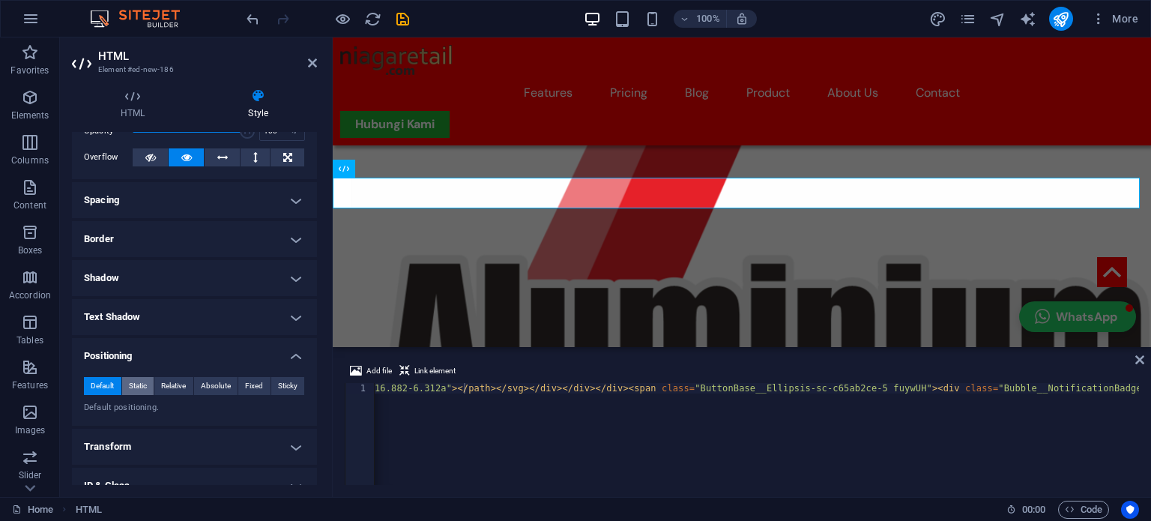
click at [145, 383] on span "Static" at bounding box center [138, 386] width 18 height 18
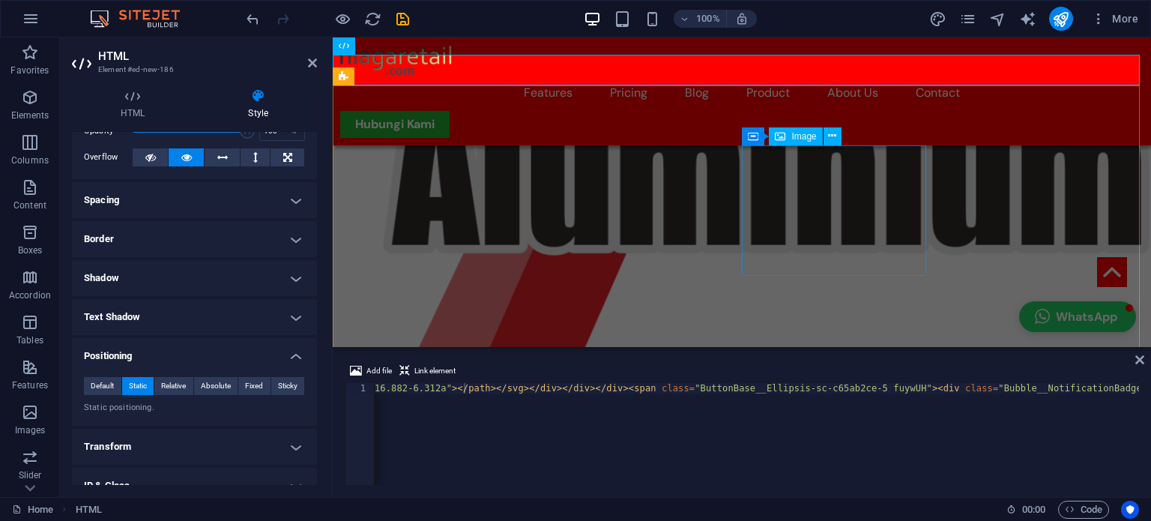
scroll to position [1127, 0]
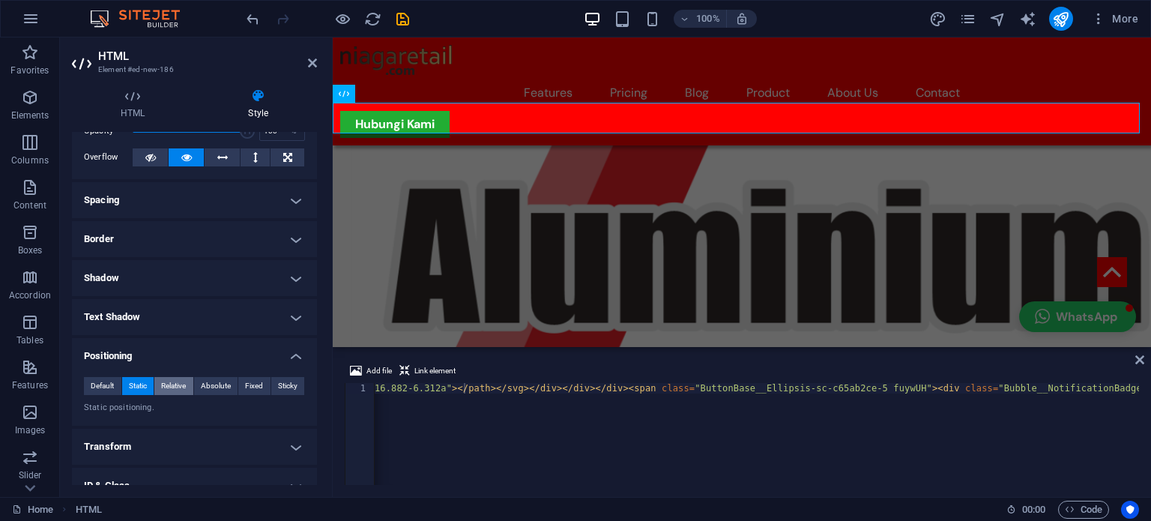
click at [176, 384] on span "Relative" at bounding box center [173, 386] width 25 height 18
click at [216, 383] on span "Absolute" at bounding box center [216, 386] width 30 height 18
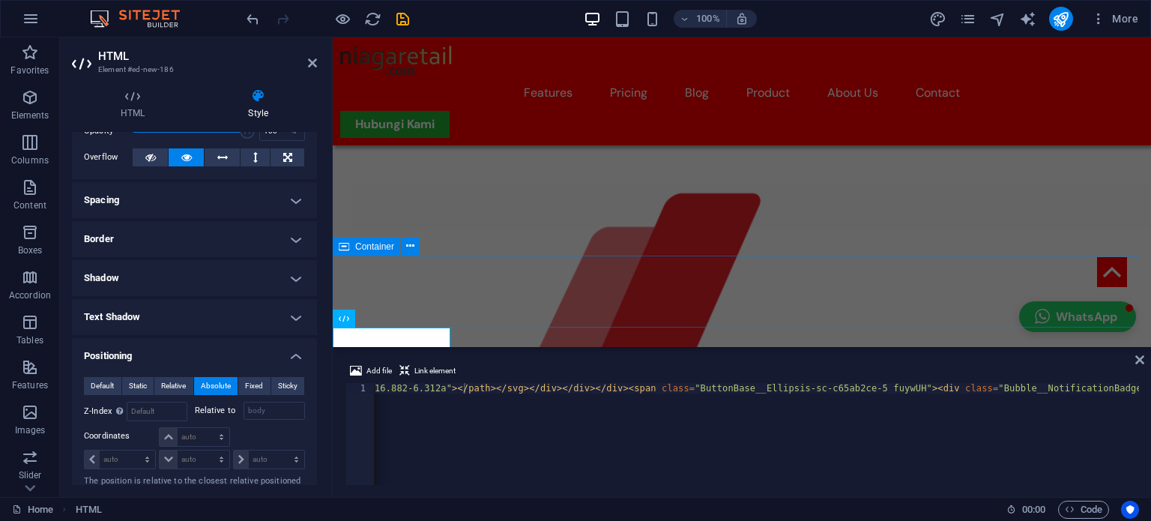
scroll to position [977, 0]
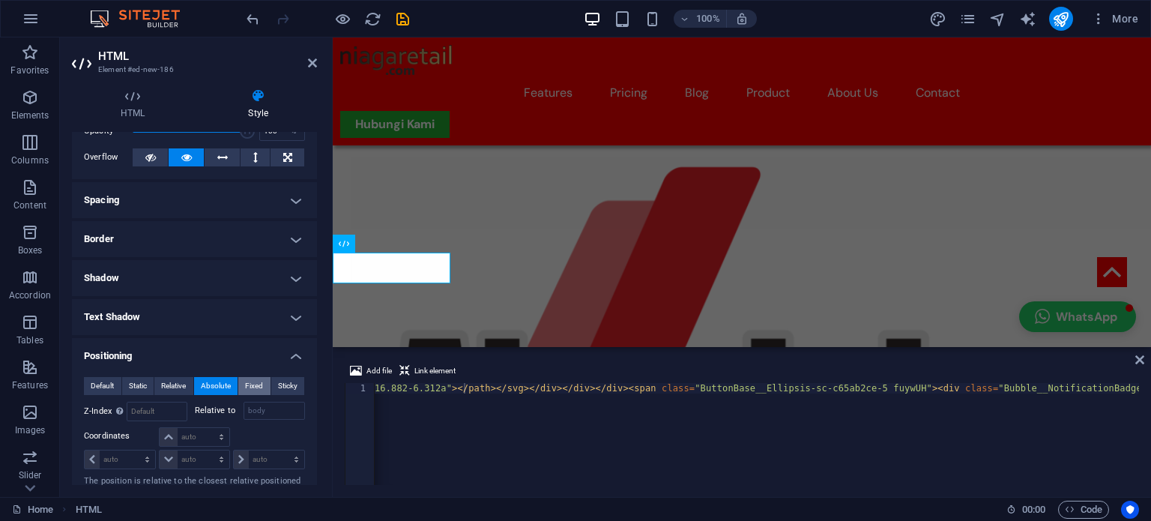
click at [245, 378] on span "Fixed" at bounding box center [254, 386] width 18 height 18
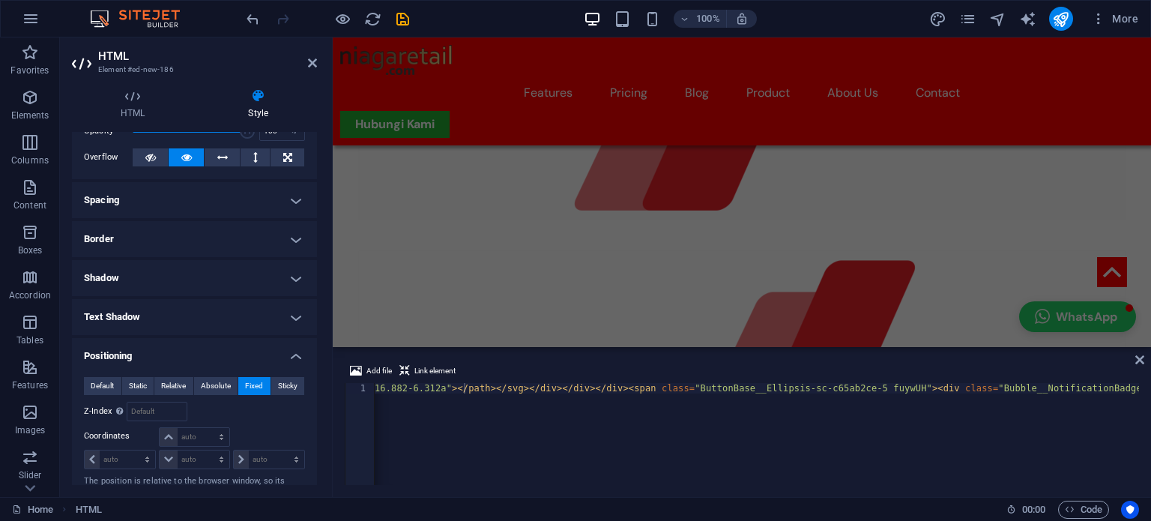
scroll to position [3080, 0]
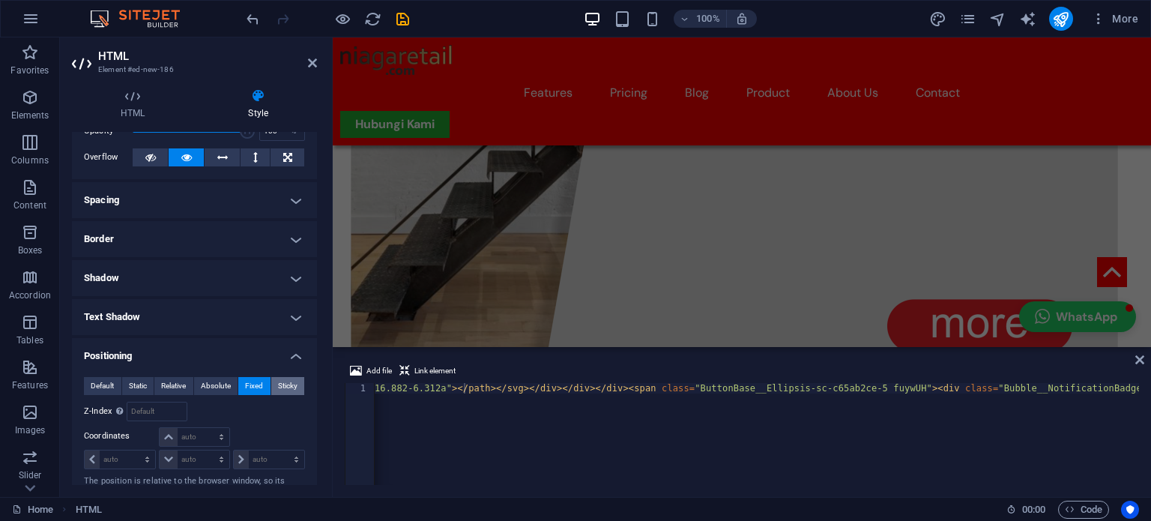
click at [278, 380] on span "Sticky" at bounding box center [287, 386] width 19 height 18
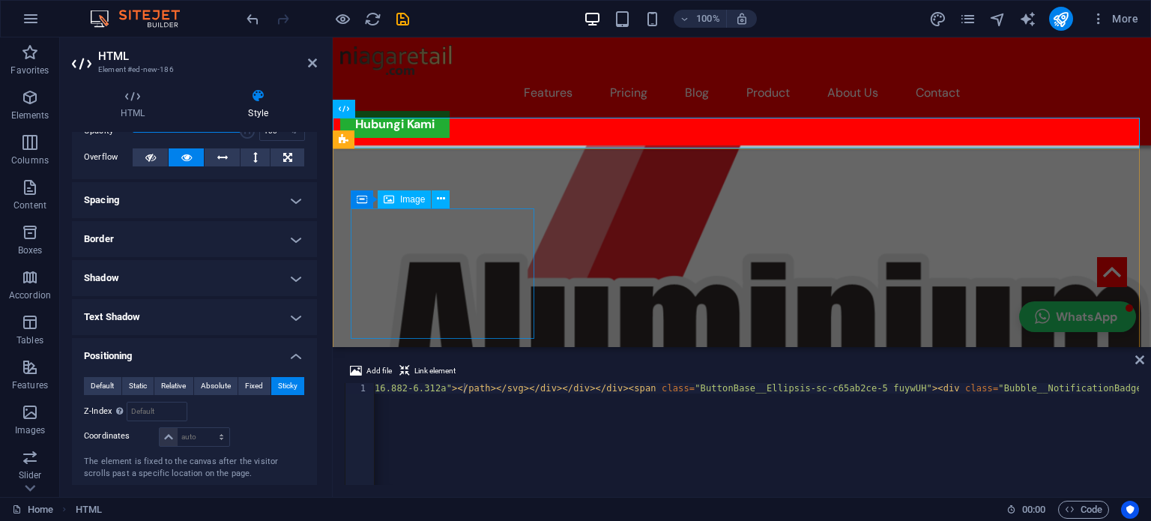
scroll to position [1052, 0]
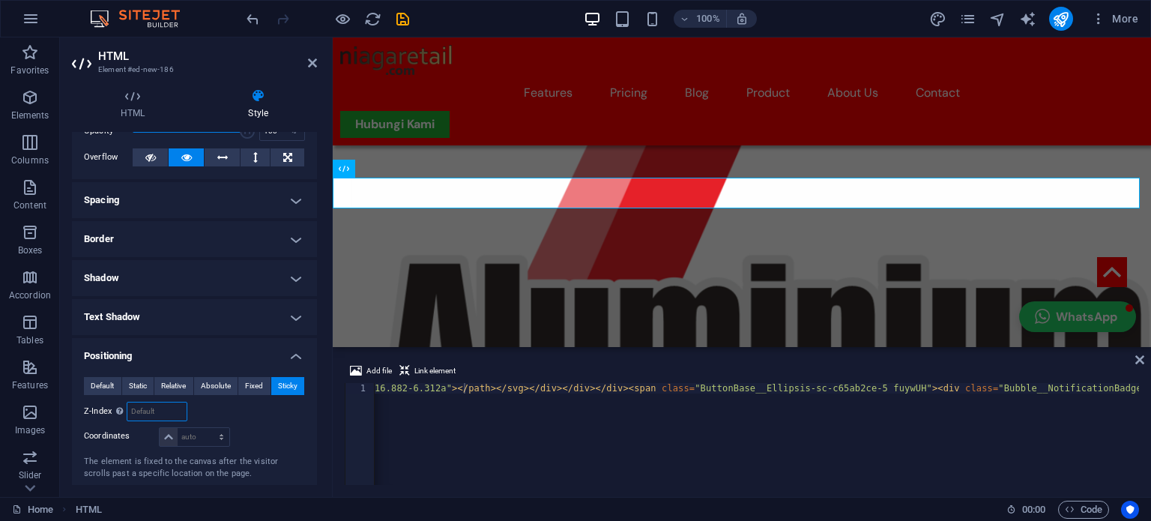
click at [148, 411] on input "number" at bounding box center [156, 411] width 58 height 18
type input "0"
click at [144, 412] on input "0" at bounding box center [156, 411] width 58 height 18
type input "0"
type input "1"
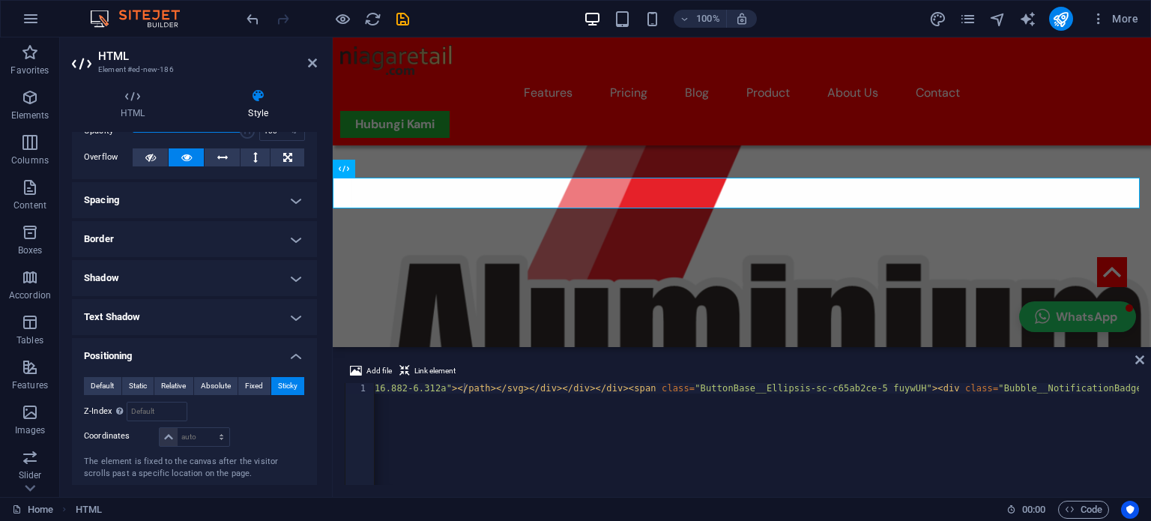
click at [186, 267] on h4 "Shadow" at bounding box center [194, 278] width 245 height 36
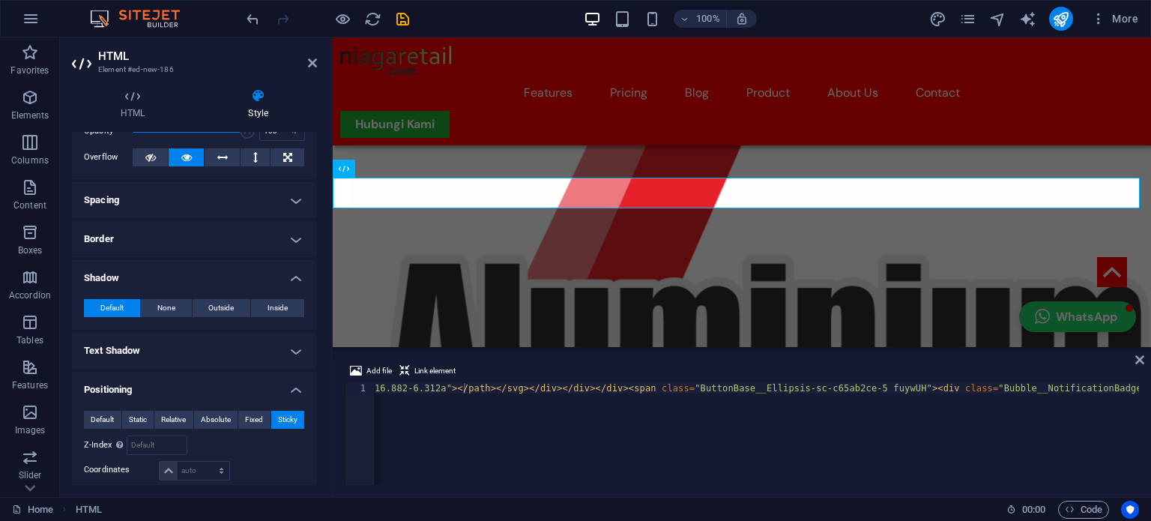
click at [190, 271] on h4 "Shadow" at bounding box center [194, 273] width 245 height 27
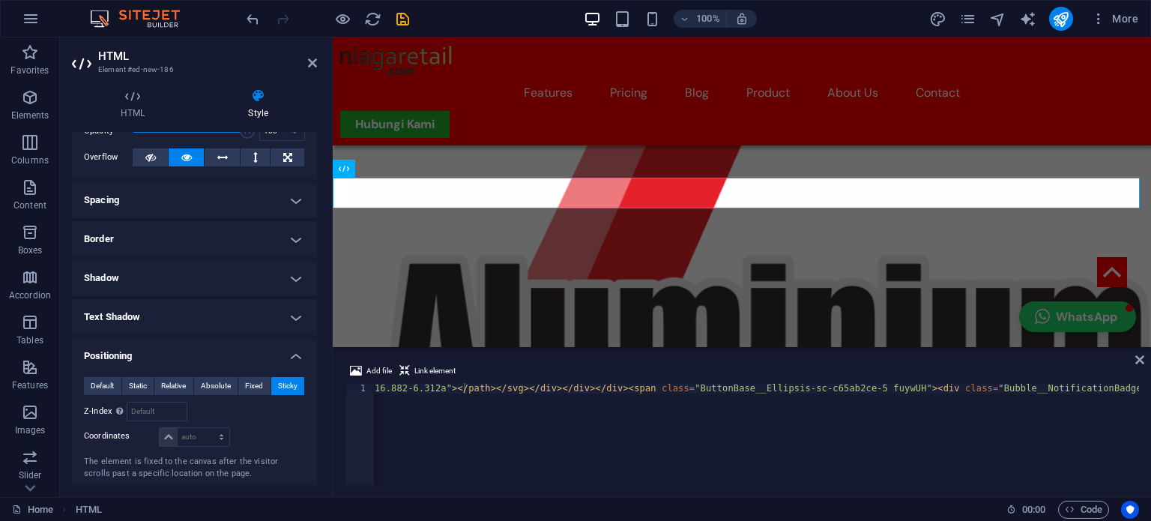
click at [186, 308] on h4 "Text Shadow" at bounding box center [194, 317] width 245 height 36
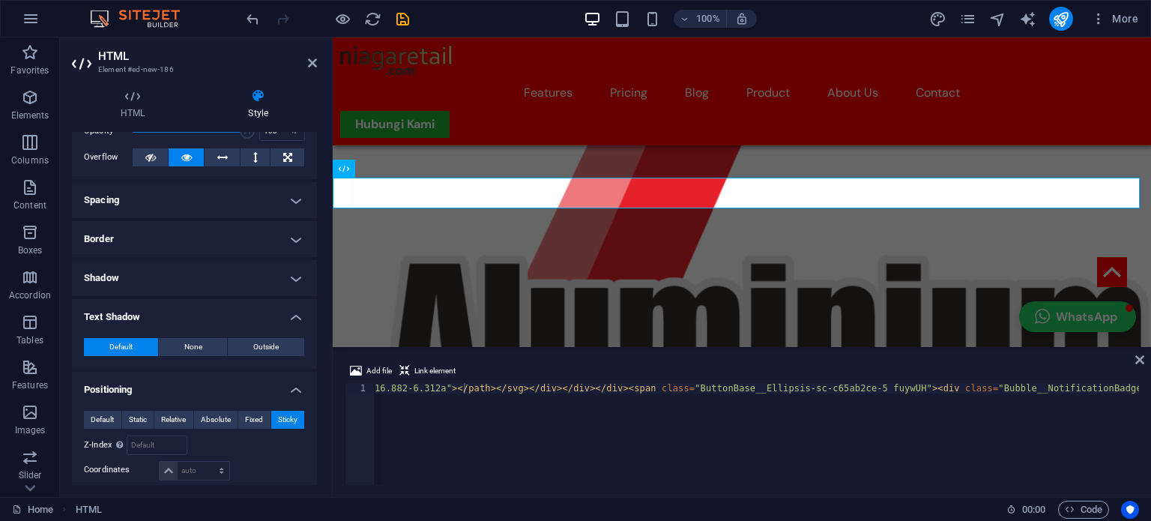
click at [186, 308] on h4 "Text Shadow" at bounding box center [194, 312] width 245 height 27
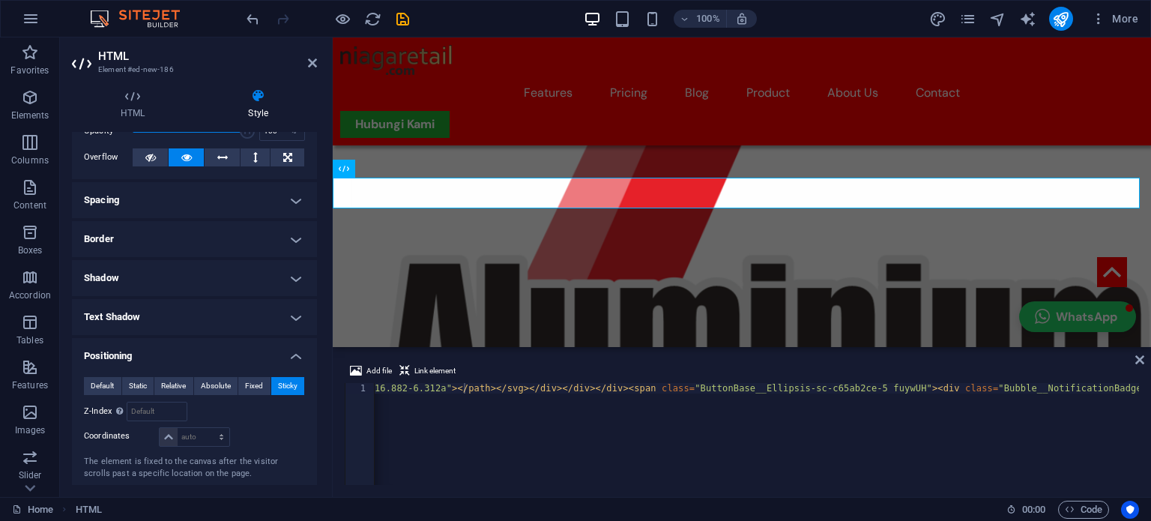
click at [188, 199] on h4 "Spacing" at bounding box center [194, 200] width 245 height 36
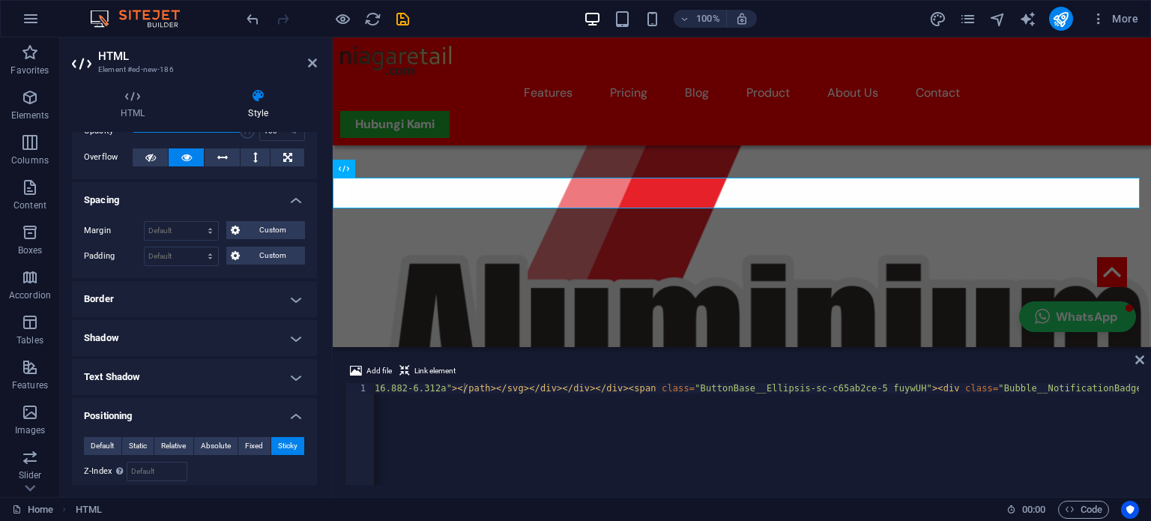
click at [188, 199] on h4 "Spacing" at bounding box center [194, 195] width 245 height 27
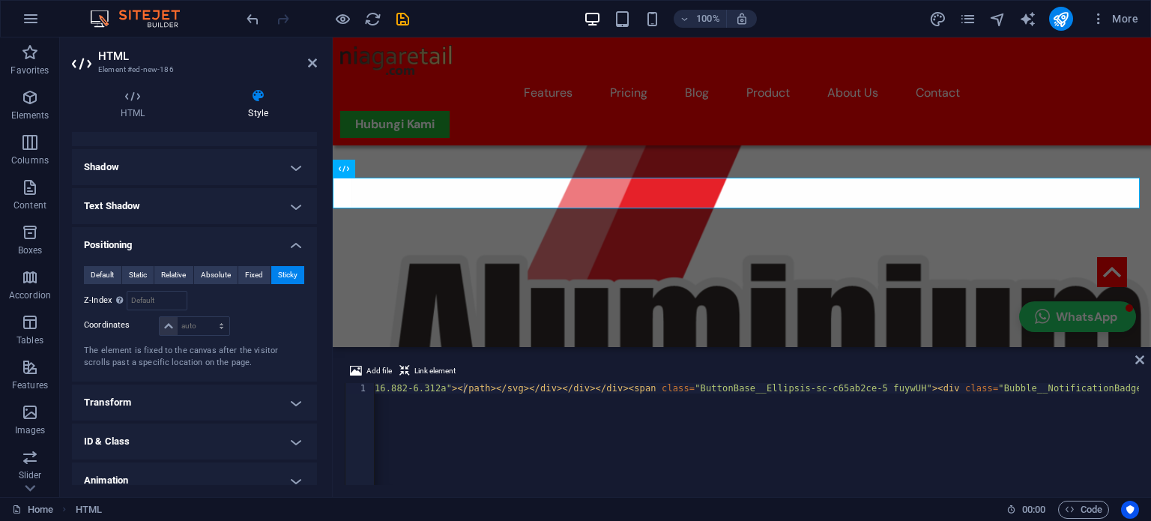
scroll to position [162, 0]
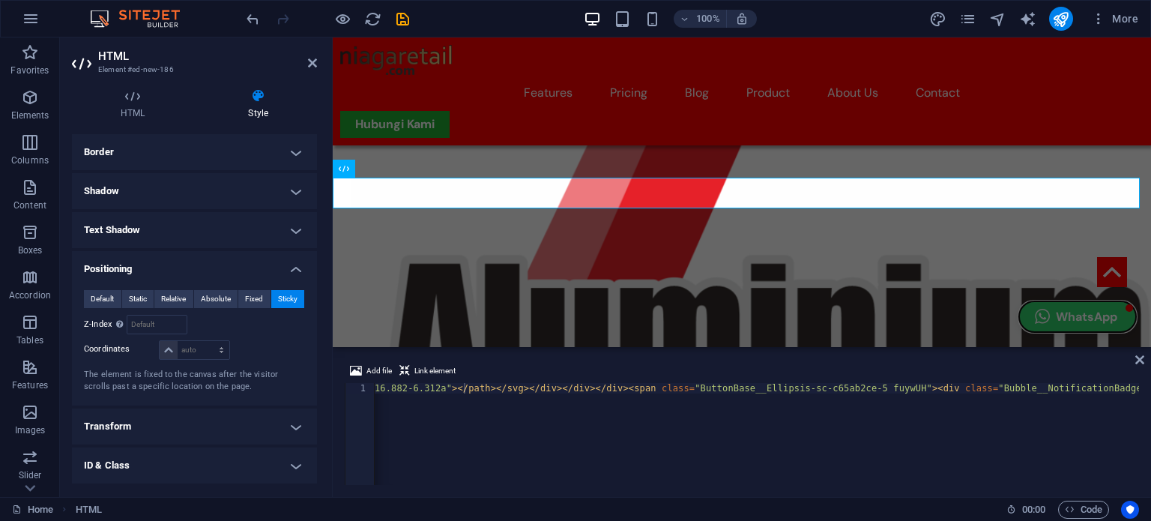
click at [1064, 332] on button "WhatsApp" at bounding box center [1077, 316] width 117 height 31
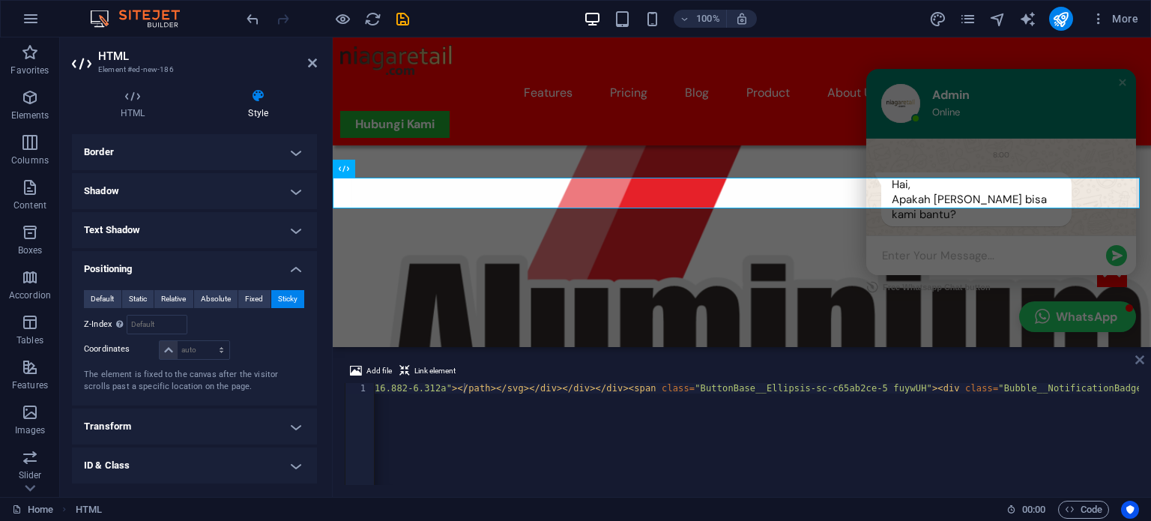
click at [1136, 355] on icon at bounding box center [1139, 360] width 9 height 12
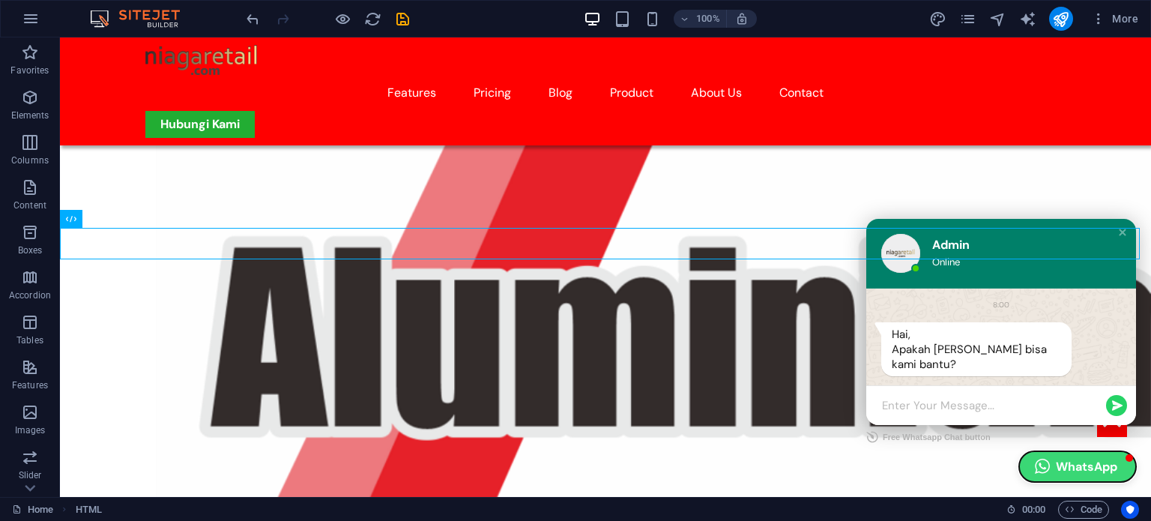
click at [1070, 462] on button "WhatsApp" at bounding box center [1077, 466] width 117 height 31
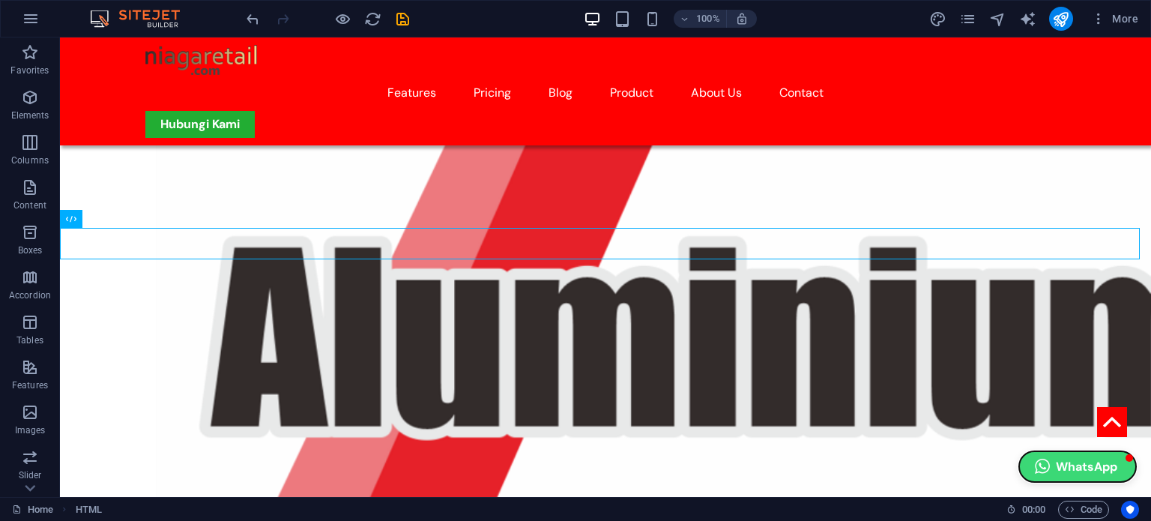
drag, startPoint x: 1070, startPoint y: 462, endPoint x: 1108, endPoint y: 464, distance: 38.3
click at [1108, 464] on button "WhatsApp" at bounding box center [1077, 466] width 117 height 31
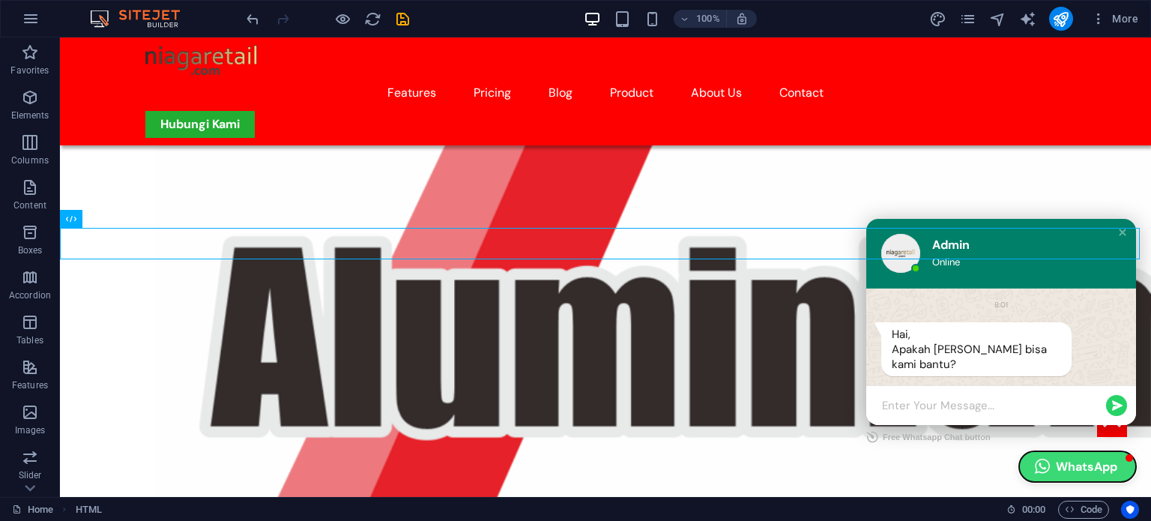
click at [1064, 461] on button "WhatsApp" at bounding box center [1077, 466] width 117 height 31
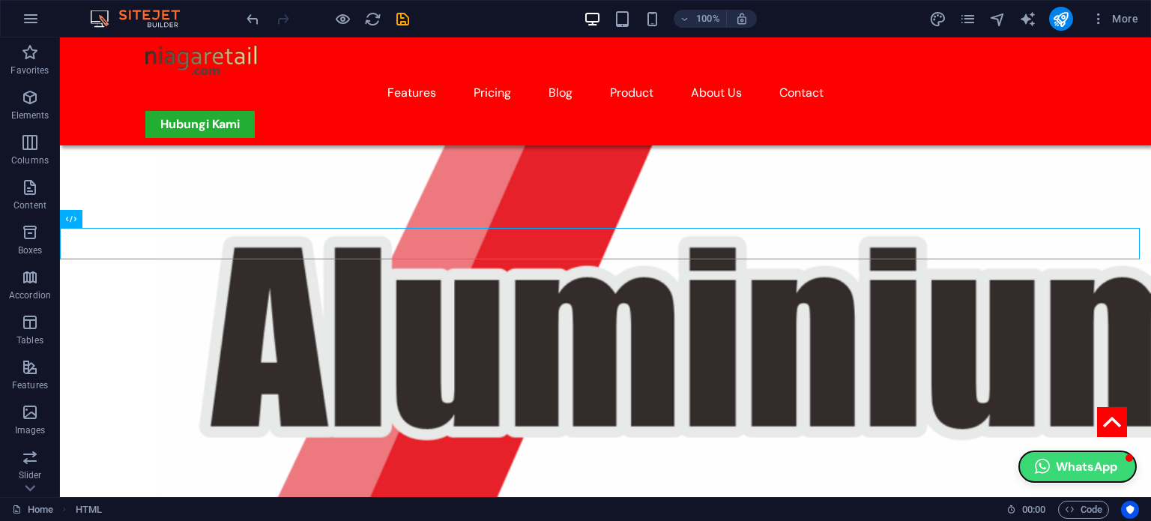
drag, startPoint x: 1051, startPoint y: 461, endPoint x: 1078, endPoint y: 464, distance: 27.1
click at [1078, 464] on button "WhatsApp" at bounding box center [1077, 466] width 117 height 31
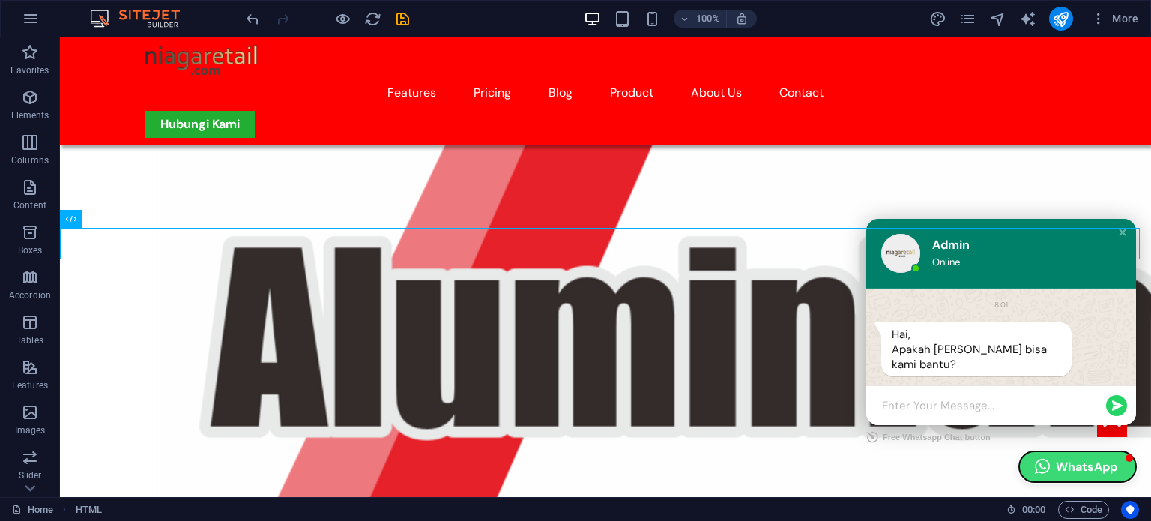
click at [1078, 464] on button "WhatsApp" at bounding box center [1077, 466] width 117 height 31
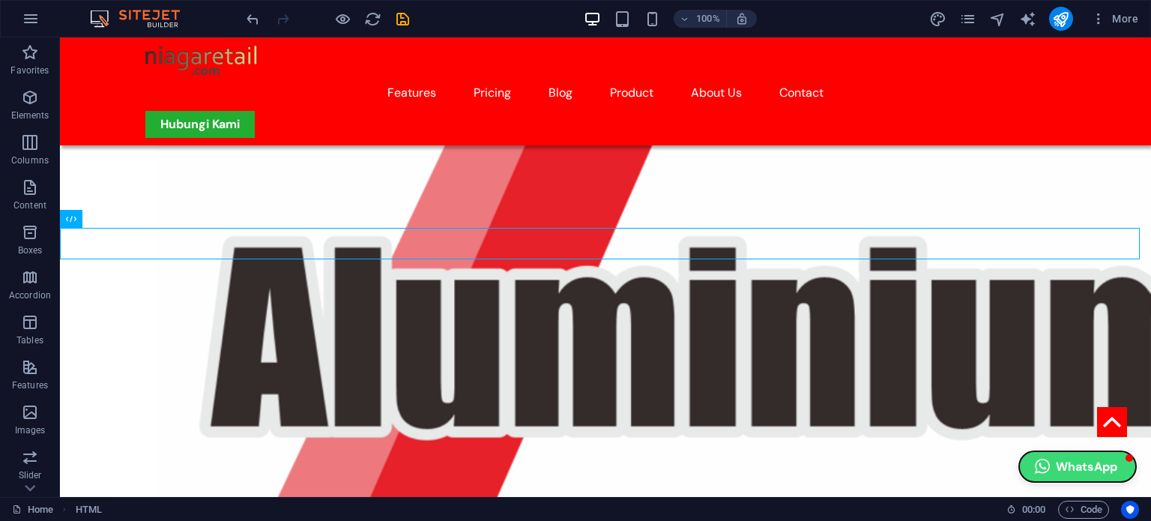
click at [1078, 464] on button "WhatsApp" at bounding box center [1077, 466] width 117 height 31
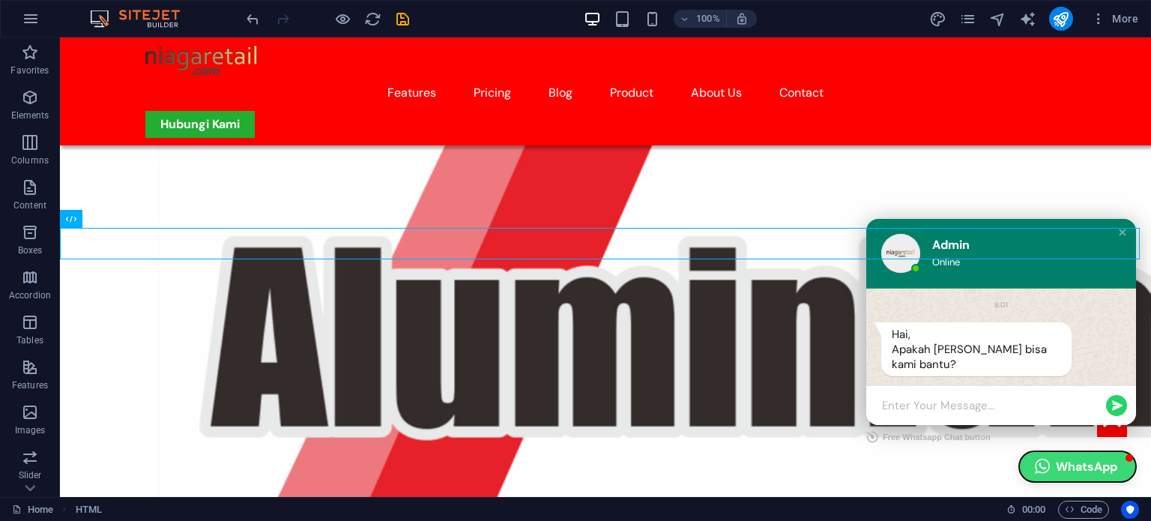
click at [1078, 464] on button "WhatsApp" at bounding box center [1077, 466] width 117 height 31
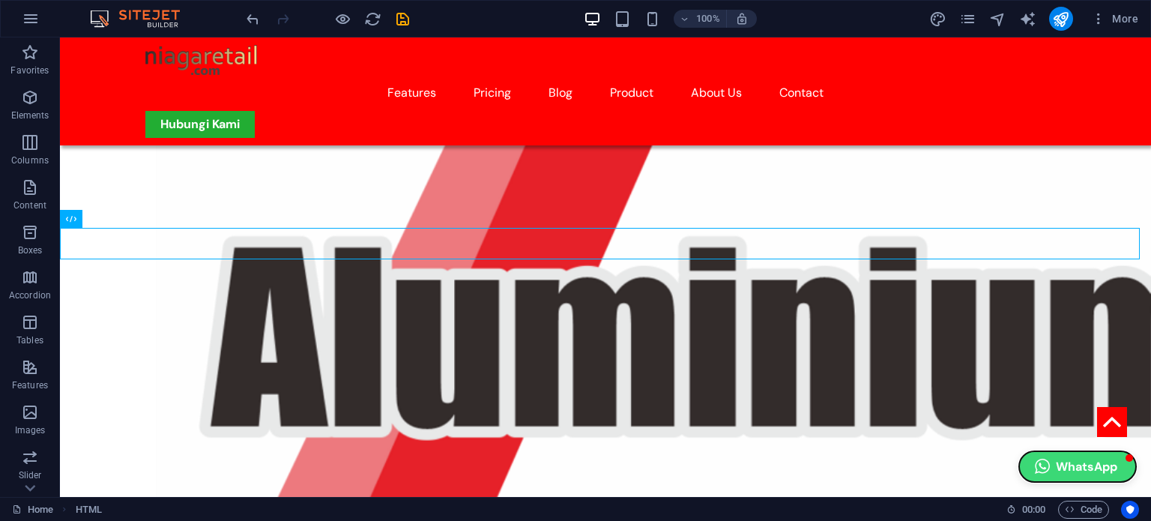
click at [1078, 464] on button "WhatsApp" at bounding box center [1077, 466] width 117 height 31
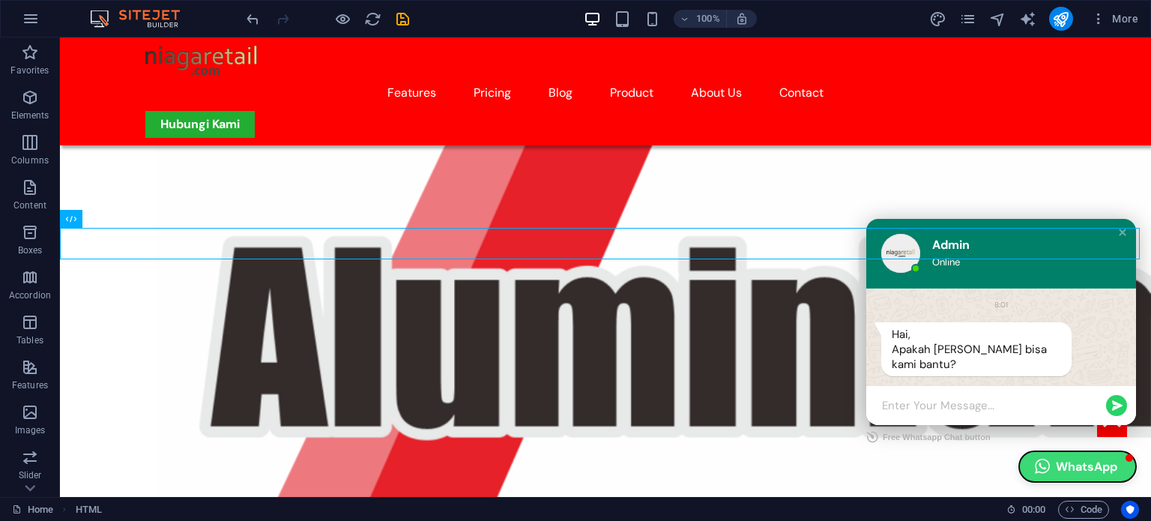
click at [1078, 464] on button "WhatsApp" at bounding box center [1077, 466] width 117 height 31
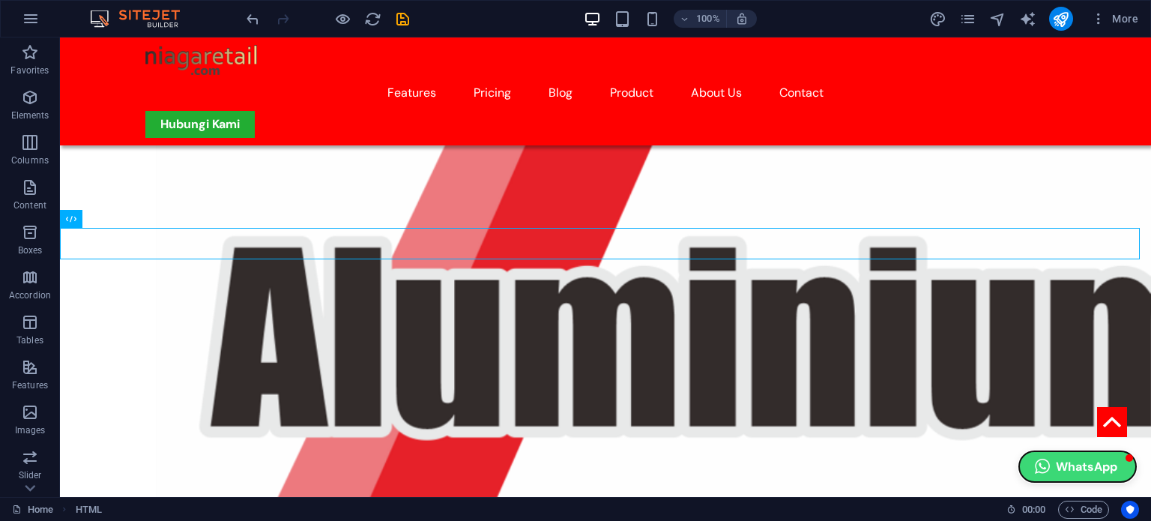
click at [1078, 464] on button "WhatsApp" at bounding box center [1077, 466] width 117 height 31
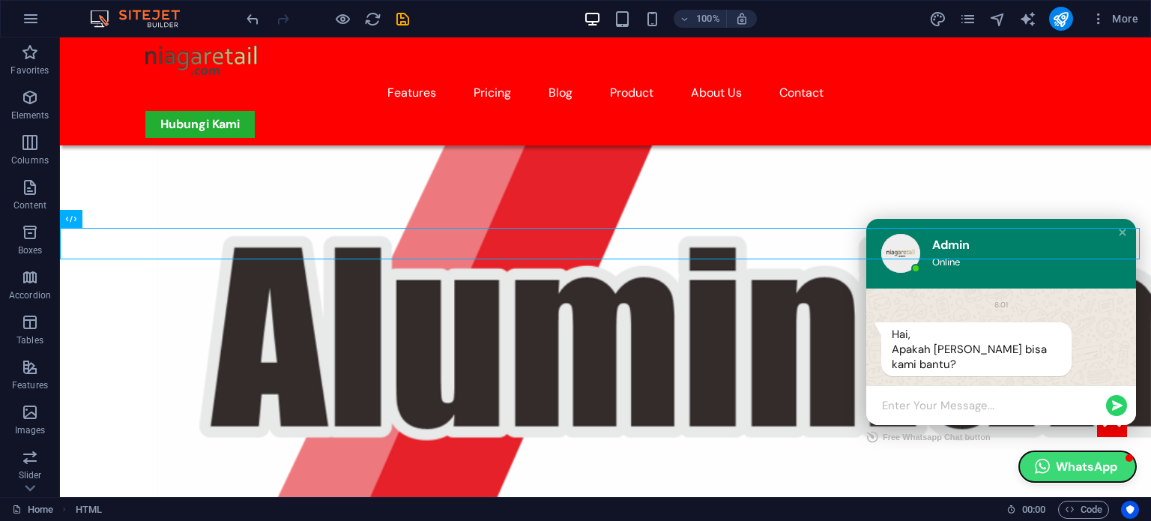
click at [1078, 464] on button "WhatsApp" at bounding box center [1077, 466] width 117 height 31
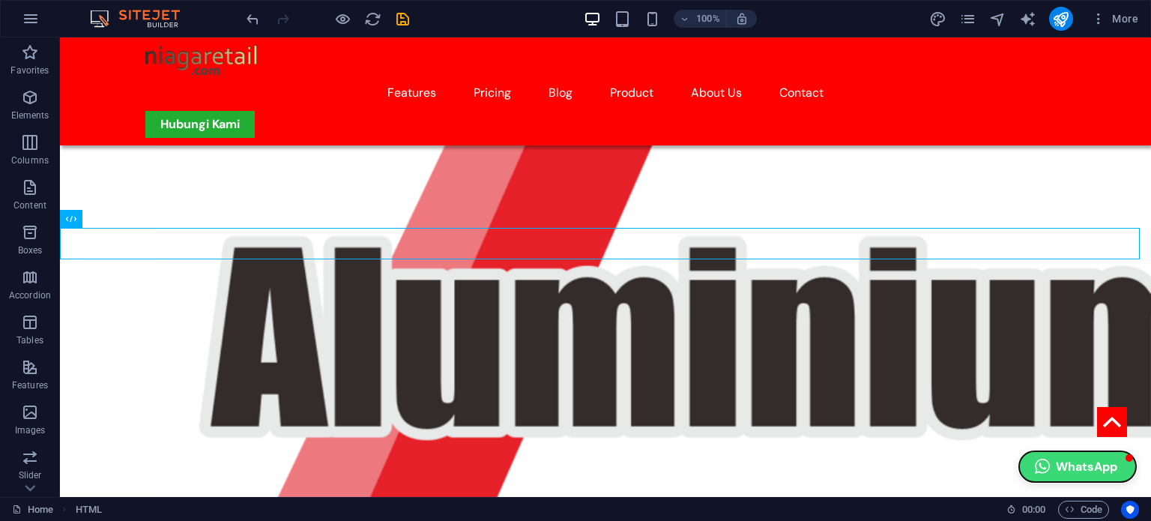
click at [1078, 464] on button "WhatsApp" at bounding box center [1077, 466] width 117 height 31
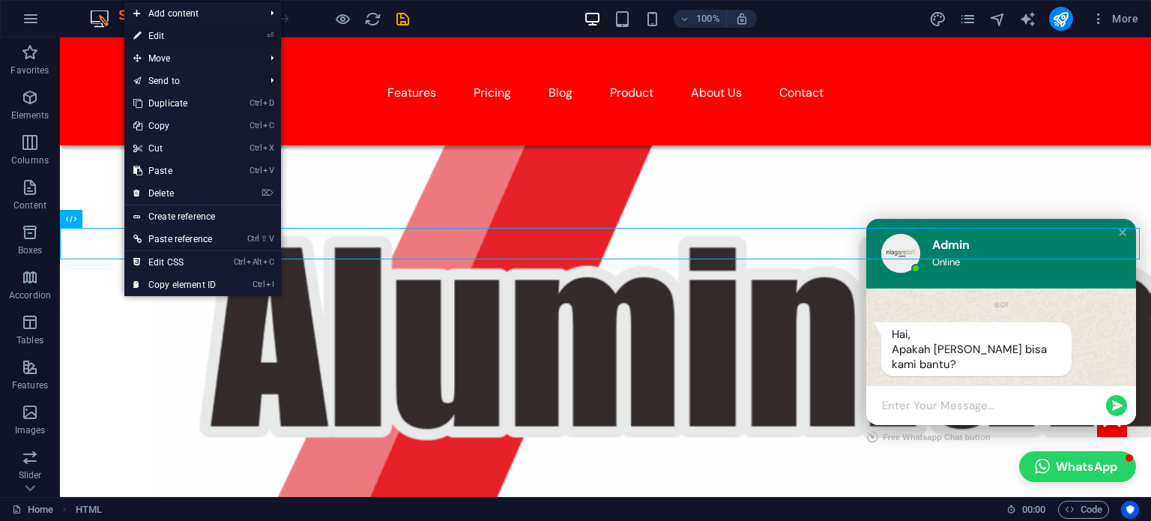
click at [163, 40] on link "⏎ Edit" at bounding box center [174, 36] width 100 height 22
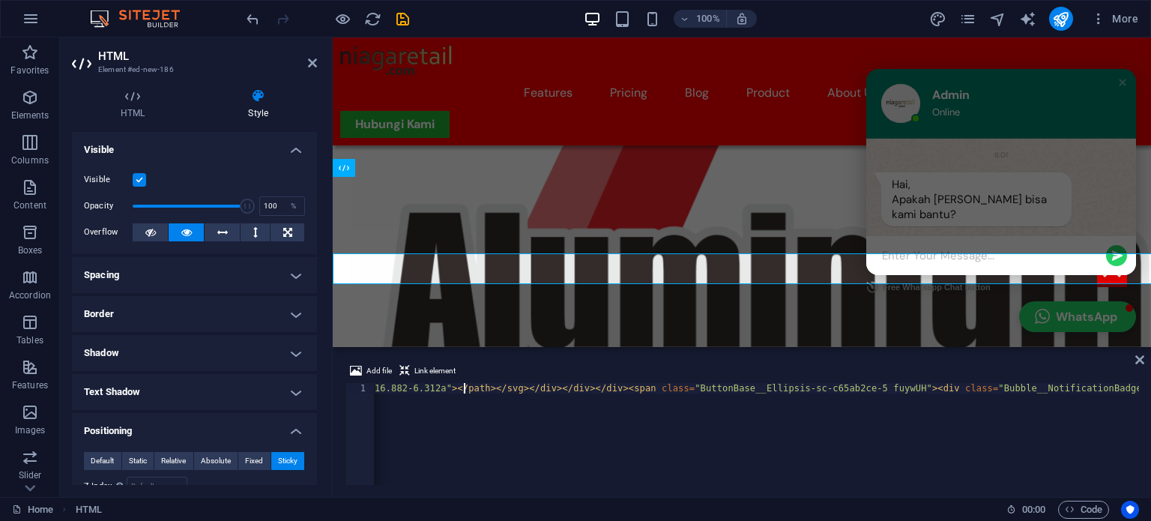
type input "10"
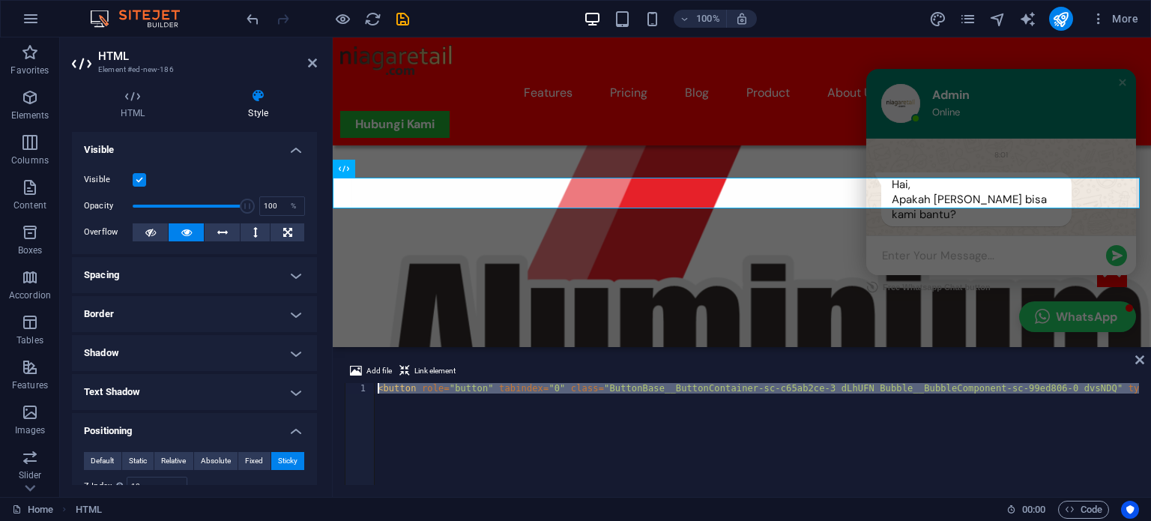
drag, startPoint x: 1004, startPoint y: 398, endPoint x: 919, endPoint y: 380, distance: 87.3
click at [919, 380] on div "Add file Link element 1 < button role = "button" tabindex = "0" class = "Button…" at bounding box center [742, 423] width 794 height 123
click at [1079, 395] on div "< button role = "button" tabindex = "0" class = "ButtonBase__ButtonContainer-sc…" at bounding box center [757, 434] width 764 height 102
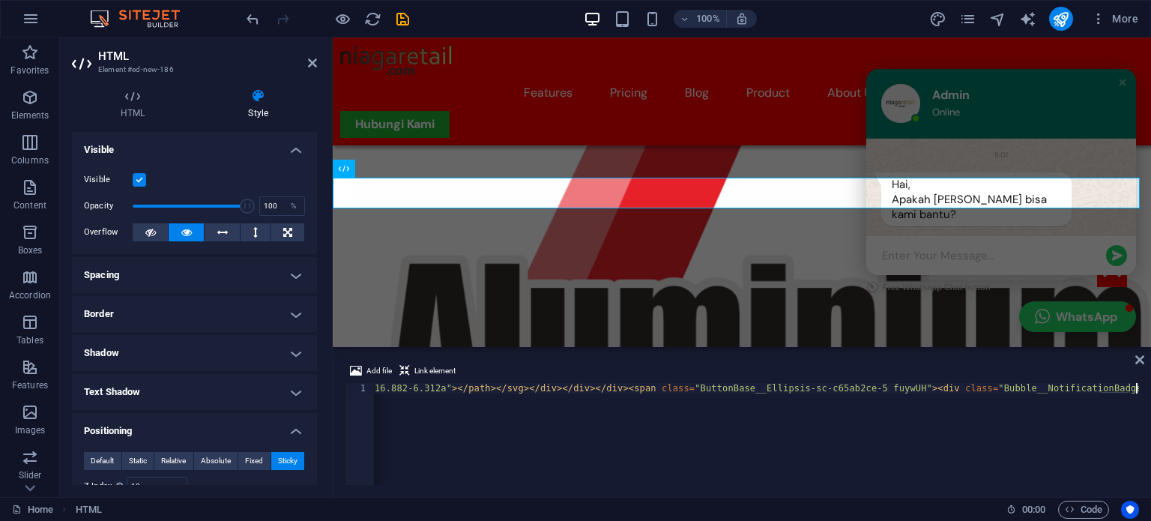
scroll to position [0, 10649]
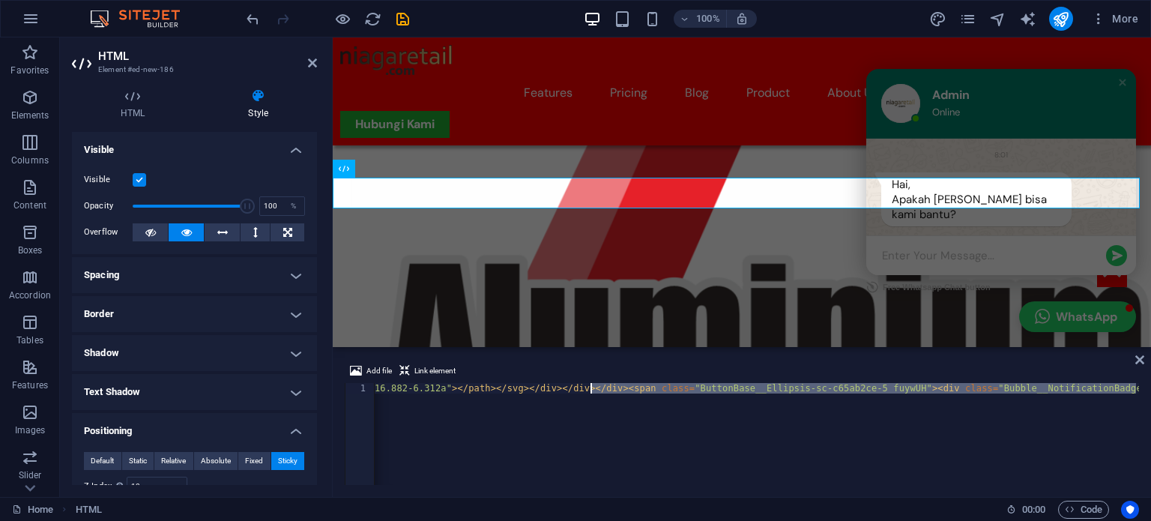
scroll to position [0, 0]
drag, startPoint x: 695, startPoint y: 398, endPoint x: 339, endPoint y: 372, distance: 357.6
click at [339, 372] on div "Add file Link element 1 < button role = "button" tabindex = "0" class = "Button…" at bounding box center [742, 423] width 818 height 147
click at [556, 416] on div "< button role = "button" tabindex = "0" class = "ButtonBase__ButtonContainer-sc…" at bounding box center [757, 434] width 764 height 102
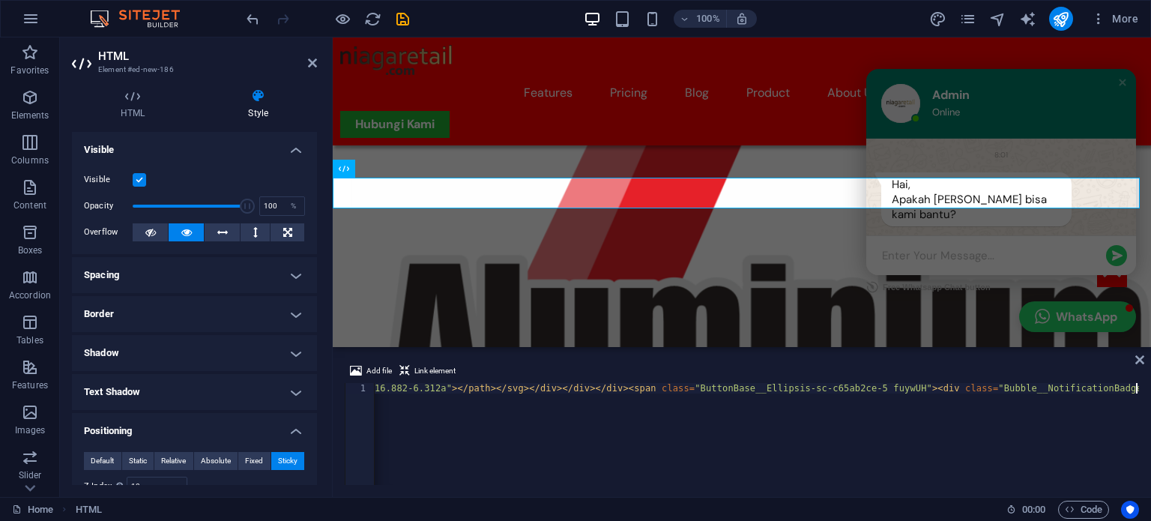
click at [441, 368] on span "Link element" at bounding box center [434, 371] width 41 height 18
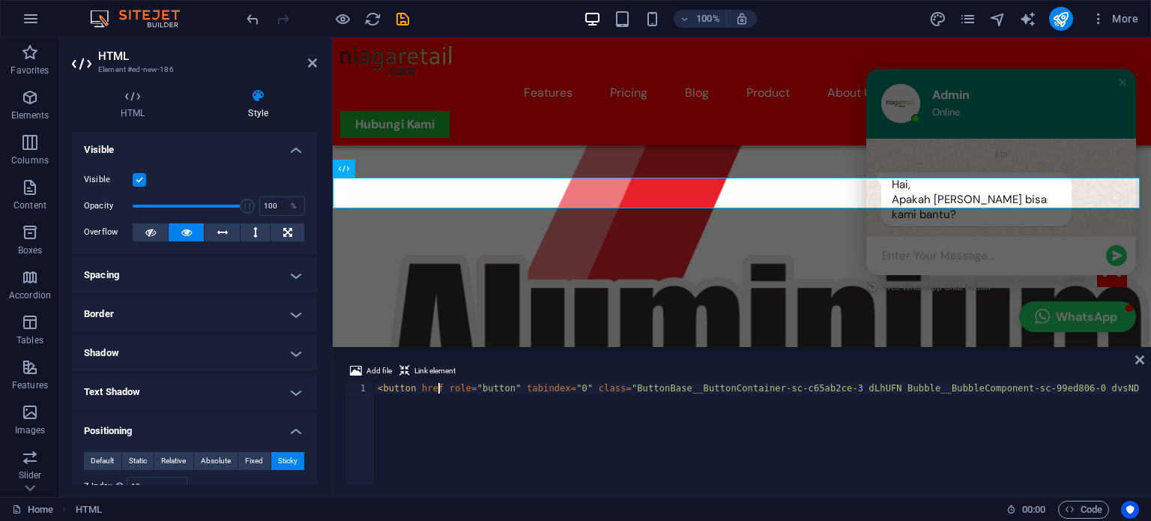
scroll to position [0, 5]
type textarea "<button role="button" tabindex="0" class="ButtonBase__ButtonContainer-sc-c65ab2…"
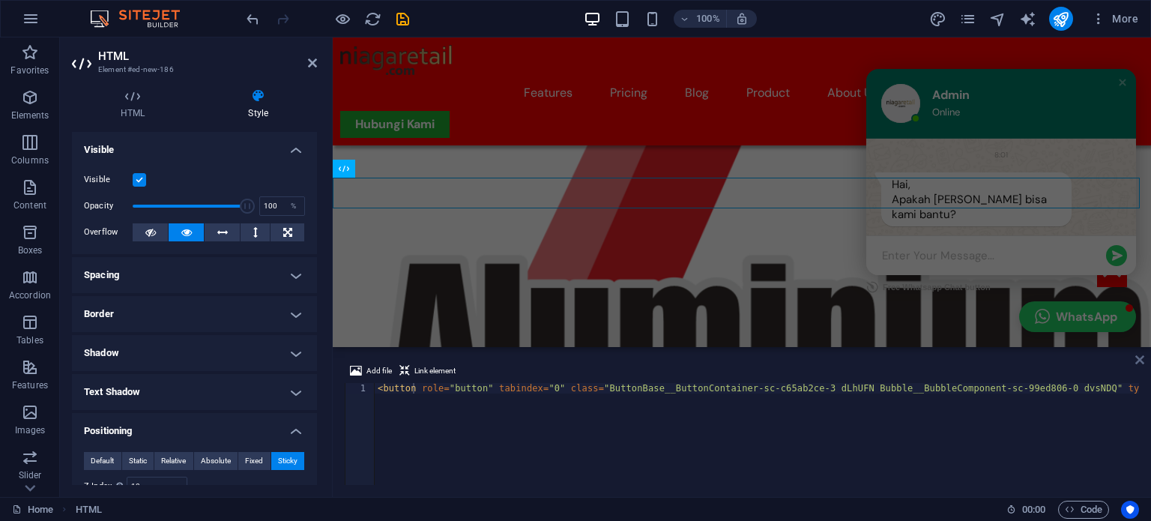
click at [1137, 357] on icon at bounding box center [1139, 360] width 9 height 12
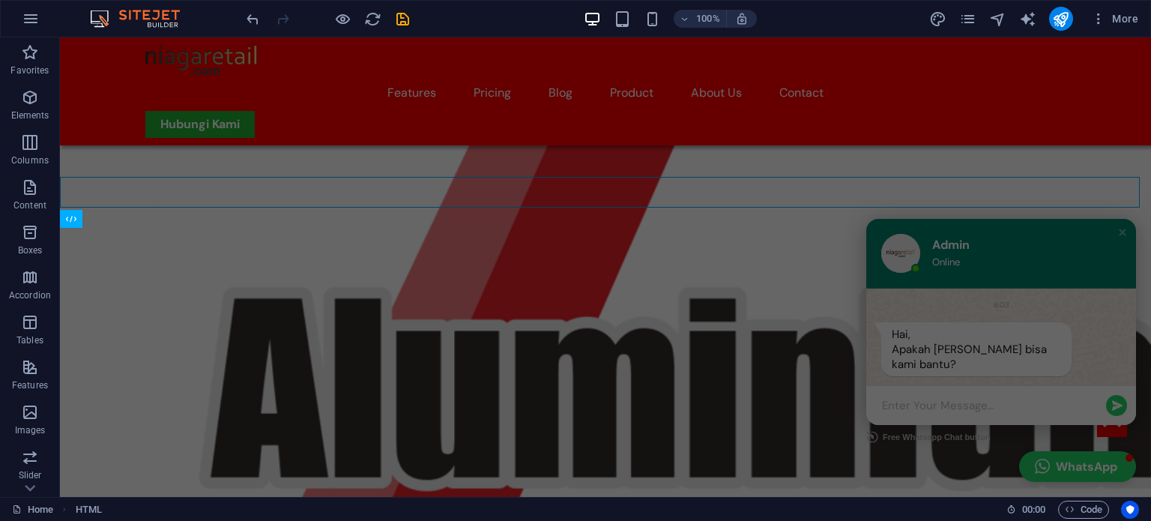
scroll to position [1128, 0]
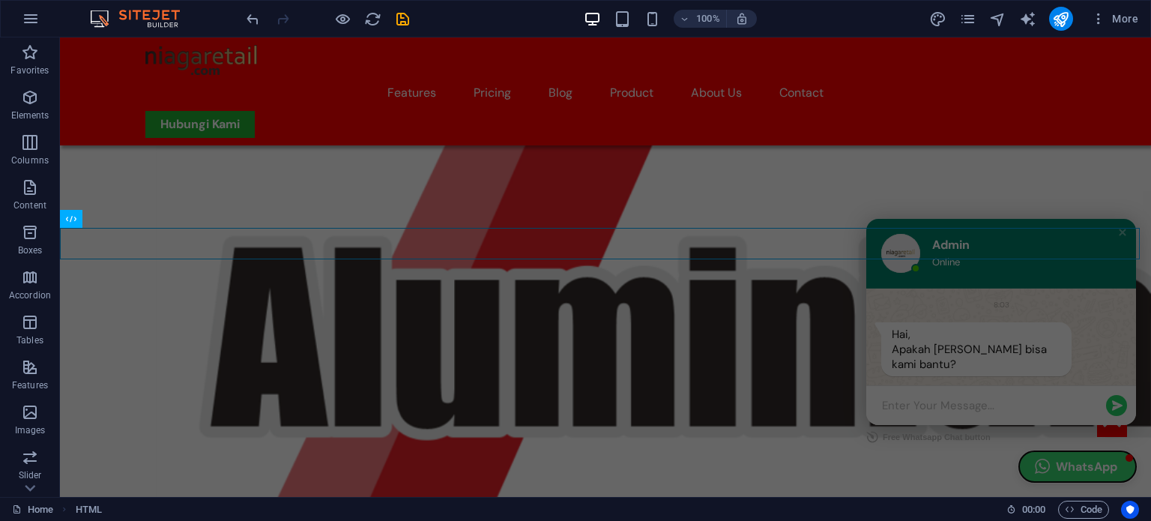
click at [1058, 473] on button "WhatsApp" at bounding box center [1077, 466] width 117 height 31
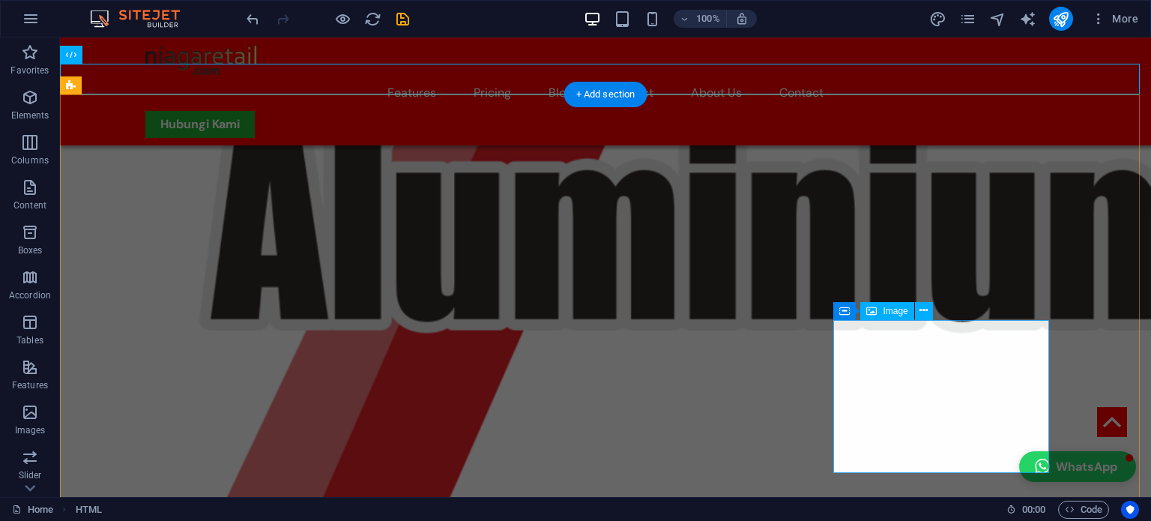
scroll to position [1353, 0]
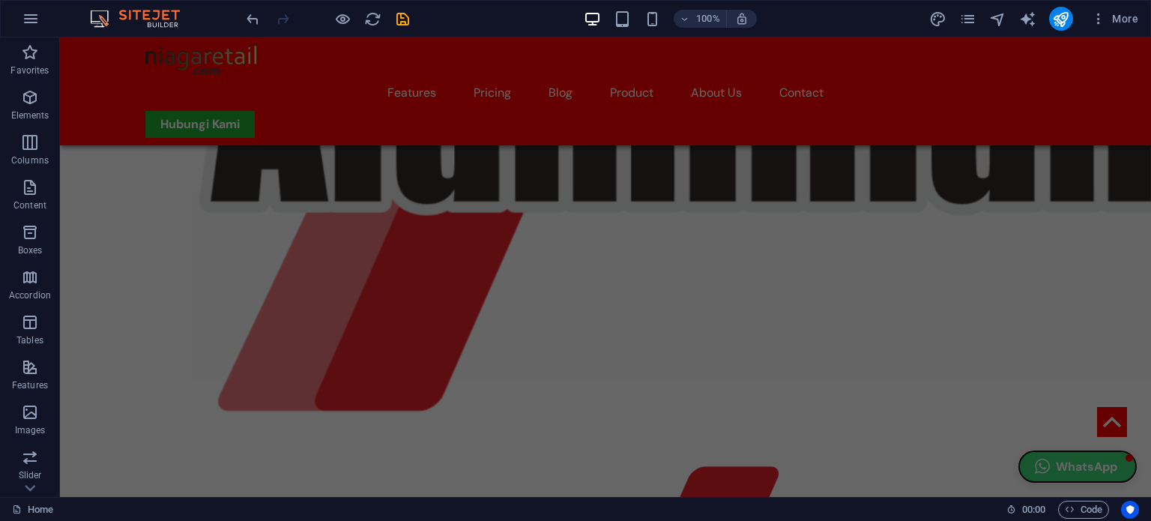
drag, startPoint x: 1069, startPoint y: 467, endPoint x: 1090, endPoint y: 469, distance: 21.0
click at [1090, 469] on button "WhatsApp" at bounding box center [1077, 466] width 117 height 31
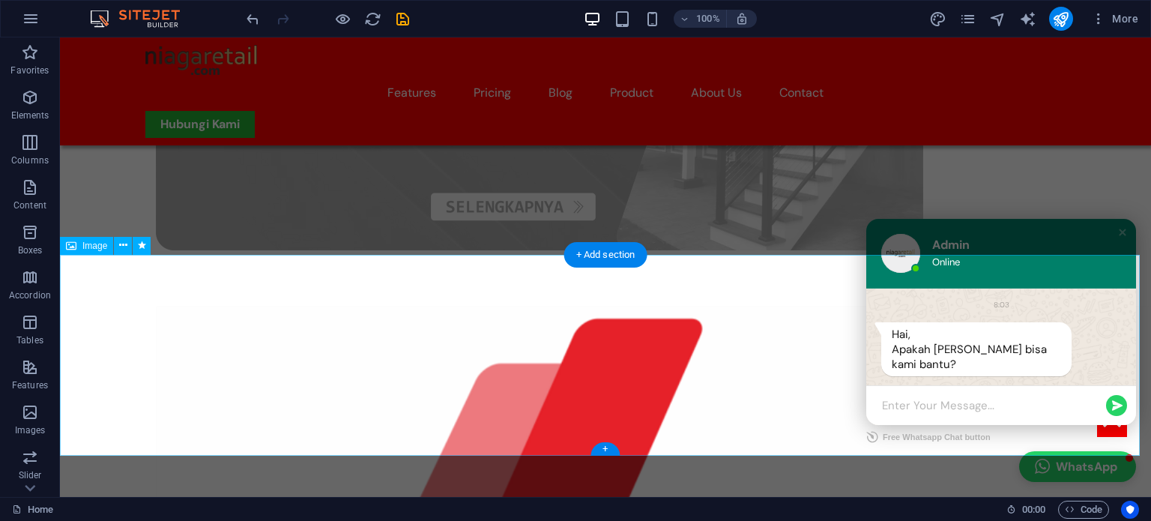
scroll to position [1053, 0]
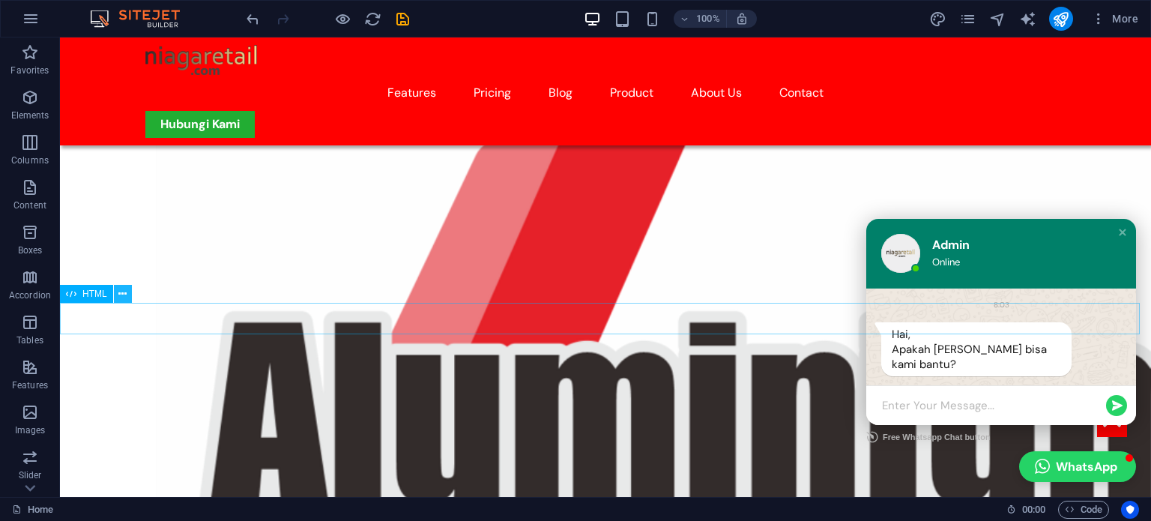
click at [118, 296] on icon at bounding box center [122, 294] width 8 height 16
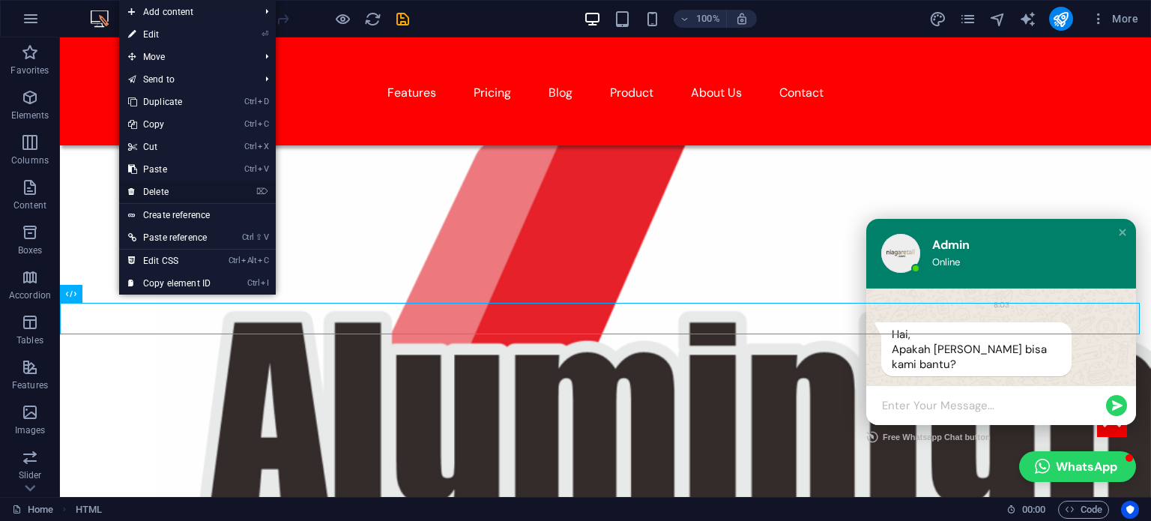
drag, startPoint x: 87, startPoint y: 157, endPoint x: 147, endPoint y: 195, distance: 70.7
click at [147, 195] on link "⌦ Delete" at bounding box center [169, 192] width 100 height 22
